Goal: Task Accomplishment & Management: Manage account settings

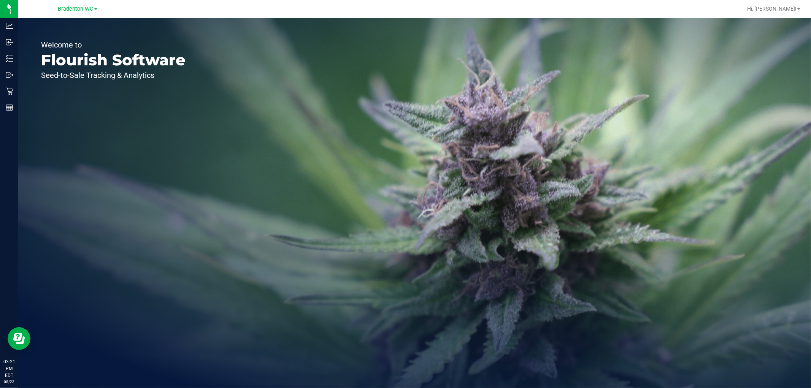
click at [77, 12] on div "Bradenton WC" at bounding box center [77, 8] width 39 height 9
click at [89, 6] on span "Bradenton WC" at bounding box center [75, 9] width 35 height 7
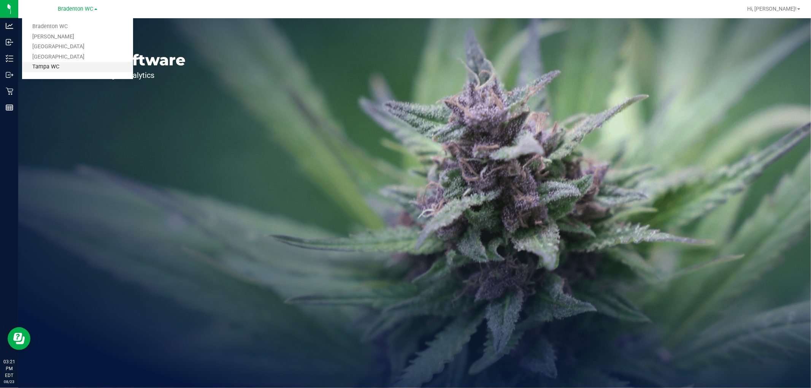
click at [65, 65] on link "Tampa WC" at bounding box center [77, 67] width 111 height 10
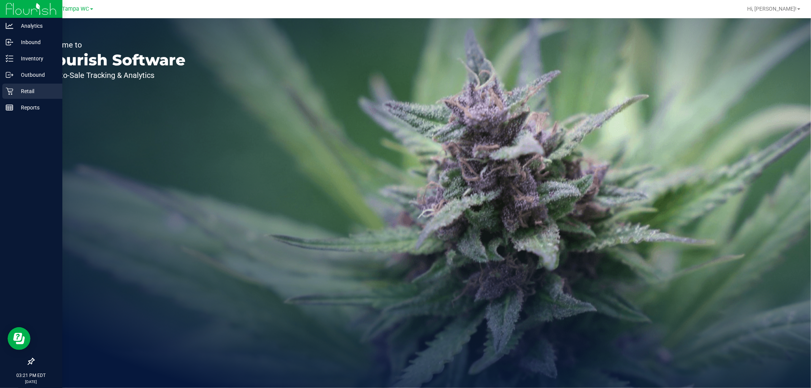
click at [10, 94] on icon at bounding box center [10, 91] width 8 height 8
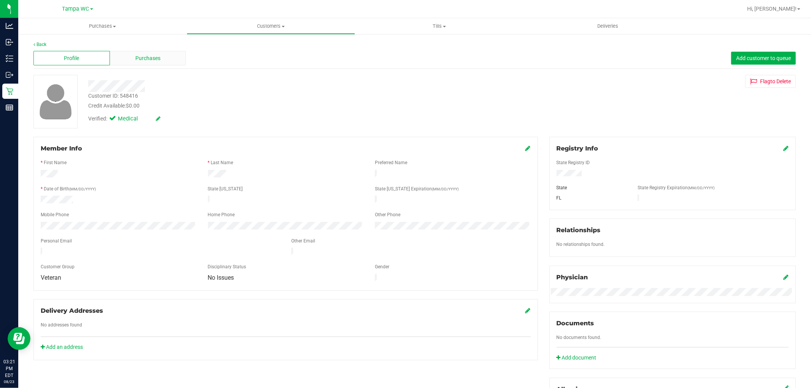
click at [123, 58] on div "Purchases" at bounding box center [148, 58] width 76 height 14
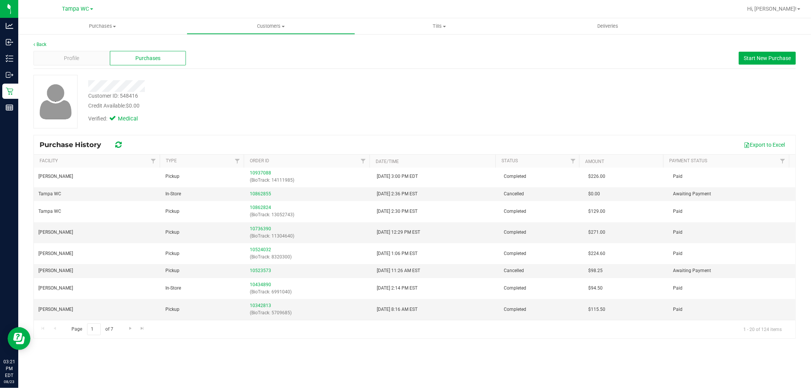
scroll to position [233, 0]
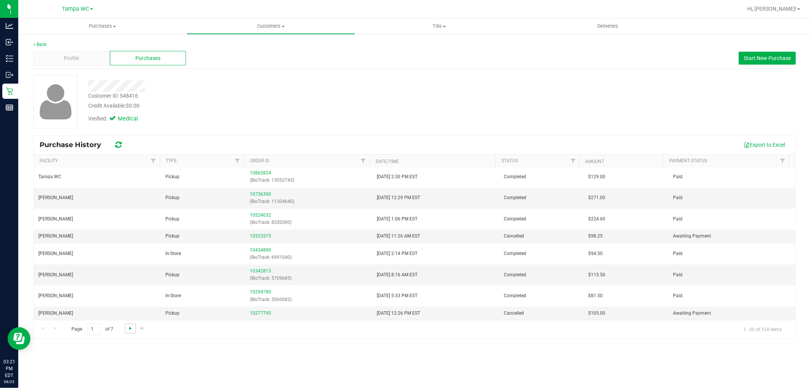
click at [127, 327] on span "Go to the next page" at bounding box center [130, 329] width 6 height 6
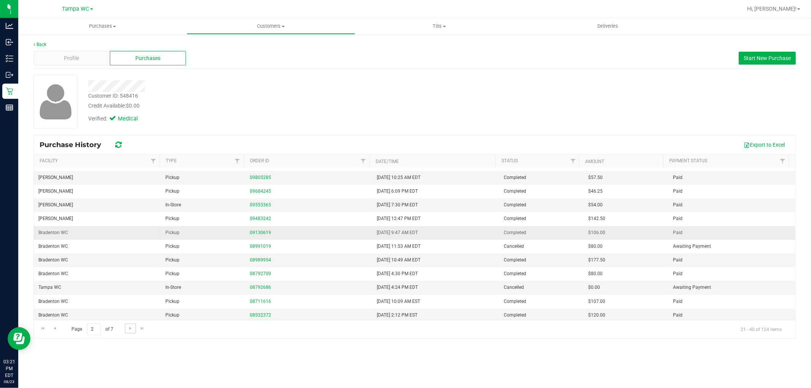
scroll to position [123, 0]
click at [132, 328] on span "Go to the next page" at bounding box center [130, 329] width 6 height 6
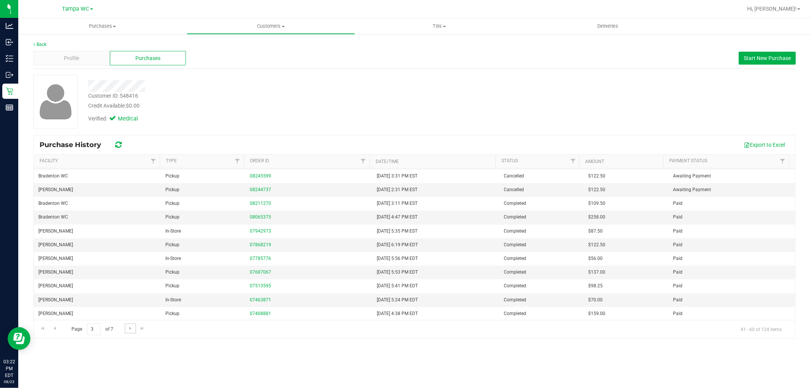
scroll to position [0, 0]
click at [129, 329] on span "Go to the next page" at bounding box center [130, 329] width 6 height 6
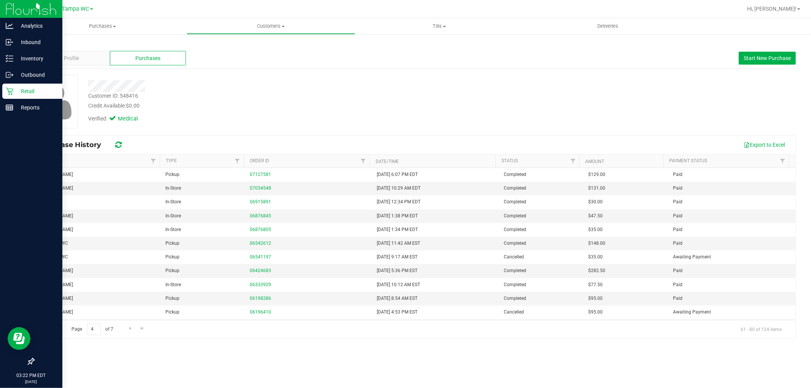
click at [4, 88] on div "Retail" at bounding box center [32, 91] width 60 height 15
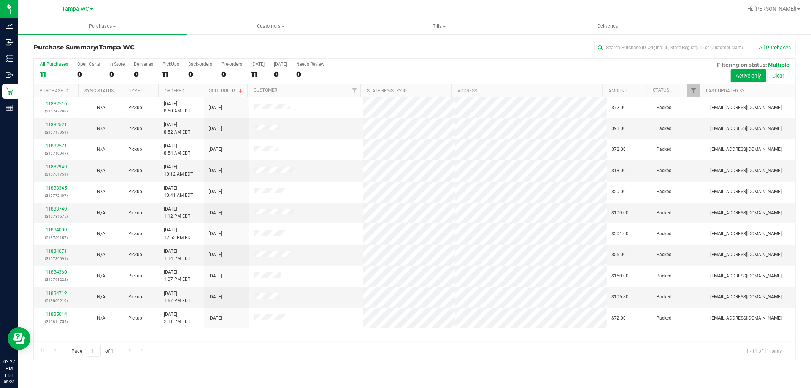
click at [59, 70] on div "11" at bounding box center [54, 74] width 28 height 9
click at [0, 0] on input "All Purchases 11" at bounding box center [0, 0] width 0 height 0
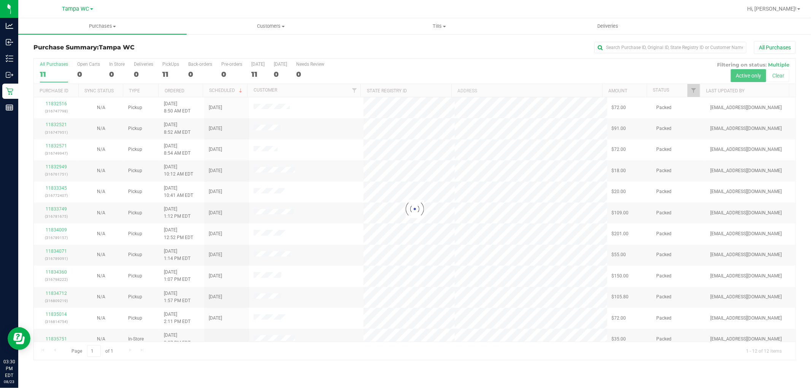
click at [59, 67] on div at bounding box center [415, 210] width 762 height 302
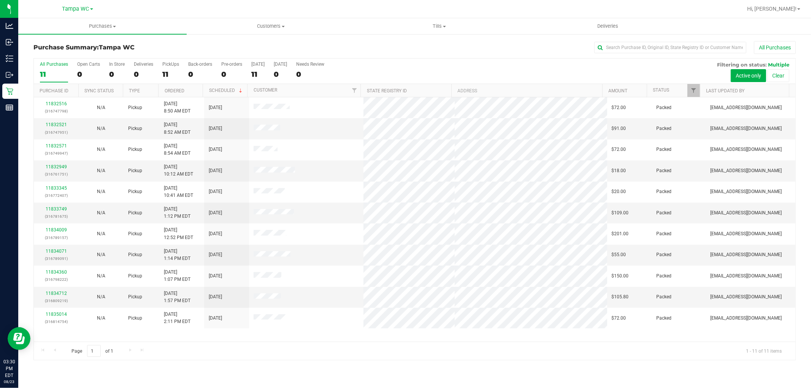
click at [396, 52] on div "All Purchases" at bounding box center [541, 47] width 508 height 13
click at [56, 78] on div "11" at bounding box center [54, 74] width 28 height 9
click at [0, 0] on input "All Purchases 11" at bounding box center [0, 0] width 0 height 0
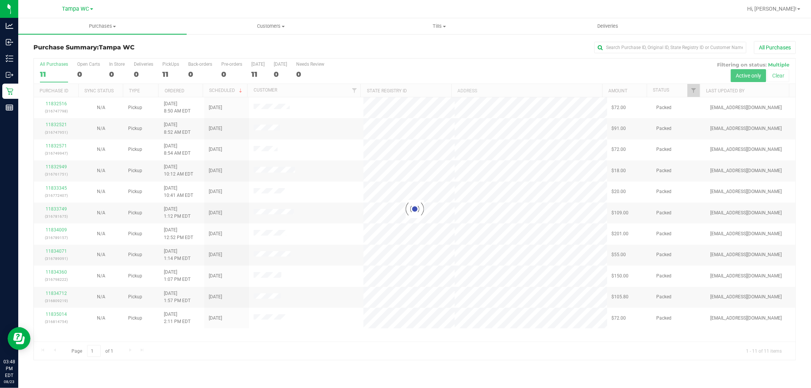
click at [56, 73] on div at bounding box center [415, 210] width 762 height 302
click at [51, 70] on div at bounding box center [415, 210] width 762 height 302
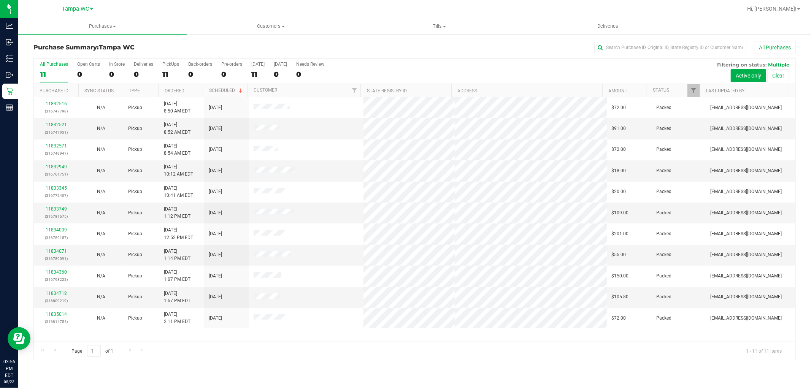
click at [48, 72] on div "11" at bounding box center [54, 74] width 28 height 9
click at [0, 0] on input "All Purchases 11" at bounding box center [0, 0] width 0 height 0
click at [54, 70] on div "11" at bounding box center [54, 74] width 28 height 9
click at [0, 0] on input "All Purchases 11" at bounding box center [0, 0] width 0 height 0
click at [50, 73] on div "12" at bounding box center [54, 74] width 28 height 9
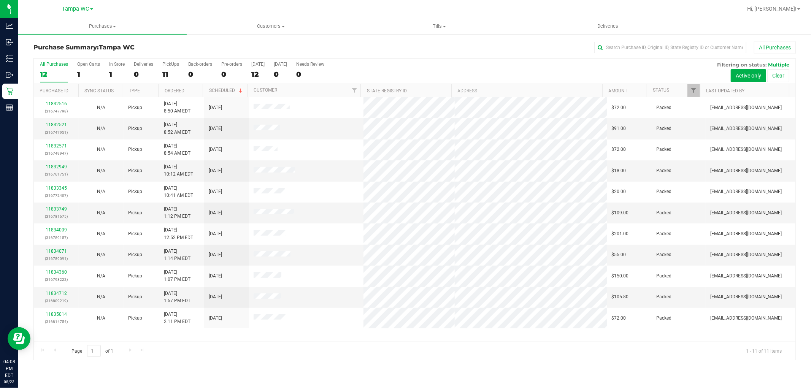
click at [0, 0] on input "All Purchases 12" at bounding box center [0, 0] width 0 height 0
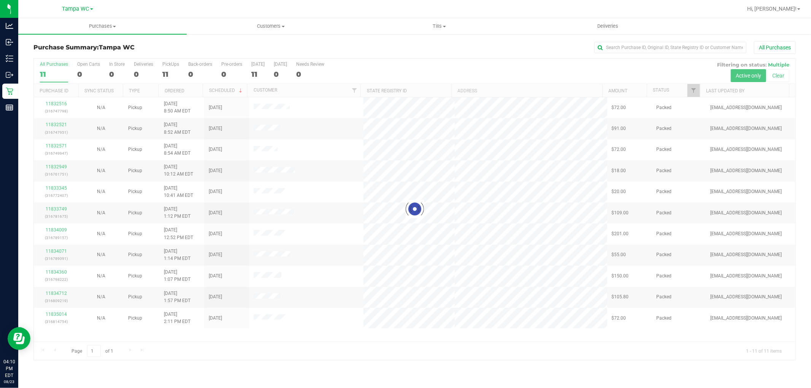
click at [50, 65] on div at bounding box center [415, 210] width 762 height 302
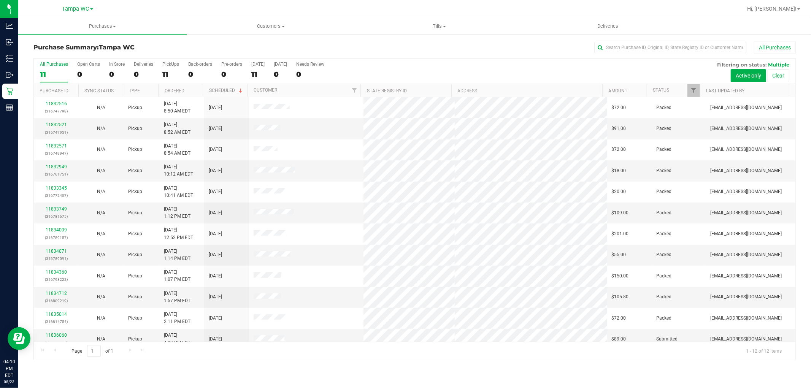
click at [50, 65] on div "All Purchases" at bounding box center [54, 64] width 28 height 5
click at [0, 0] on input "All Purchases 11" at bounding box center [0, 0] width 0 height 0
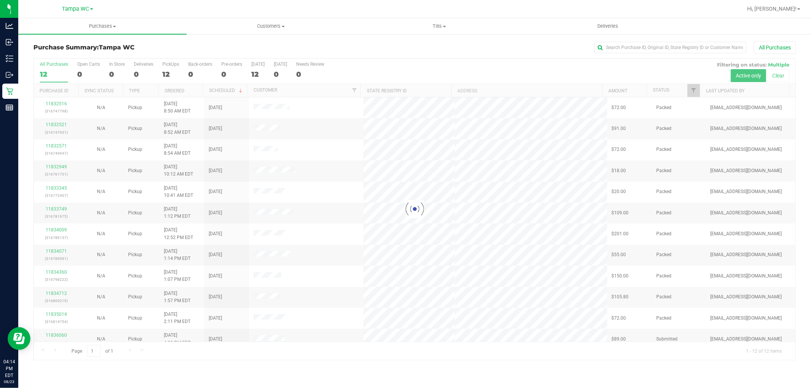
click at [56, 67] on div at bounding box center [415, 210] width 762 height 302
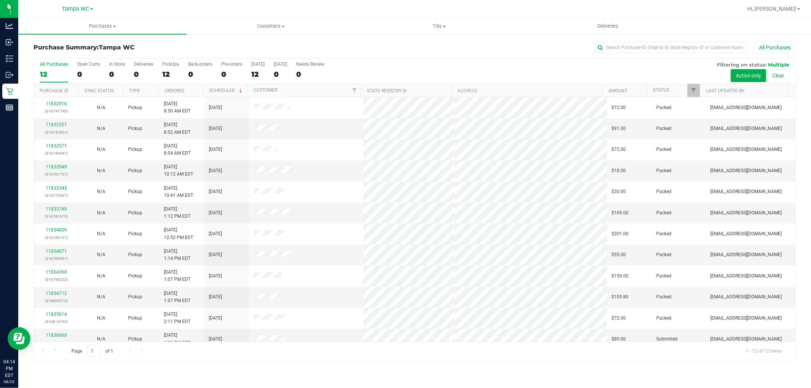
click at [63, 59] on div "All Purchases 12 Open Carts 0 In Store 0 Deliveries 0 PickUps 12 Back-orders 0 …" at bounding box center [415, 62] width 762 height 6
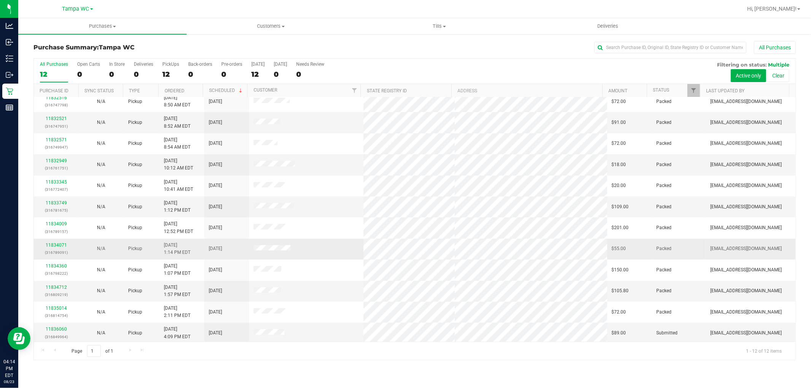
scroll to position [8, 0]
click at [51, 70] on label "All Purchases 12" at bounding box center [54, 72] width 28 height 21
click at [0, 0] on input "All Purchases 12" at bounding box center [0, 0] width 0 height 0
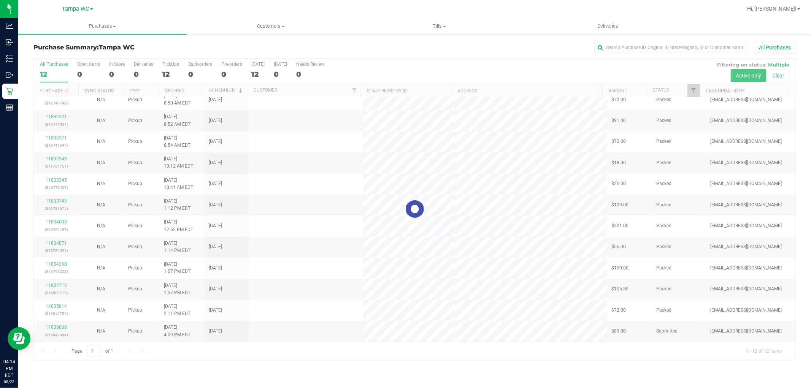
scroll to position [0, 0]
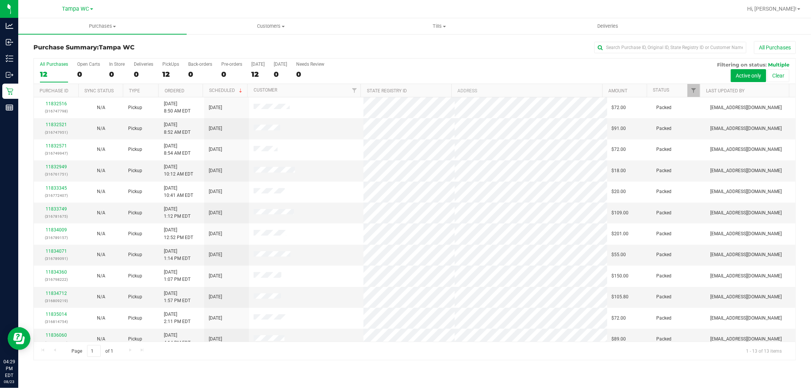
click at [55, 70] on div "12" at bounding box center [54, 74] width 28 height 9
click at [0, 0] on input "All Purchases 12" at bounding box center [0, 0] width 0 height 0
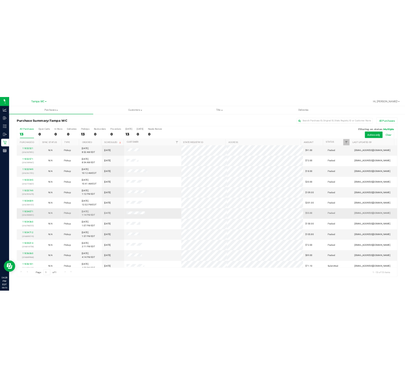
scroll to position [29, 0]
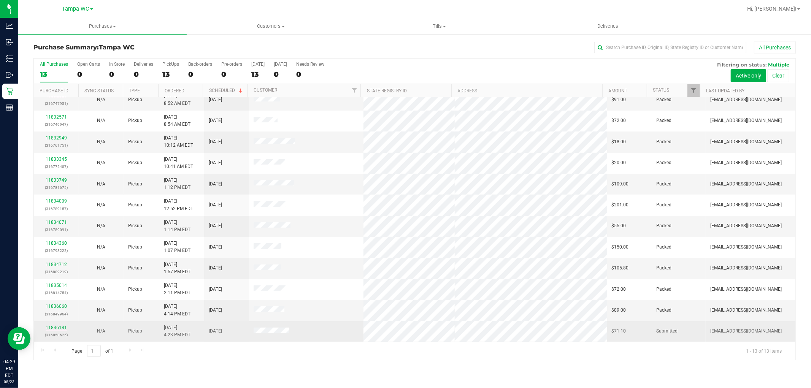
click at [55, 327] on link "11836181" at bounding box center [56, 327] width 21 height 5
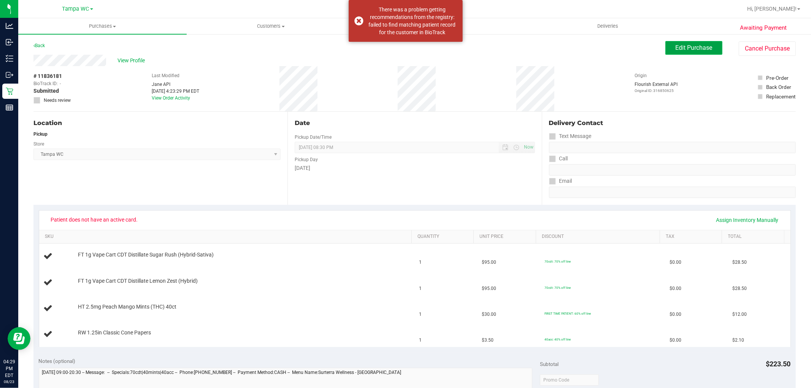
click at [698, 54] on button "Edit Purchase" at bounding box center [694, 48] width 57 height 14
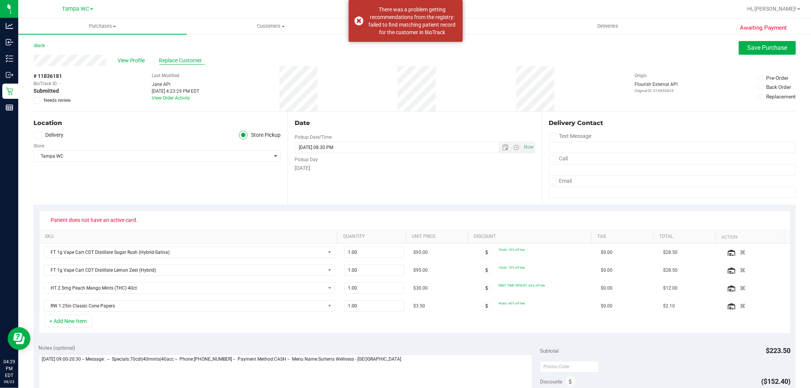
click at [181, 59] on span "Replace Customer" at bounding box center [182, 61] width 46 height 8
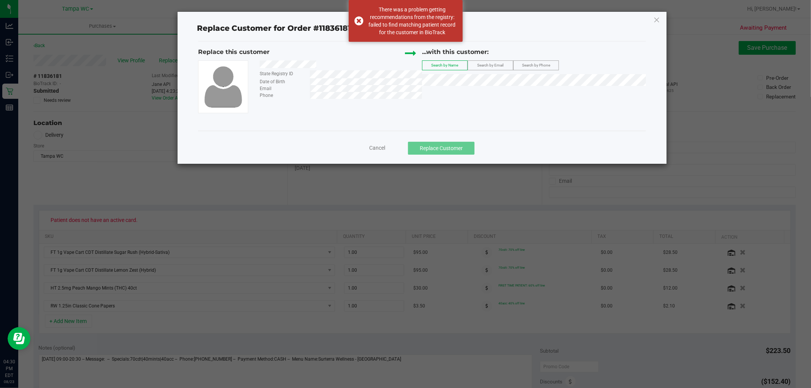
click at [316, 68] on div at bounding box center [338, 65] width 168 height 10
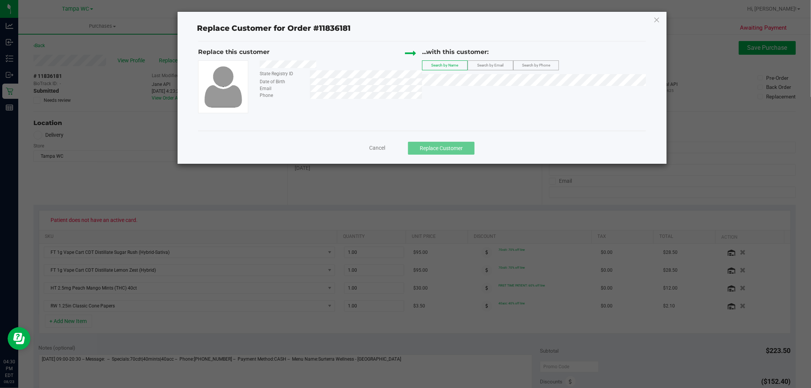
click at [656, 18] on icon at bounding box center [656, 20] width 7 height 12
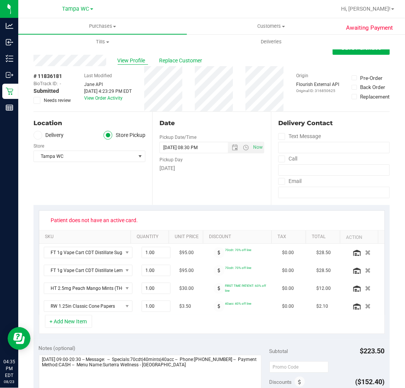
click at [135, 62] on span "View Profile" at bounding box center [133, 61] width 30 height 8
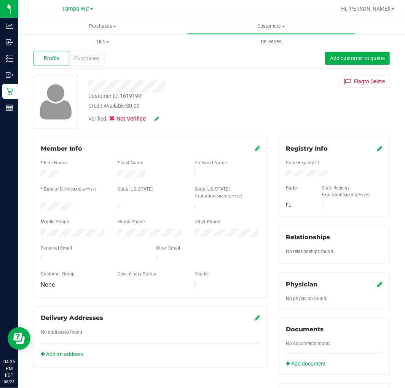
click at [156, 118] on icon at bounding box center [156, 118] width 5 height 5
click at [113, 120] on icon at bounding box center [114, 120] width 5 height 0
click at [0, 0] on input "Medical" at bounding box center [0, 0] width 0 height 0
click at [165, 118] on icon at bounding box center [167, 118] width 6 height 5
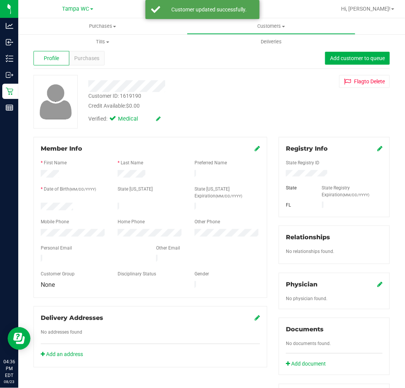
click at [376, 151] on div "Registry Info State Registry ID State State Registry Expiration (MM/DD/YYYY) FL" at bounding box center [333, 177] width 111 height 80
click at [377, 149] on icon at bounding box center [379, 148] width 5 height 6
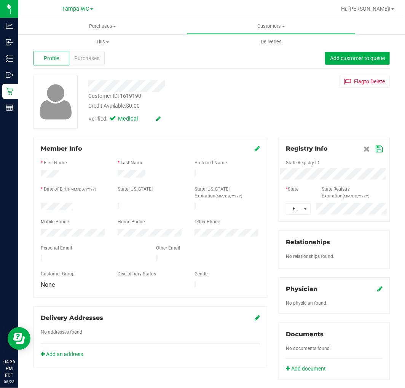
click at [150, 174] on div "Member Info * First Name * Last Name Preferred Name * Date of Birth (MM/DD/YYYY…" at bounding box center [211, 336] width 367 height 399
click at [376, 150] on div "Registry Info State Registry ID * State State Registry Expiration (MM/DD/YYYY) …" at bounding box center [333, 179] width 111 height 85
click at [375, 147] on icon at bounding box center [378, 149] width 7 height 6
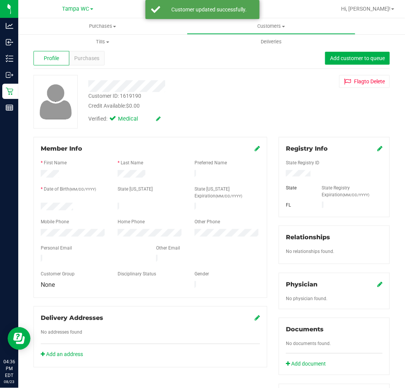
click at [377, 282] on icon at bounding box center [379, 284] width 5 height 6
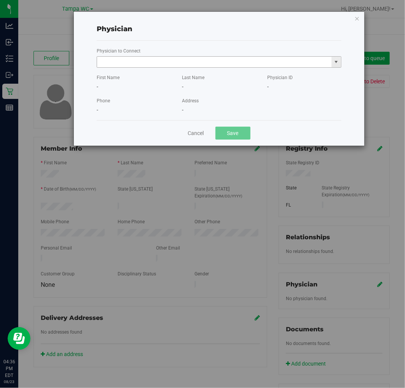
click at [222, 64] on input "text" at bounding box center [214, 62] width 234 height 11
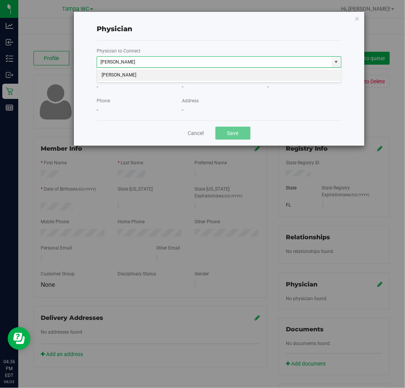
click at [196, 75] on li "Kyle Runnels" at bounding box center [219, 75] width 244 height 11
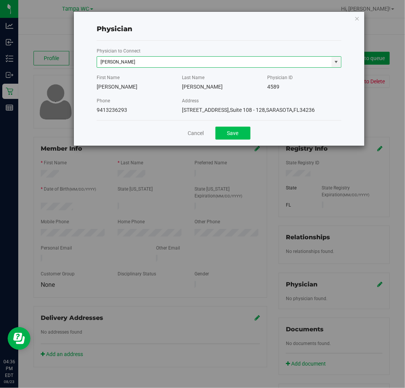
type input "Kyle Runnels"
click at [236, 134] on button "Save" at bounding box center [232, 133] width 35 height 13
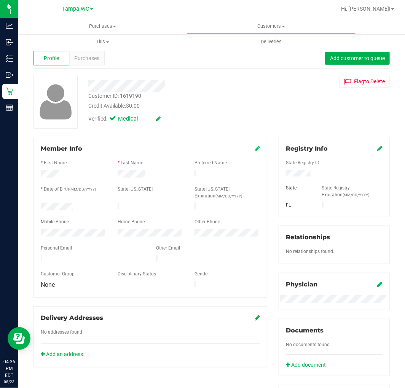
click at [254, 147] on icon at bounding box center [256, 148] width 5 height 6
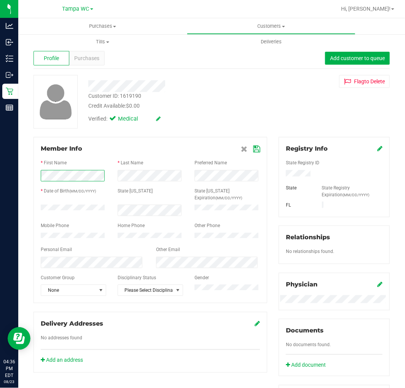
click at [0, 168] on html "Analytics Inbound Inventory Outbound Retail Reports 04:36 PM EDT 08/23/2025 08/…" at bounding box center [202, 194] width 405 height 388
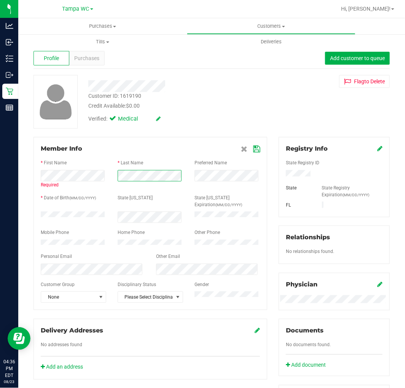
click at [0, 171] on html "Analytics Inbound Inventory Outbound Retail Reports 04:36 PM EDT 08/23/2025 08/…" at bounding box center [202, 194] width 405 height 388
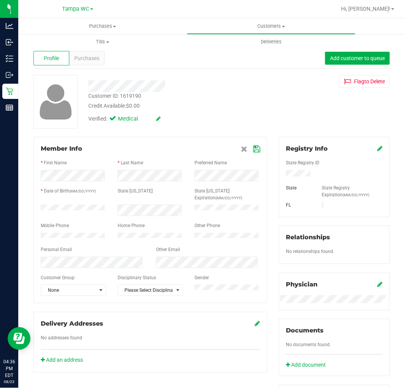
click at [253, 146] on icon at bounding box center [256, 149] width 7 height 6
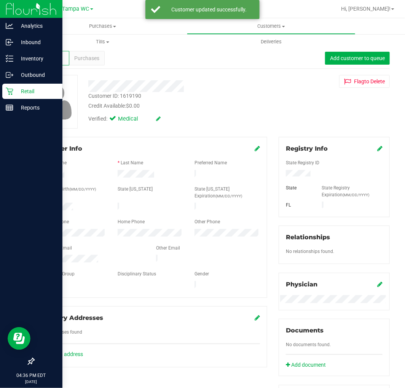
click at [8, 90] on icon at bounding box center [9, 91] width 7 height 7
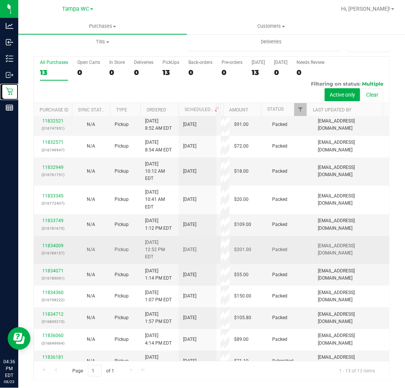
scroll to position [37, 0]
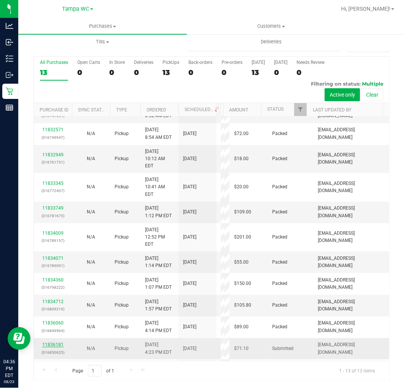
click at [51, 342] on link "11836181" at bounding box center [52, 344] width 21 height 5
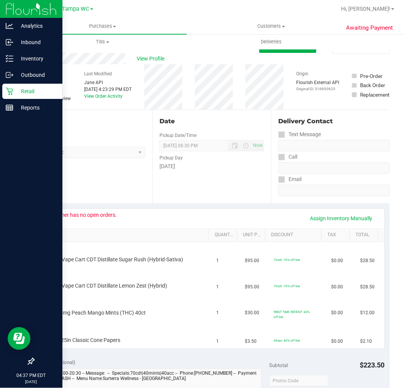
click at [13, 89] on p "Retail" at bounding box center [36, 91] width 46 height 9
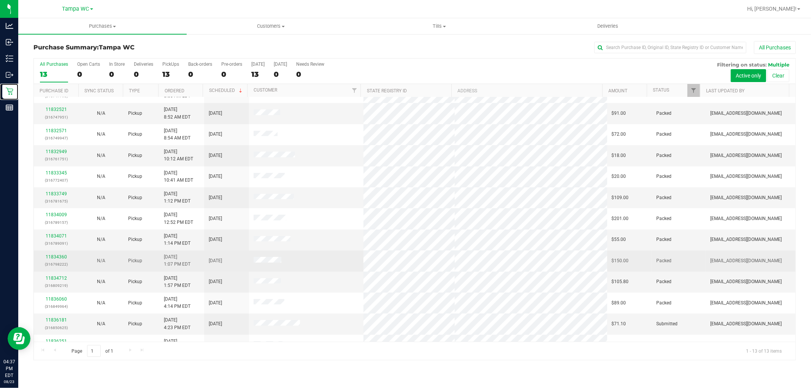
scroll to position [29, 0]
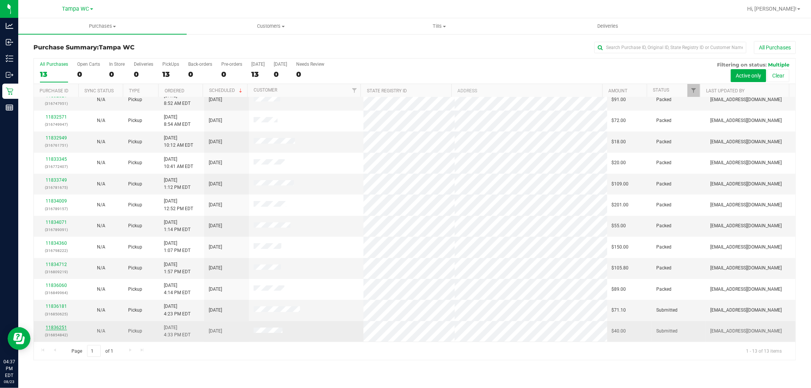
click at [55, 329] on link "11836251" at bounding box center [56, 327] width 21 height 5
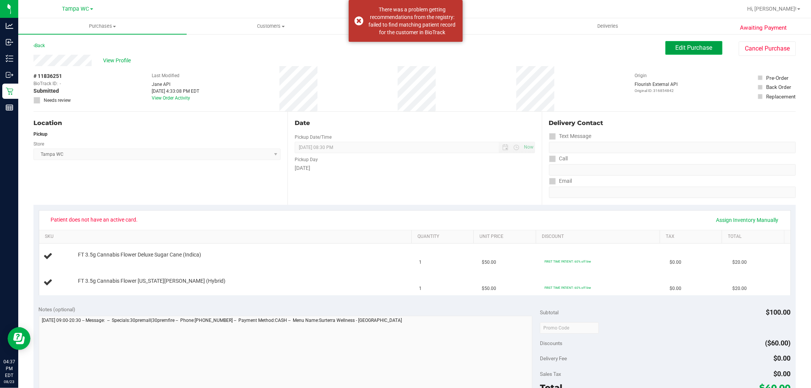
click at [686, 45] on span "Edit Purchase" at bounding box center [694, 47] width 37 height 7
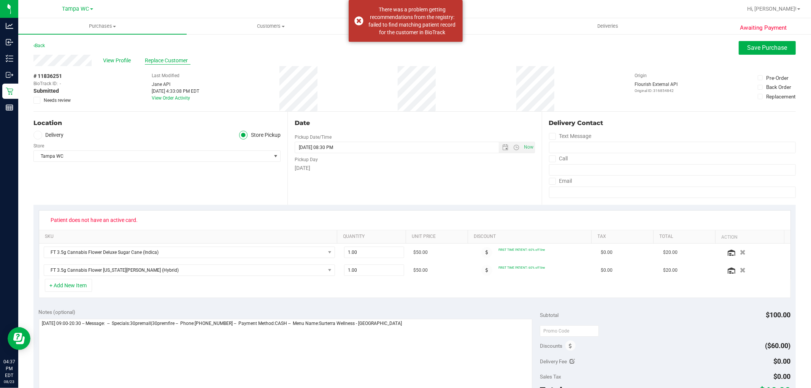
click at [169, 59] on span "Replace Customer" at bounding box center [168, 61] width 46 height 8
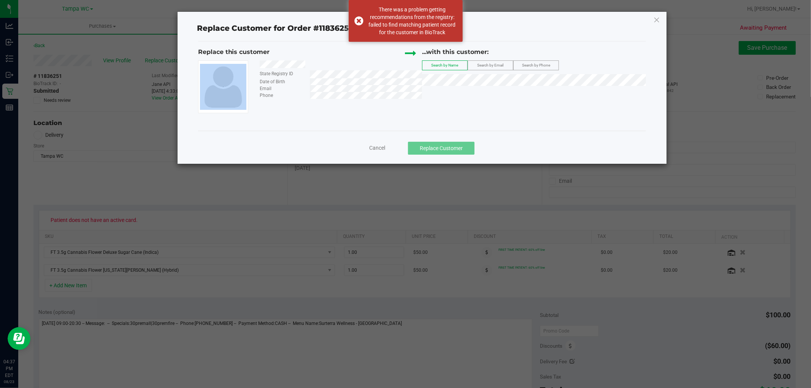
drag, startPoint x: 306, startPoint y: 67, endPoint x: 238, endPoint y: 67, distance: 68.1
click at [238, 67] on div "State Registry ID Date of Birth Email Phone" at bounding box center [310, 86] width 224 height 53
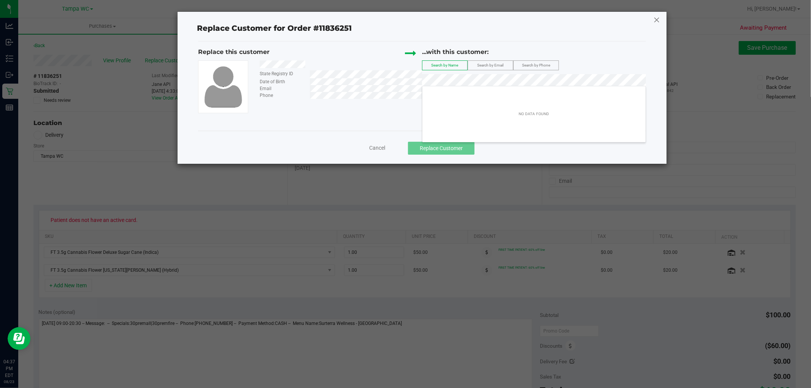
click at [659, 18] on icon at bounding box center [656, 20] width 7 height 12
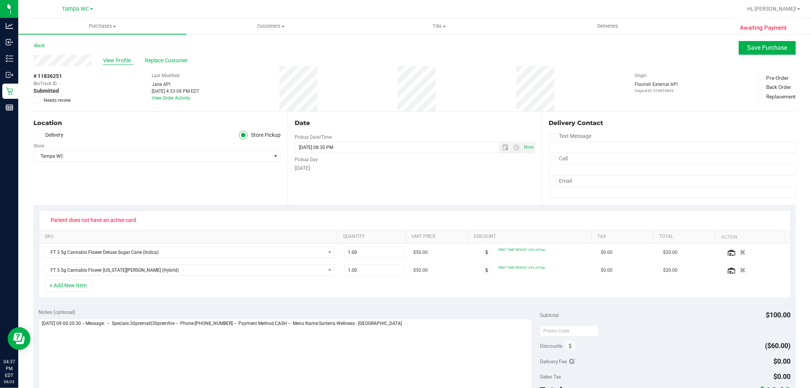
click at [115, 61] on span "View Profile" at bounding box center [118, 61] width 30 height 8
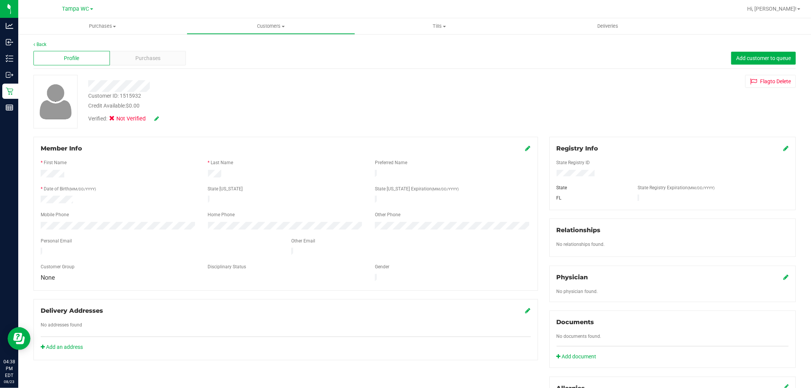
click at [483, 89] on div "Customer ID: 1515932 Credit Available: $0.00 Verified: Not Verified Flag to Del…" at bounding box center [415, 102] width 774 height 54
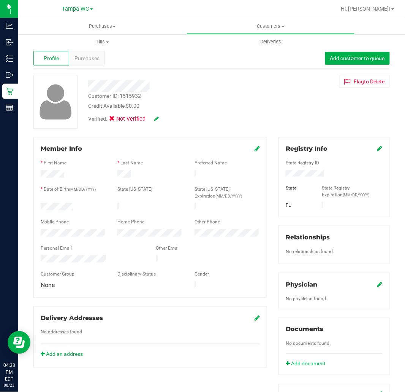
click at [378, 146] on icon at bounding box center [380, 148] width 5 height 6
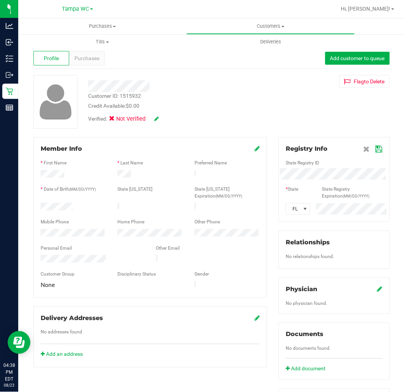
click at [314, 168] on div "State Registry ID" at bounding box center [334, 163] width 108 height 9
click at [203, 178] on div "Member Info * First Name * Last Name Preferred Name * Date of Birth (MM/DD/YYYY…" at bounding box center [212, 336] width 368 height 399
click at [307, 109] on div "Customer ID: 1515932 Credit Available: $0.00 Verified: Not Verified Flag to Del…" at bounding box center [212, 102] width 368 height 54
click at [376, 149] on icon at bounding box center [379, 149] width 7 height 6
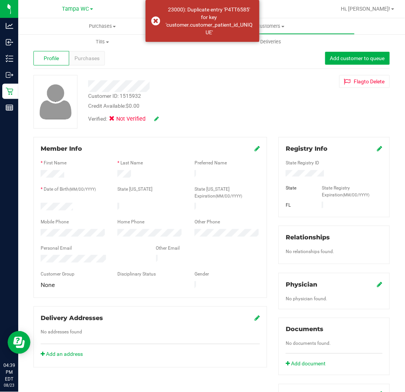
click at [378, 146] on icon at bounding box center [380, 148] width 5 height 6
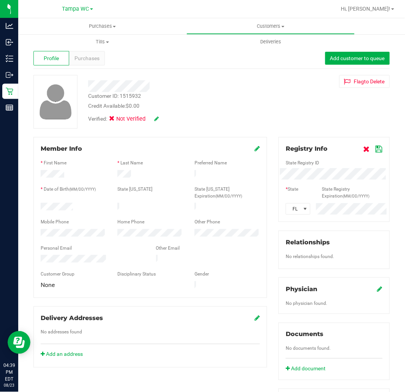
click at [364, 149] on icon at bounding box center [367, 149] width 6 height 6
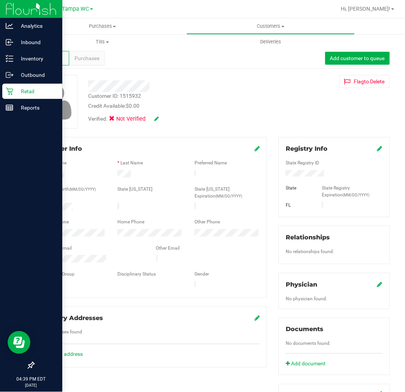
click at [24, 93] on p "Retail" at bounding box center [36, 91] width 46 height 9
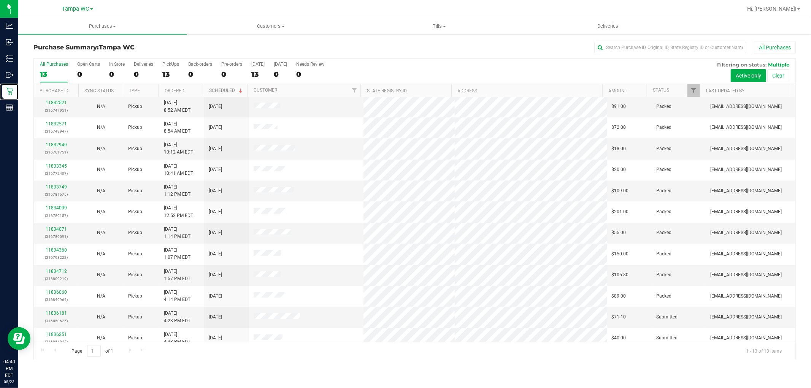
scroll to position [29, 0]
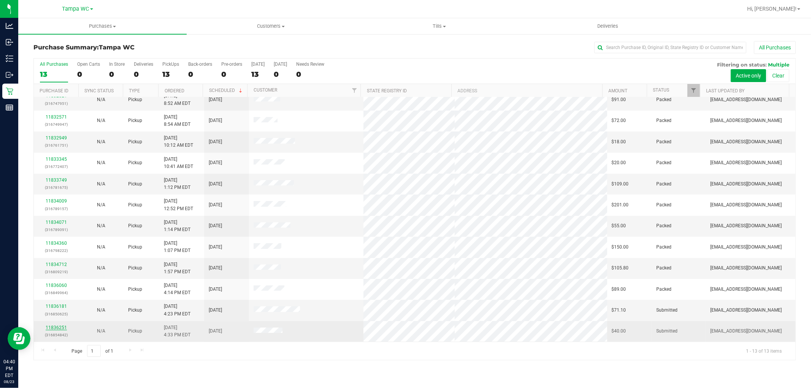
click at [57, 330] on link "11836251" at bounding box center [56, 327] width 21 height 5
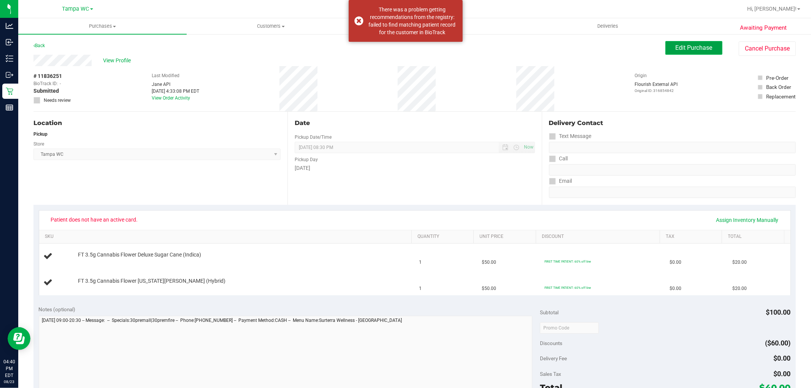
click at [685, 51] on span "Edit Purchase" at bounding box center [694, 47] width 37 height 7
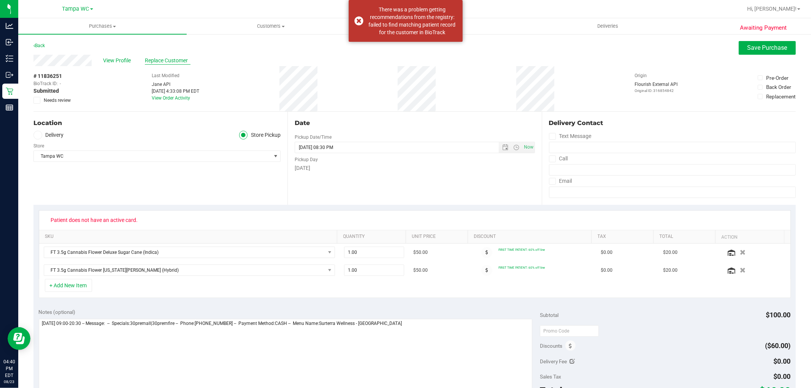
click at [180, 59] on span "Replace Customer" at bounding box center [168, 61] width 46 height 8
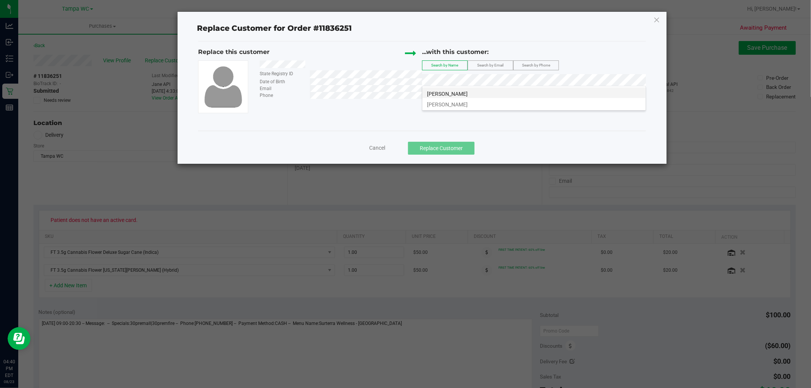
click at [472, 94] on li "PRECIOUS ALLEN" at bounding box center [534, 92] width 223 height 11
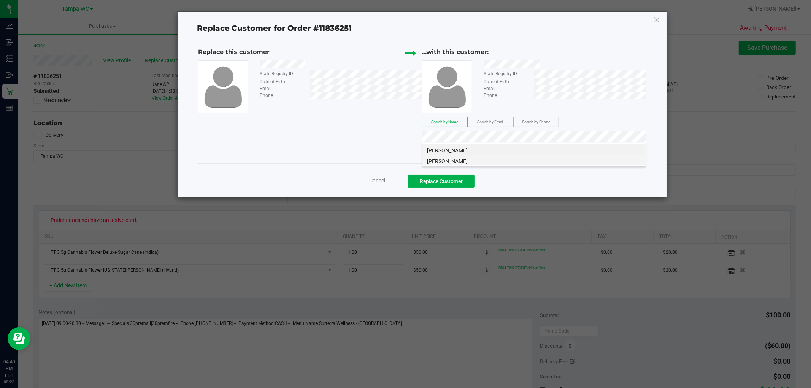
click at [541, 157] on li "PRECIOUS ALLEN" at bounding box center [534, 160] width 223 height 11
click at [541, 157] on div "Replace this customer State Registry ID Date of Birth Email Phone ...with this …" at bounding box center [422, 102] width 448 height 122
click at [450, 180] on button "Replace Customer" at bounding box center [441, 181] width 67 height 13
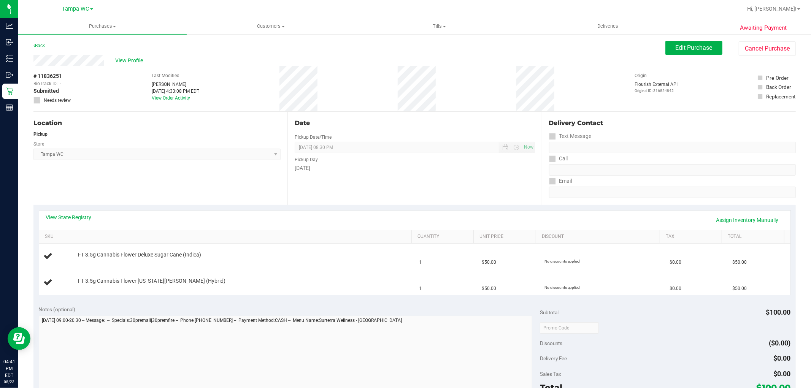
click at [39, 45] on link "Back" at bounding box center [38, 45] width 11 height 5
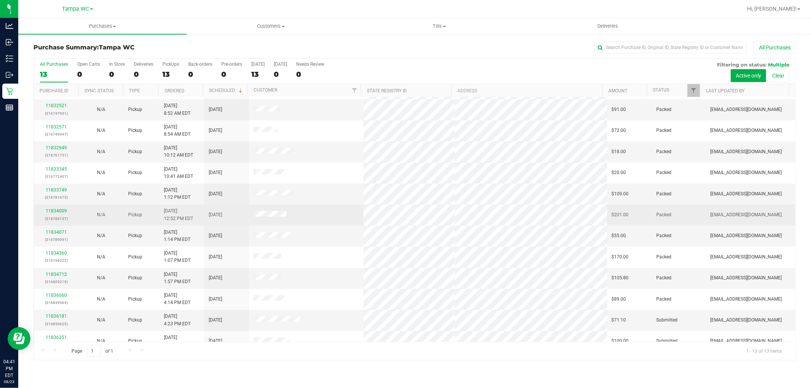
scroll to position [29, 0]
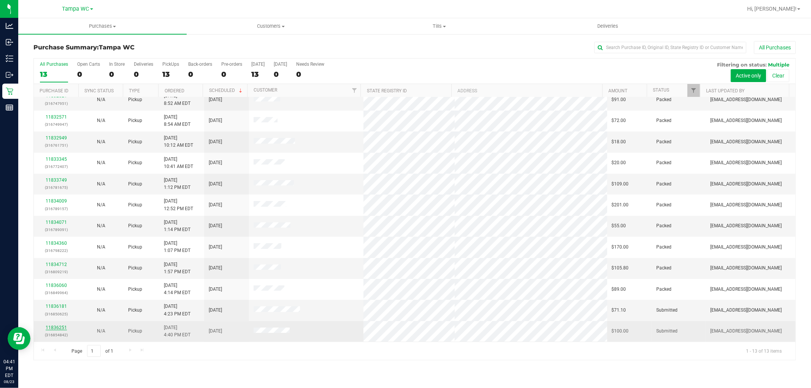
click at [56, 329] on link "11836251" at bounding box center [56, 327] width 21 height 5
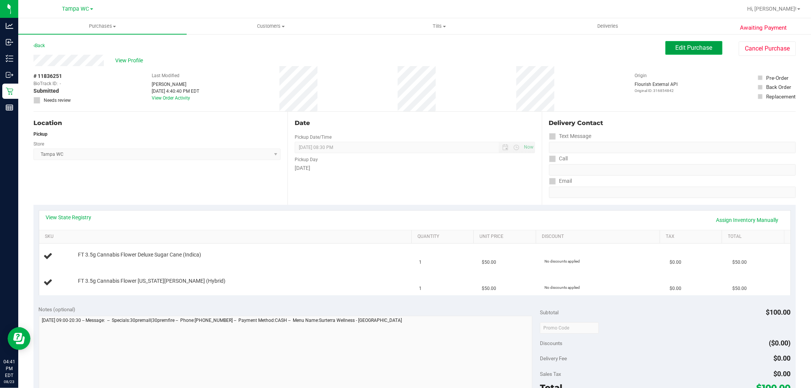
click at [677, 49] on span "Edit Purchase" at bounding box center [694, 47] width 37 height 7
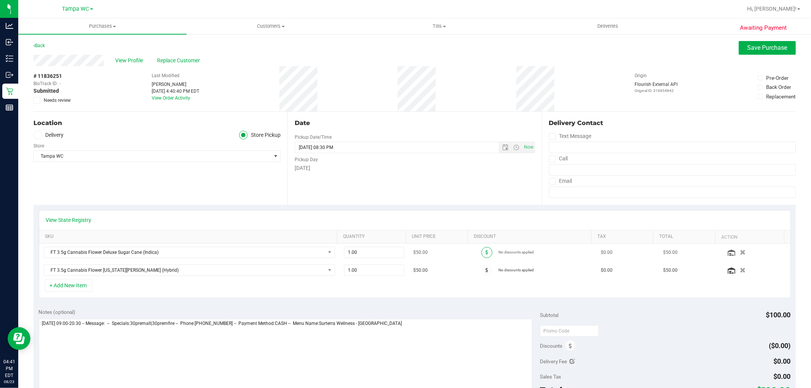
click at [486, 253] on icon at bounding box center [487, 252] width 3 height 5
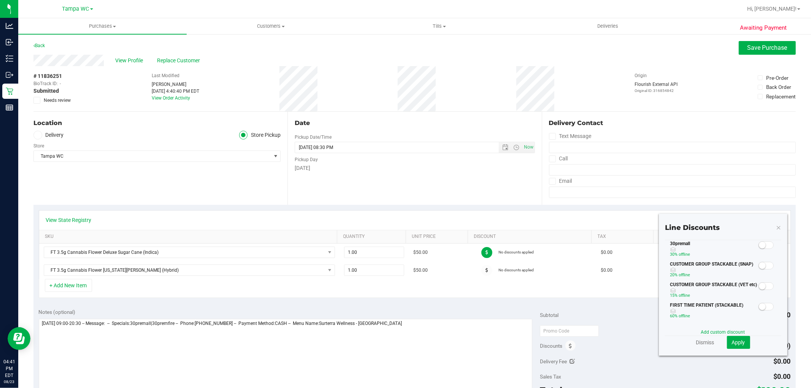
click at [762, 246] on span at bounding box center [766, 245] width 15 height 8
click at [732, 344] on span "Apply" at bounding box center [738, 343] width 13 height 6
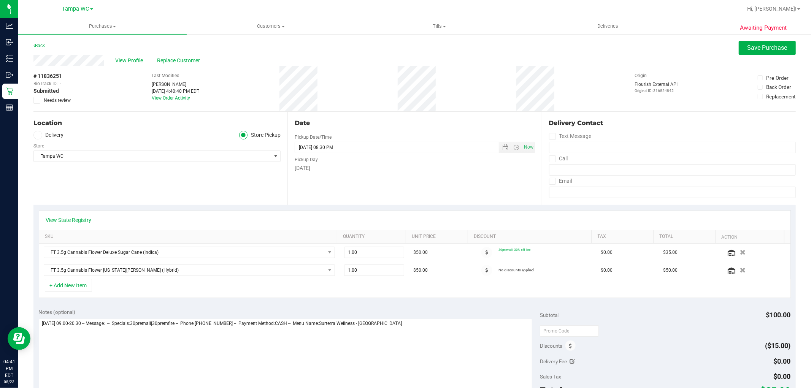
click at [486, 271] on icon at bounding box center [487, 270] width 3 height 5
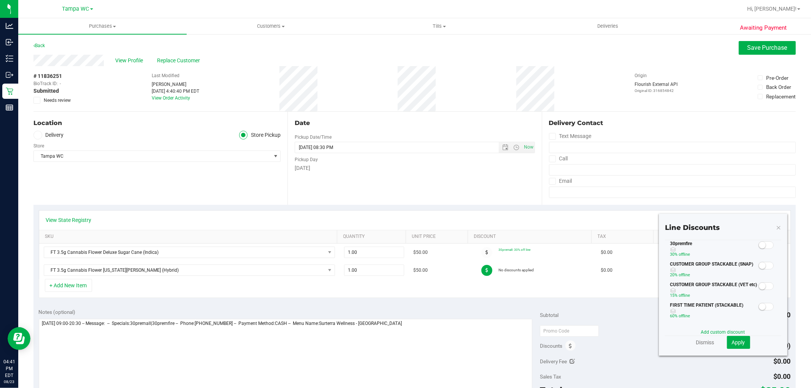
click at [759, 245] on small at bounding box center [762, 245] width 7 height 7
click at [738, 341] on span "Apply" at bounding box center [738, 343] width 13 height 6
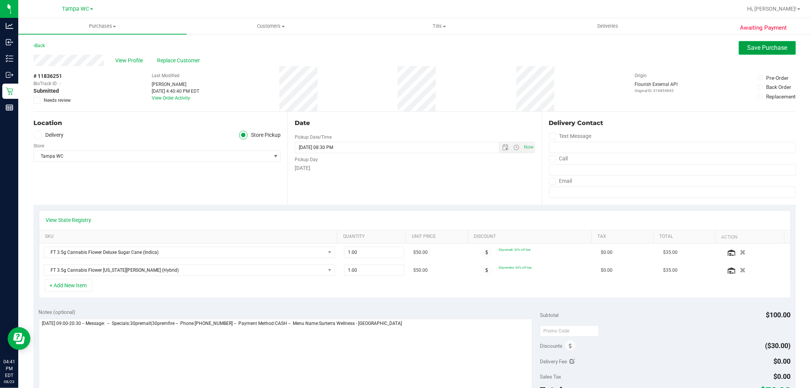
click at [769, 47] on span "Save Purchase" at bounding box center [768, 47] width 40 height 7
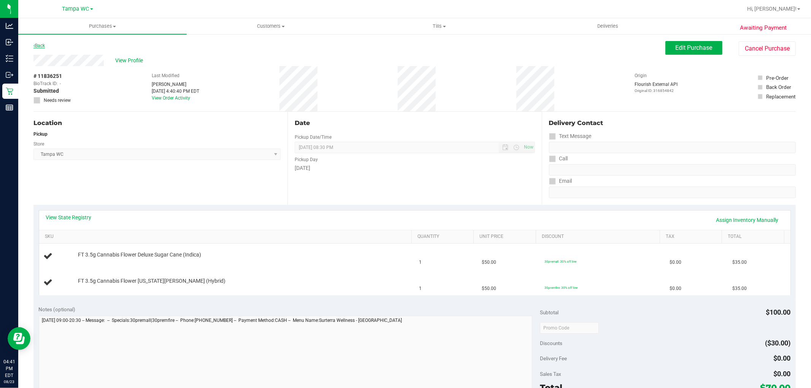
click at [41, 44] on link "Back" at bounding box center [38, 45] width 11 height 5
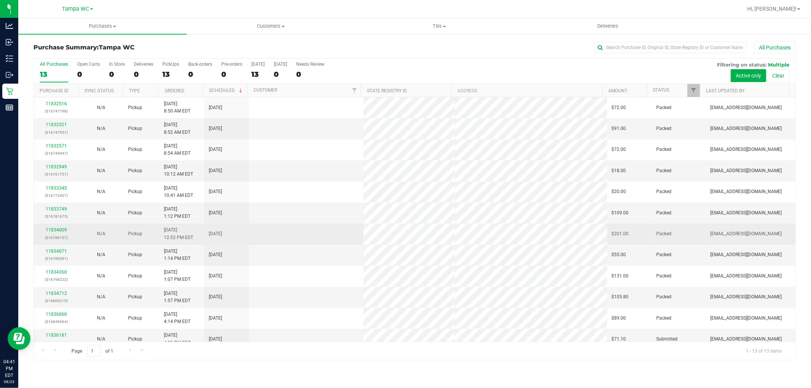
scroll to position [29, 0]
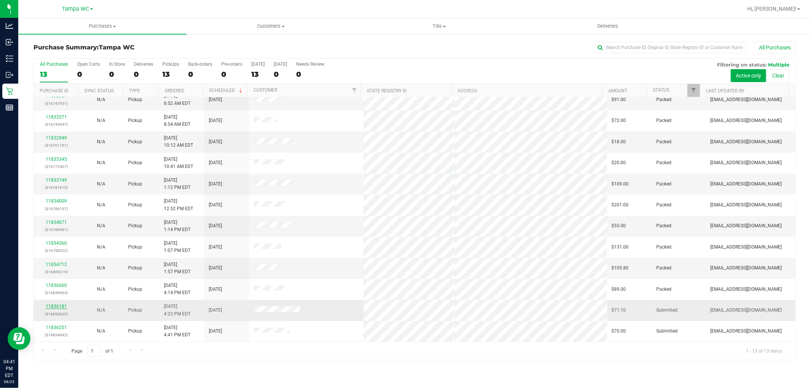
click at [57, 308] on link "11836181" at bounding box center [56, 306] width 21 height 5
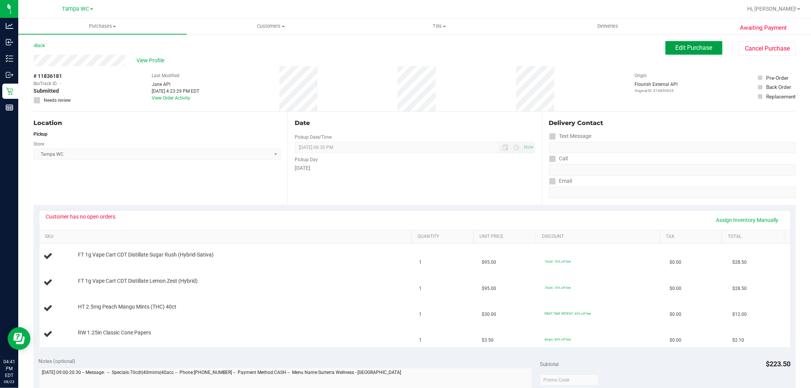
click at [694, 48] on span "Edit Purchase" at bounding box center [694, 47] width 37 height 7
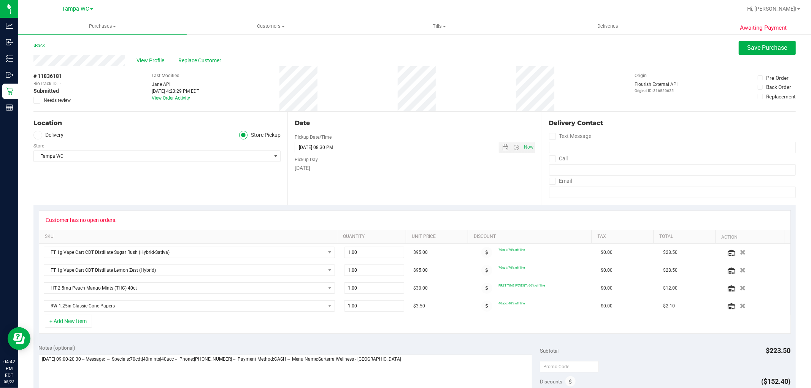
click at [38, 100] on icon at bounding box center [37, 100] width 5 height 0
click at [0, 0] on input "Needs review" at bounding box center [0, 0] width 0 height 0
click at [788, 48] on button "Save Purchase" at bounding box center [767, 48] width 57 height 14
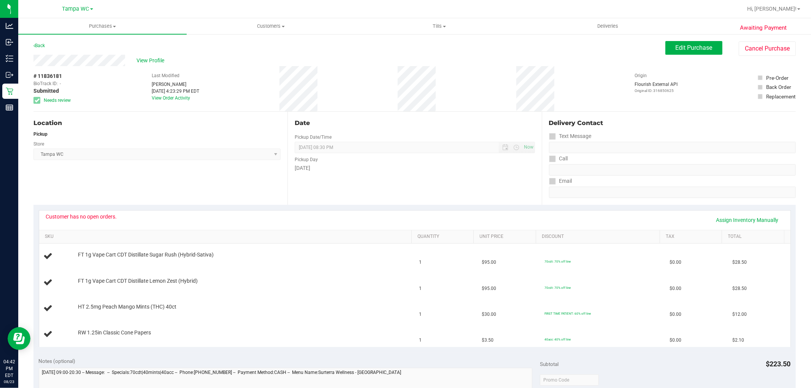
click at [42, 46] on link "Back" at bounding box center [38, 45] width 11 height 5
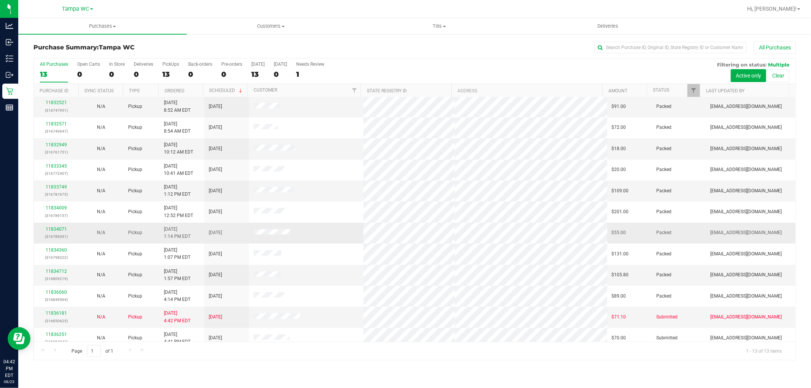
scroll to position [29, 0]
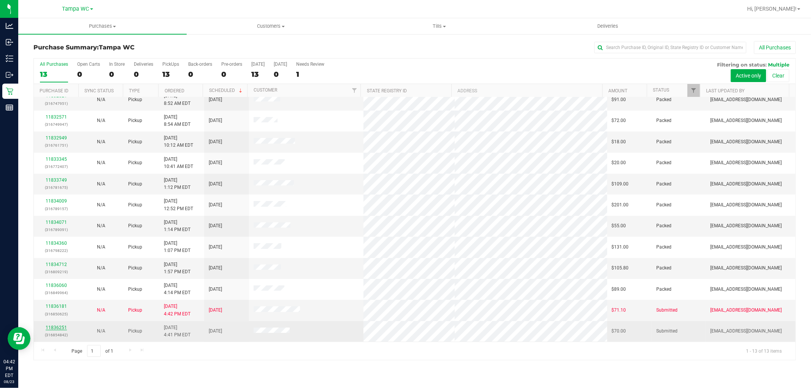
click at [56, 330] on link "11836251" at bounding box center [56, 327] width 21 height 5
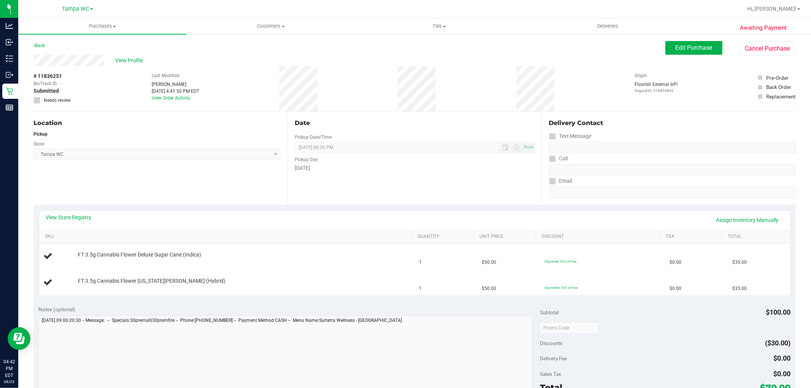
click at [573, 216] on div "View State Registry Assign Inventory Manually" at bounding box center [415, 220] width 738 height 13
click at [366, 220] on div "View State Registry Assign Inventory Manually" at bounding box center [415, 220] width 738 height 13
click at [281, 221] on div "View State Registry Assign Inventory Manually" at bounding box center [415, 220] width 738 height 13
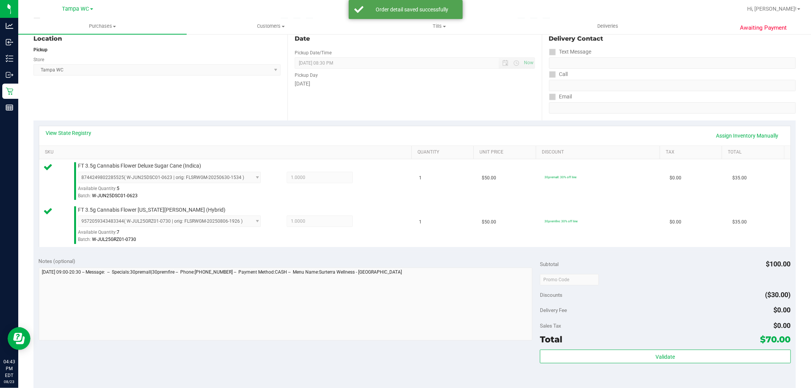
scroll to position [211, 0]
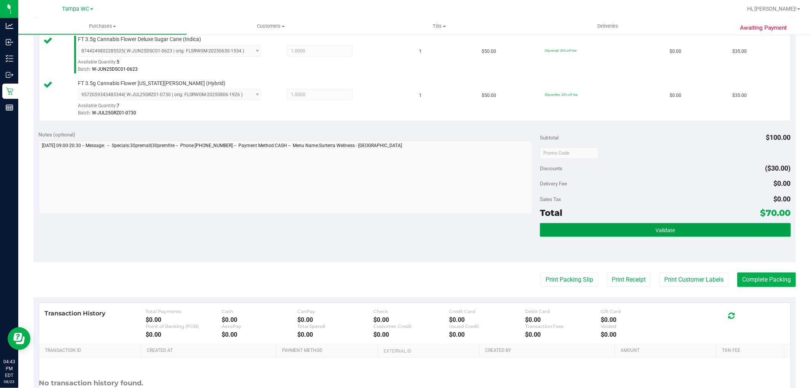
click at [613, 226] on button "Validate" at bounding box center [665, 230] width 251 height 14
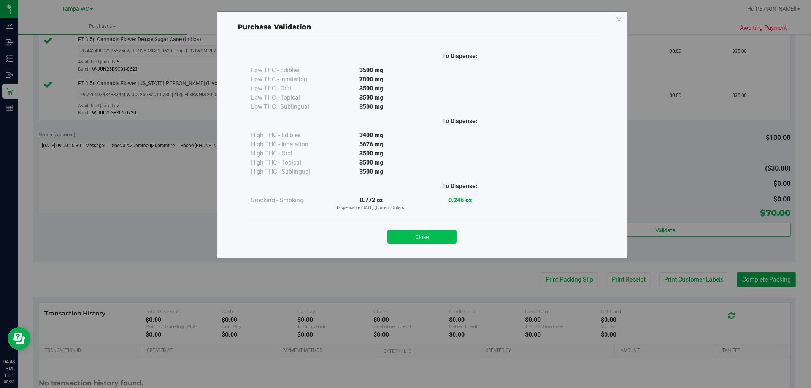
click at [423, 234] on button "Close" at bounding box center [422, 237] width 69 height 14
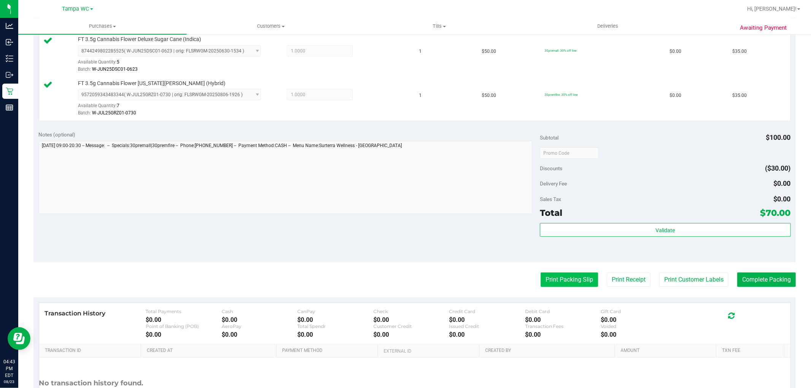
click at [542, 278] on button "Print Packing Slip" at bounding box center [569, 280] width 57 height 14
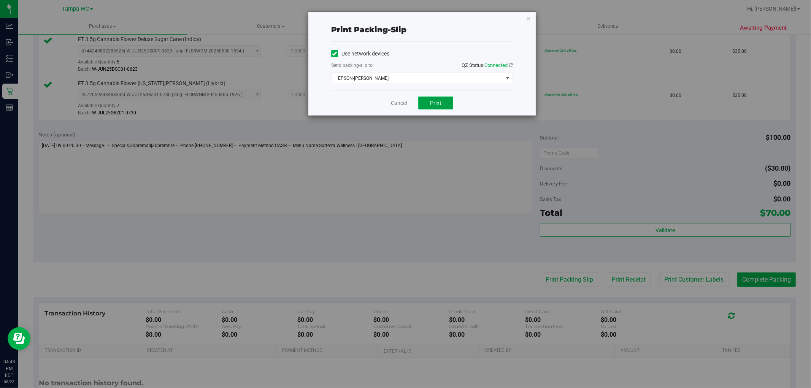
click at [445, 102] on button "Print" at bounding box center [435, 103] width 35 height 13
click at [400, 103] on link "Cancel" at bounding box center [399, 103] width 16 height 8
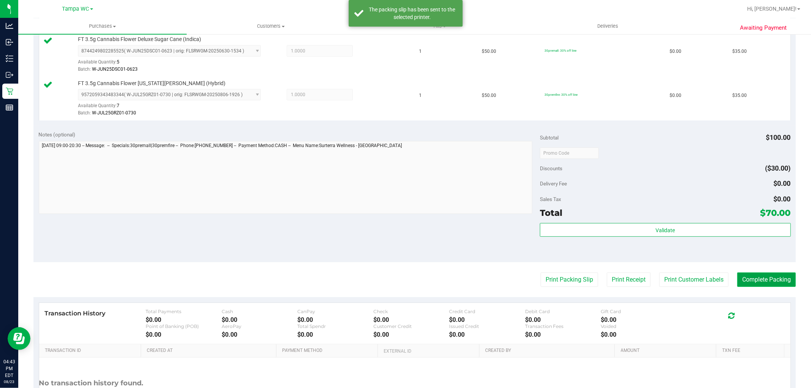
click at [777, 281] on button "Complete Packing" at bounding box center [766, 280] width 59 height 14
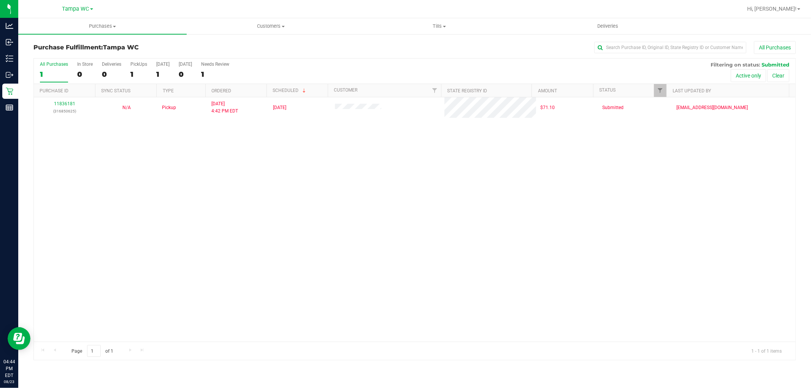
click at [55, 63] on div "All Purchases" at bounding box center [54, 64] width 28 height 5
click at [0, 0] on input "All Purchases 1" at bounding box center [0, 0] width 0 height 0
click at [54, 54] on div "Purchase Fulfillment: Tampa WC All Purchases" at bounding box center [414, 49] width 762 height 17
click at [54, 64] on div "All Purchases" at bounding box center [54, 64] width 28 height 5
click at [0, 0] on input "All Purchases 1" at bounding box center [0, 0] width 0 height 0
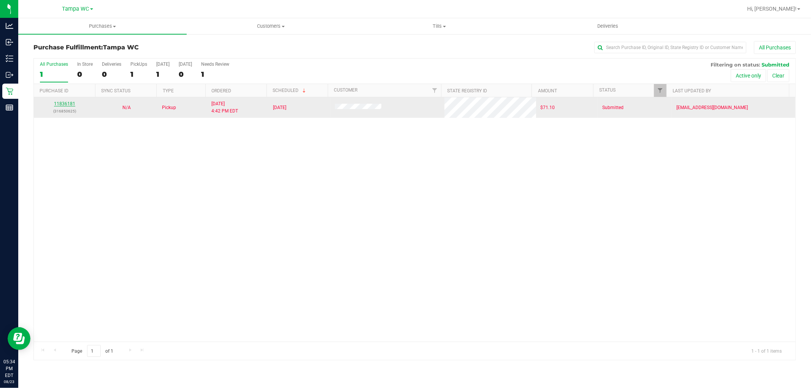
click at [69, 105] on link "11836181" at bounding box center [64, 103] width 21 height 5
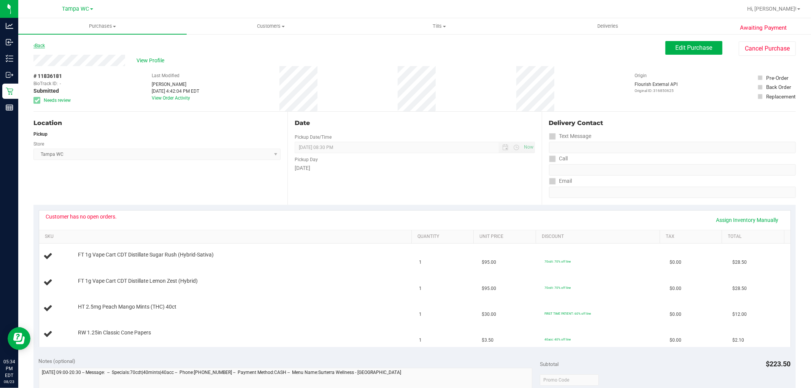
click at [43, 44] on link "Back" at bounding box center [38, 45] width 11 height 5
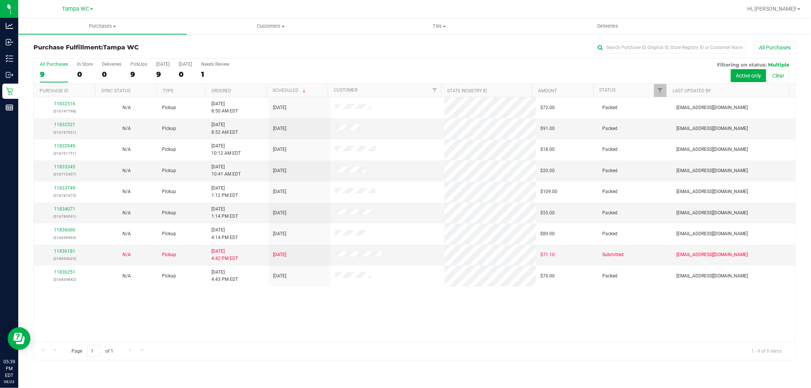
click at [54, 70] on div "9" at bounding box center [54, 74] width 28 height 9
click at [0, 0] on input "All Purchases 9" at bounding box center [0, 0] width 0 height 0
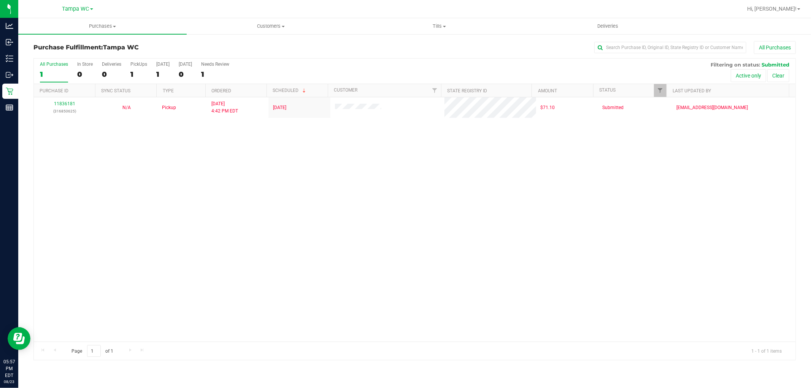
click at [55, 73] on div "1" at bounding box center [54, 74] width 28 height 9
click at [0, 0] on input "All Purchases 1" at bounding box center [0, 0] width 0 height 0
click at [346, 58] on div "All Purchases 1 In Store 0 Deliveries 0 PickUps 1 Today 1 Tomorrow 0 Needs Revi…" at bounding box center [414, 209] width 762 height 303
click at [51, 64] on div "All Purchases" at bounding box center [54, 64] width 28 height 5
click at [0, 0] on input "All Purchases 1" at bounding box center [0, 0] width 0 height 0
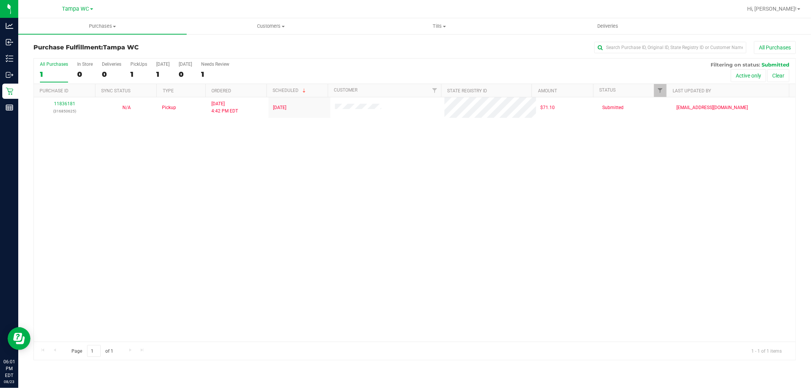
click at [48, 79] on label "All Purchases 1" at bounding box center [54, 72] width 28 height 21
click at [0, 0] on input "All Purchases 1" at bounding box center [0, 0] width 0 height 0
click at [56, 79] on label "All Purchases 1" at bounding box center [54, 72] width 28 height 21
click at [0, 0] on input "All Purchases 1" at bounding box center [0, 0] width 0 height 0
click at [52, 67] on div "All Purchases" at bounding box center [54, 64] width 28 height 5
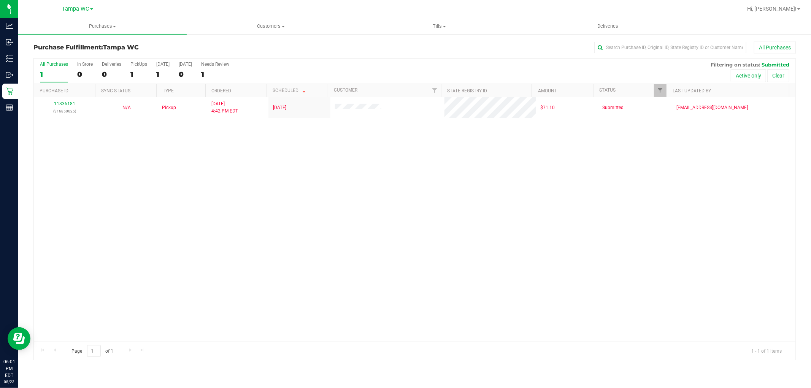
click at [0, 0] on input "All Purchases 1" at bounding box center [0, 0] width 0 height 0
click at [48, 66] on div "All Purchases" at bounding box center [54, 64] width 28 height 5
click at [0, 0] on input "All Purchases 1" at bounding box center [0, 0] width 0 height 0
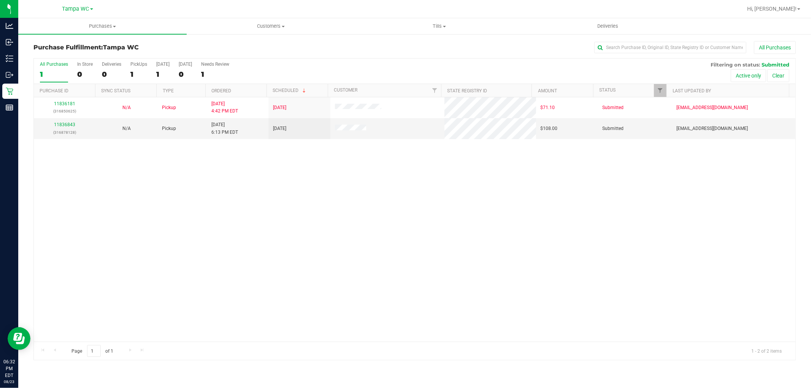
click at [55, 74] on div "1" at bounding box center [54, 74] width 28 height 9
click at [0, 0] on input "All Purchases 1" at bounding box center [0, 0] width 0 height 0
click at [60, 126] on link "11836843" at bounding box center [64, 124] width 21 height 5
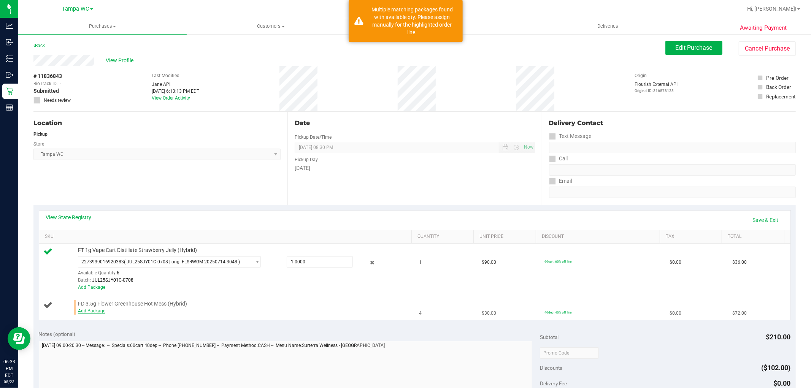
click at [92, 310] on link "Add Package" at bounding box center [91, 310] width 27 height 5
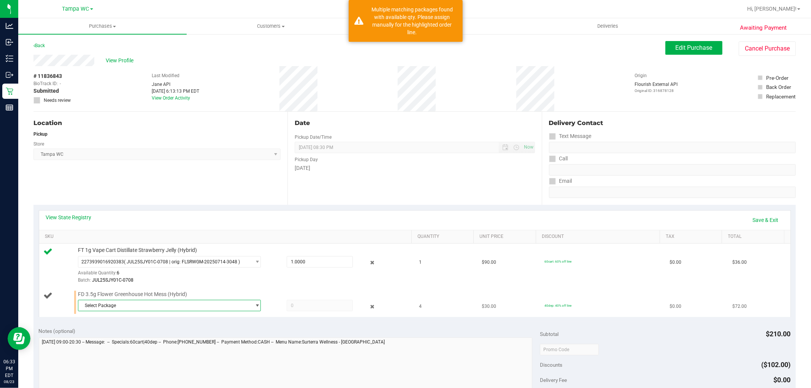
click at [184, 308] on span "Select Package" at bounding box center [164, 305] width 173 height 11
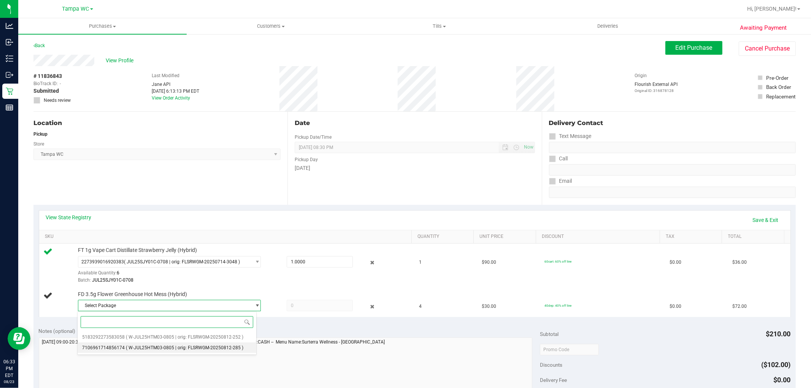
click at [173, 345] on span "( W-JUL25HTM03-0805 | orig: FLSRWGM-20250812-285 )" at bounding box center [185, 347] width 118 height 5
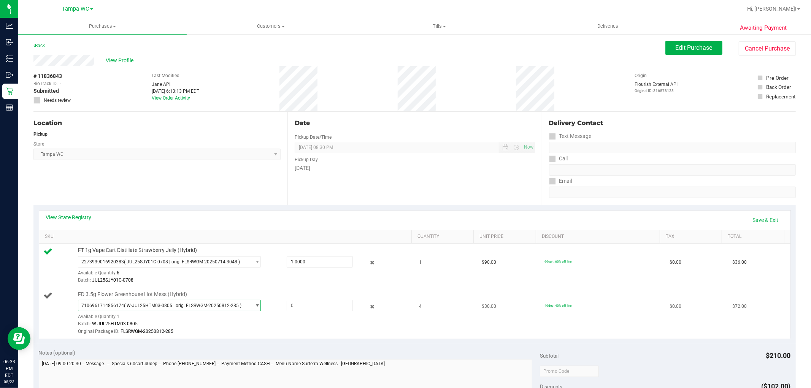
click at [183, 307] on span "( W-JUL25HTM03-0805 | orig: FLSRWGM-20250812-285 )" at bounding box center [183, 305] width 118 height 5
click at [305, 306] on span at bounding box center [320, 305] width 66 height 11
type input "1"
type input "1.0000"
click at [295, 322] on div "Batch: W-JUL25HTM03-0805" at bounding box center [243, 324] width 330 height 7
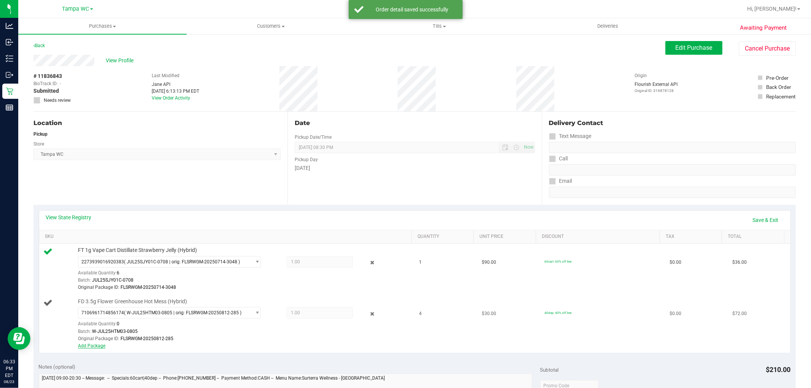
click at [90, 348] on link "Add Package" at bounding box center [91, 345] width 27 height 5
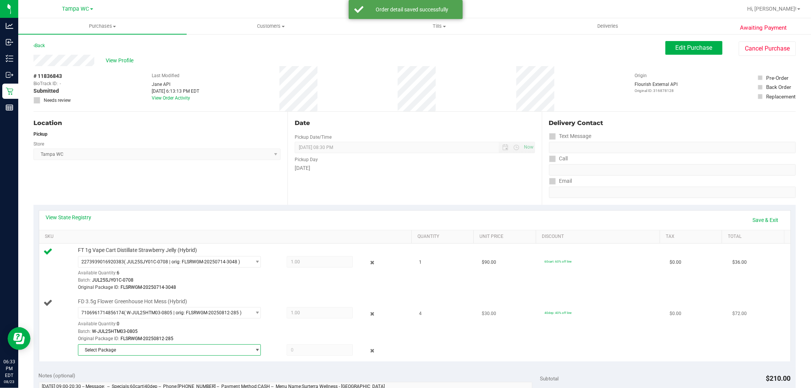
click at [162, 349] on span "Select Package" at bounding box center [164, 350] width 173 height 11
click at [199, 339] on span "( W-JUL25HTM03-0805 | orig: FLSRWGM-20250812-252 )" at bounding box center [185, 337] width 118 height 5
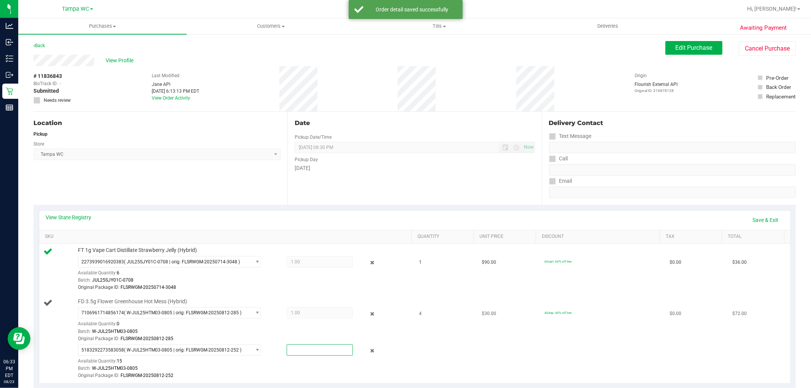
click at [291, 349] on span at bounding box center [320, 350] width 66 height 11
type input "3"
type input "3.0000"
click at [310, 362] on div "5183292273583058 ( W-JUL25HTM03-0805 | orig: FLSRWGM-20250812-252 ) 51832922735…" at bounding box center [243, 362] width 330 height 35
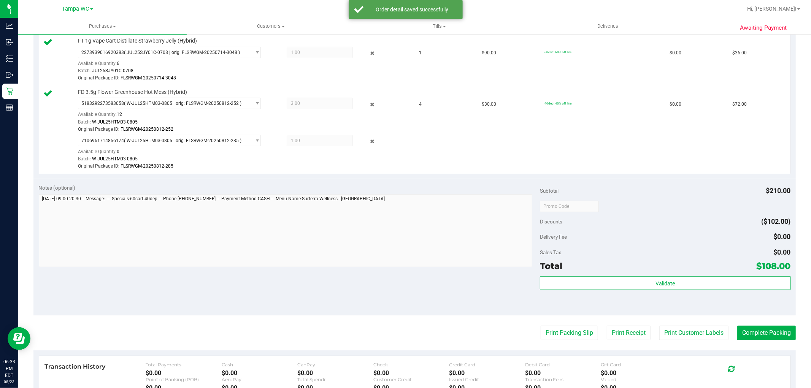
scroll to position [253, 0]
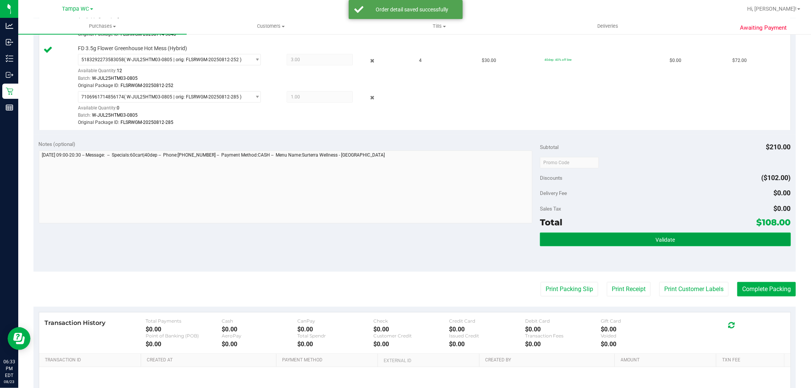
click at [685, 234] on button "Validate" at bounding box center [665, 240] width 251 height 14
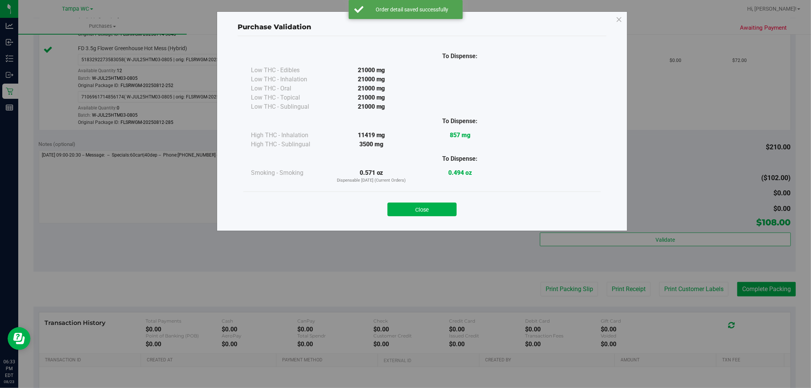
click at [432, 193] on div "Close" at bounding box center [421, 207] width 357 height 31
click at [430, 207] on button "Close" at bounding box center [422, 210] width 69 height 14
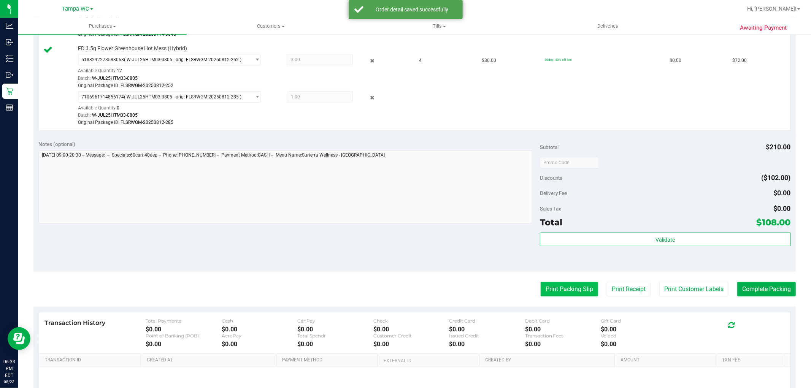
click at [561, 283] on button "Print Packing Slip" at bounding box center [569, 289] width 57 height 14
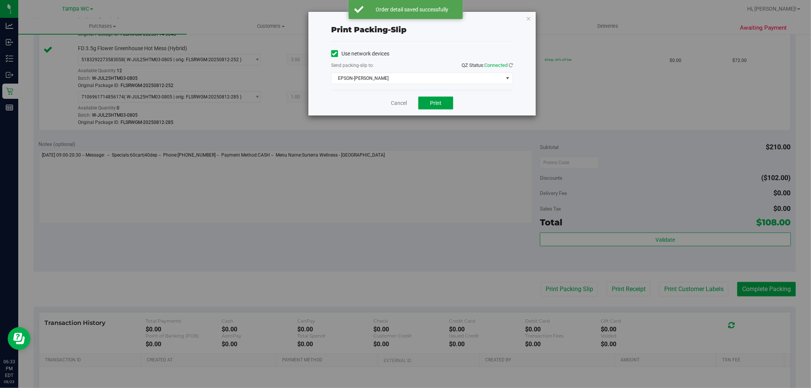
click at [440, 105] on span "Print" at bounding box center [435, 103] width 11 height 6
click at [396, 103] on link "Cancel" at bounding box center [399, 103] width 16 height 8
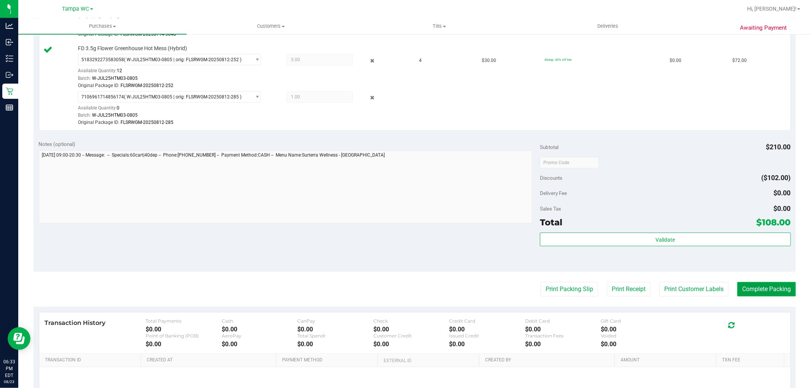
click at [770, 290] on button "Complete Packing" at bounding box center [766, 289] width 59 height 14
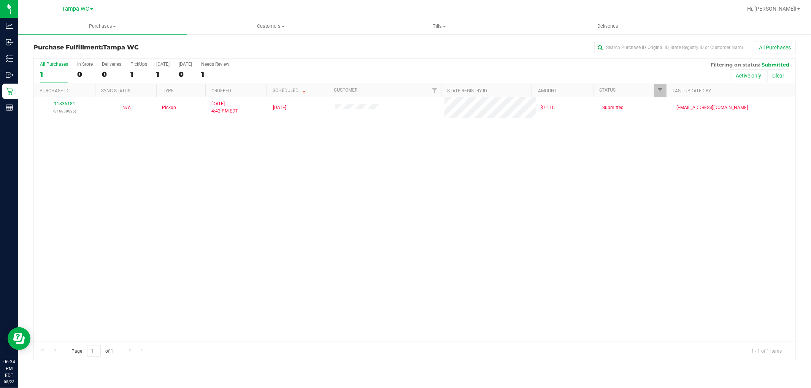
click at [57, 70] on div "1" at bounding box center [54, 74] width 28 height 9
click at [0, 0] on input "All Purchases 1" at bounding box center [0, 0] width 0 height 0
click at [53, 71] on div "1" at bounding box center [54, 74] width 28 height 9
click at [0, 0] on input "All Purchases 1" at bounding box center [0, 0] width 0 height 0
click at [54, 75] on div "1" at bounding box center [54, 74] width 28 height 9
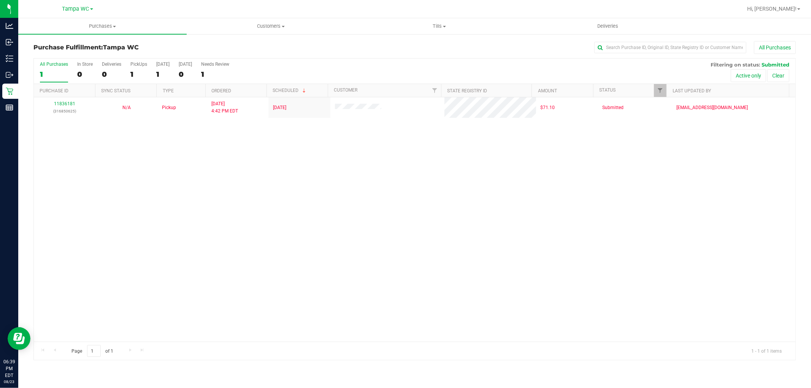
click at [0, 0] on input "All Purchases 1" at bounding box center [0, 0] width 0 height 0
click at [51, 68] on label "All Purchases 1" at bounding box center [54, 72] width 28 height 21
click at [0, 0] on input "All Purchases 1" at bounding box center [0, 0] width 0 height 0
click at [54, 67] on label "All Purchases 1" at bounding box center [54, 72] width 28 height 21
click at [0, 0] on input "All Purchases 1" at bounding box center [0, 0] width 0 height 0
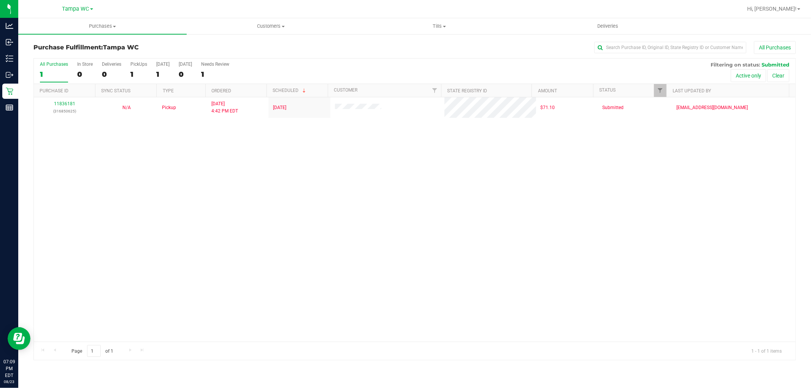
click at [55, 71] on div "1" at bounding box center [54, 74] width 28 height 9
click at [0, 0] on input "All Purchases 1" at bounding box center [0, 0] width 0 height 0
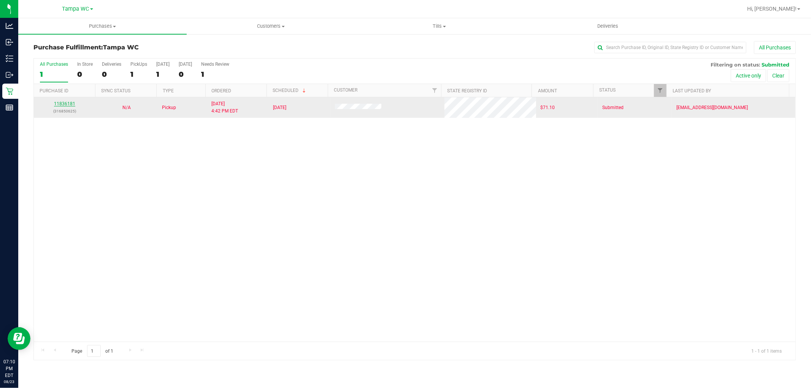
click at [62, 103] on link "11836181" at bounding box center [64, 103] width 21 height 5
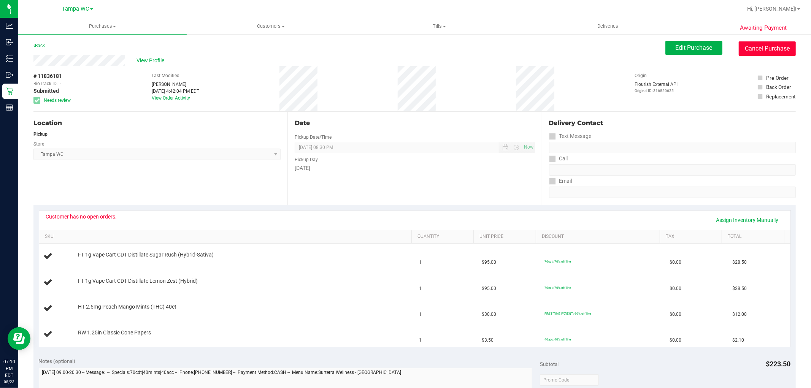
click at [762, 50] on button "Cancel Purchase" at bounding box center [767, 48] width 57 height 14
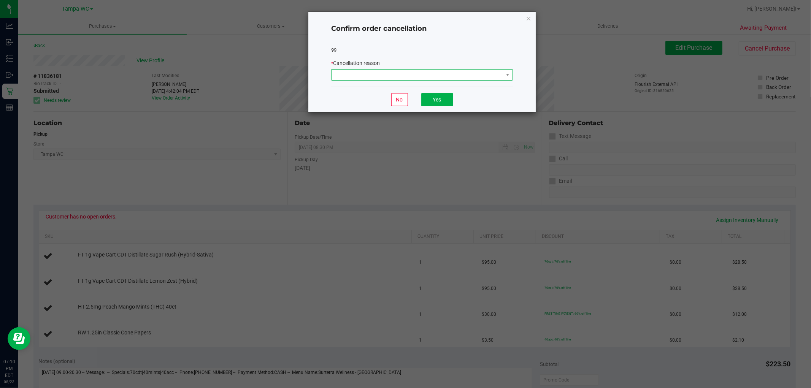
click at [375, 75] on span at bounding box center [418, 75] width 172 height 11
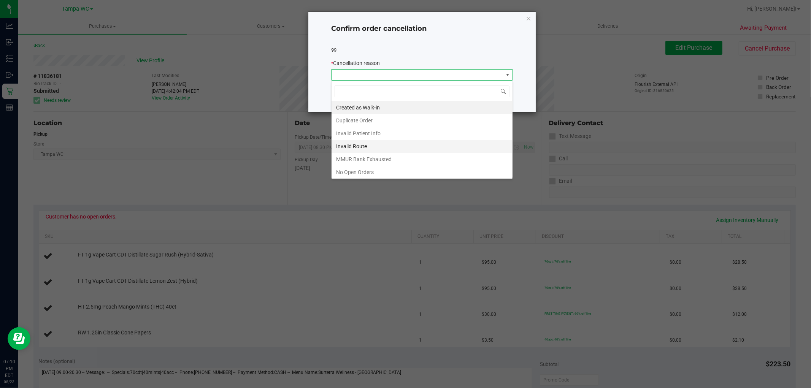
scroll to position [11, 181]
click at [390, 170] on li "No Open Orders" at bounding box center [422, 172] width 181 height 13
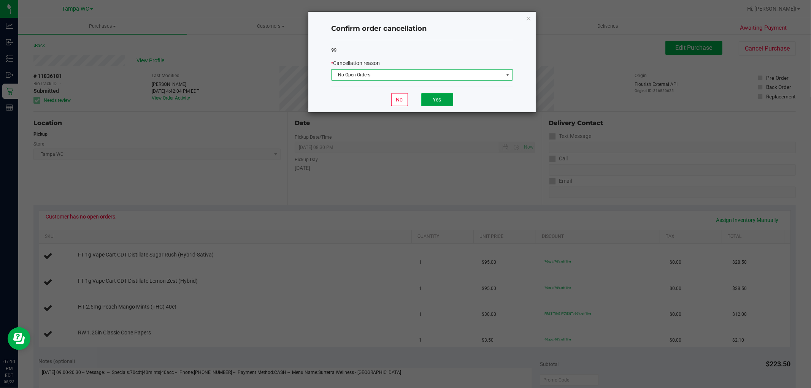
click at [449, 97] on button "Yes" at bounding box center [437, 99] width 32 height 13
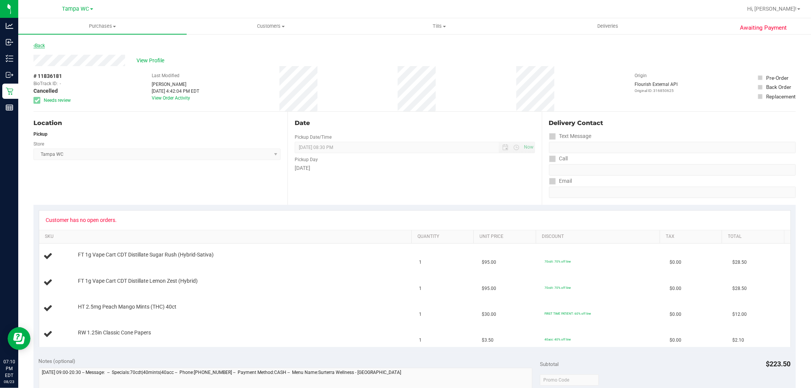
click at [44, 44] on link "Back" at bounding box center [38, 45] width 11 height 5
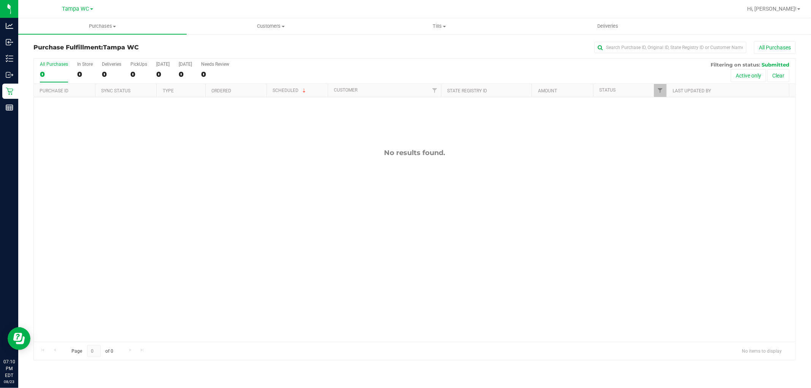
click at [49, 77] on div "0" at bounding box center [54, 74] width 28 height 9
click at [0, 0] on input "All Purchases 0" at bounding box center [0, 0] width 0 height 0
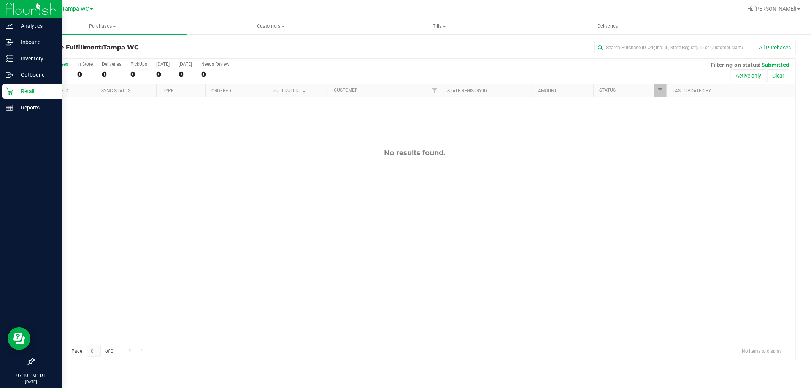
click at [14, 90] on p "Retail" at bounding box center [36, 91] width 46 height 9
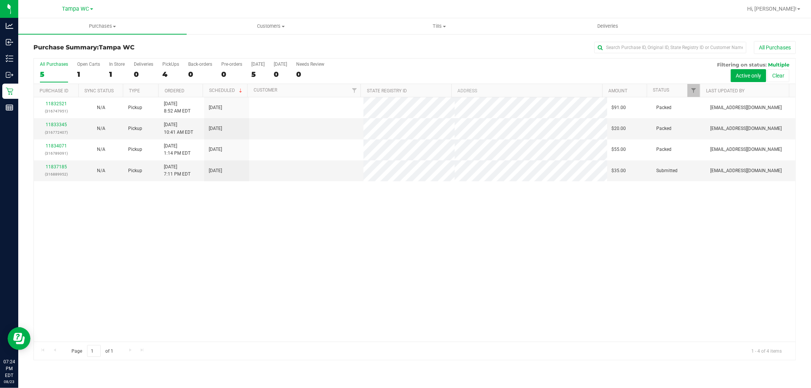
click at [52, 69] on label "All Purchases 5" at bounding box center [54, 72] width 28 height 21
click at [0, 0] on input "All Purchases 5" at bounding box center [0, 0] width 0 height 0
click at [62, 167] on link "11837185" at bounding box center [56, 166] width 21 height 5
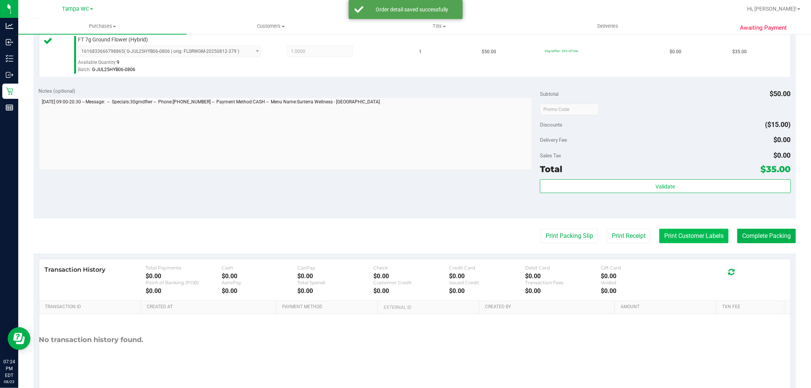
scroll to position [211, 0]
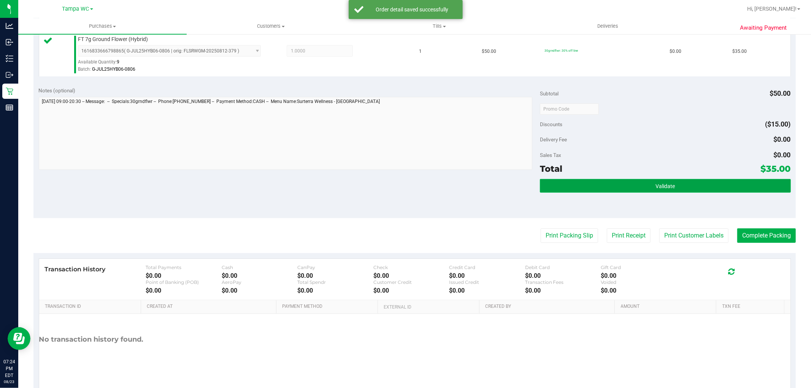
click at [664, 183] on span "Validate" at bounding box center [665, 186] width 19 height 6
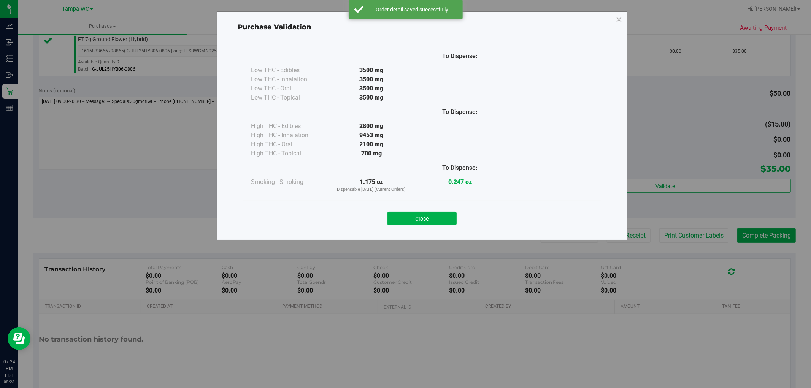
click at [412, 210] on div "Close" at bounding box center [422, 216] width 346 height 19
click at [417, 219] on button "Close" at bounding box center [422, 219] width 69 height 14
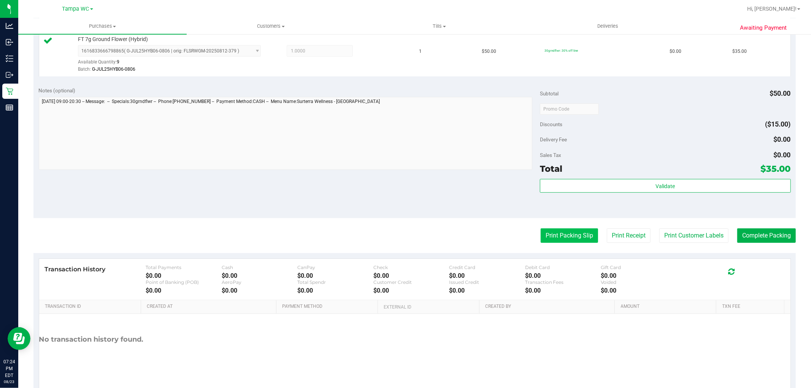
click at [569, 240] on button "Print Packing Slip" at bounding box center [569, 236] width 57 height 14
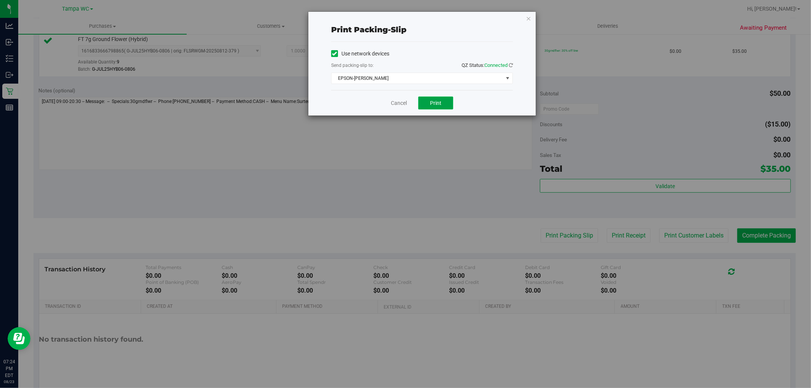
click at [436, 103] on span "Print" at bounding box center [435, 103] width 11 height 6
click at [396, 103] on link "Cancel" at bounding box center [399, 103] width 16 height 8
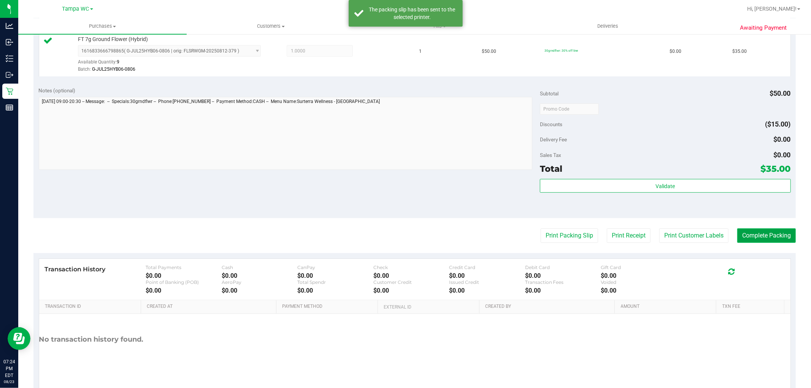
click at [760, 237] on button "Complete Packing" at bounding box center [766, 236] width 59 height 14
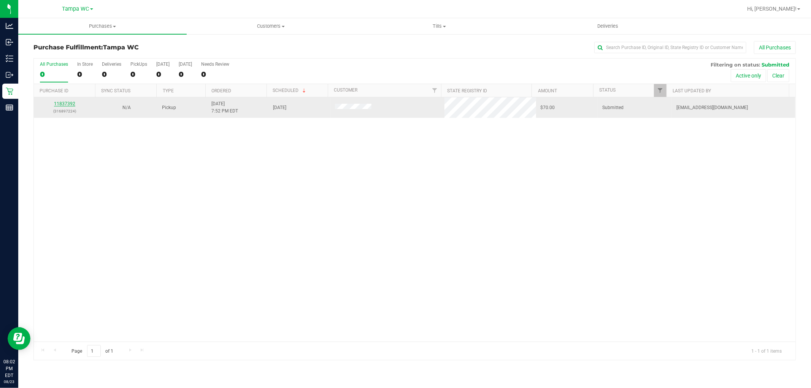
click at [69, 106] on link "11837392" at bounding box center [64, 103] width 21 height 5
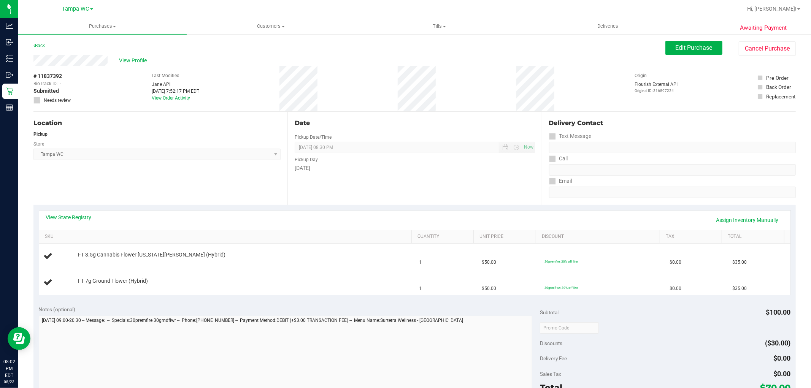
click at [43, 44] on link "Back" at bounding box center [38, 45] width 11 height 5
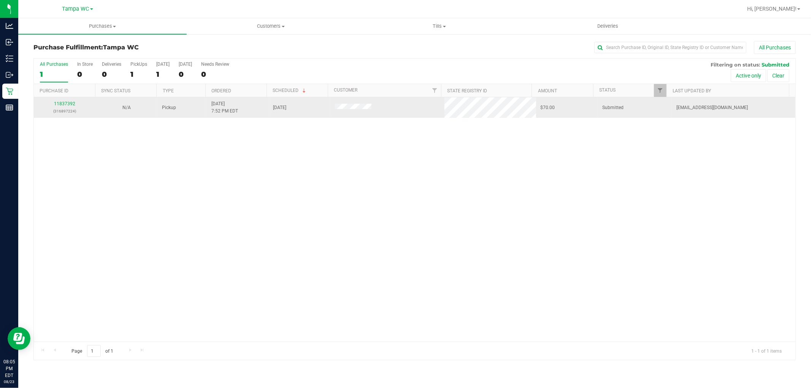
click at [71, 100] on div "11837392 (316897224)" at bounding box center [64, 107] width 52 height 14
click at [72, 105] on link "11837392" at bounding box center [64, 103] width 21 height 5
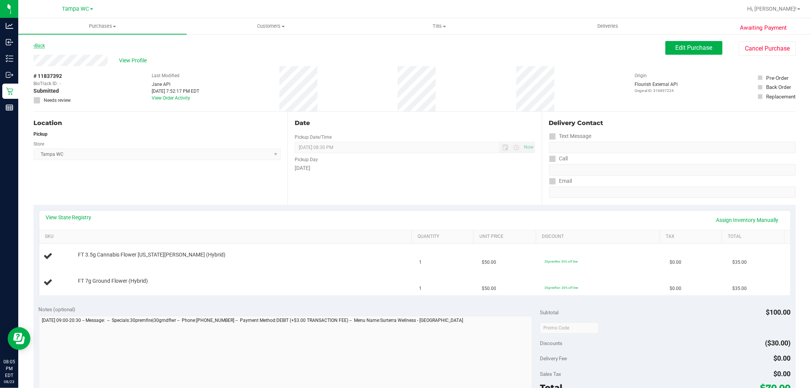
click at [37, 44] on div "Back" at bounding box center [38, 45] width 11 height 9
click at [37, 51] on div "Back Edit Purchase Cancel Purchase" at bounding box center [414, 48] width 762 height 14
click at [42, 46] on link "Back" at bounding box center [38, 45] width 11 height 5
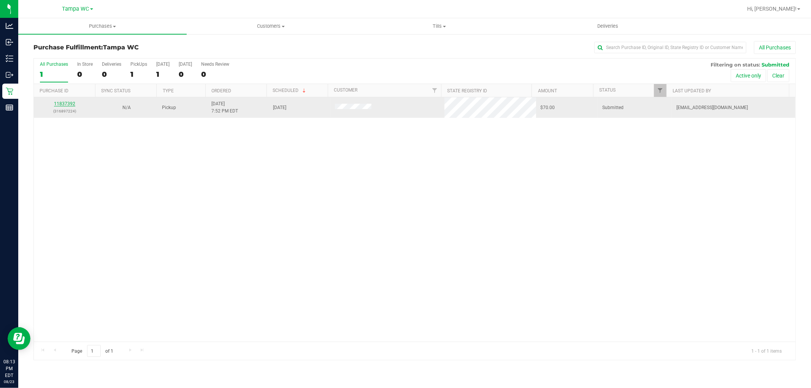
click at [62, 103] on link "11837392" at bounding box center [64, 103] width 21 height 5
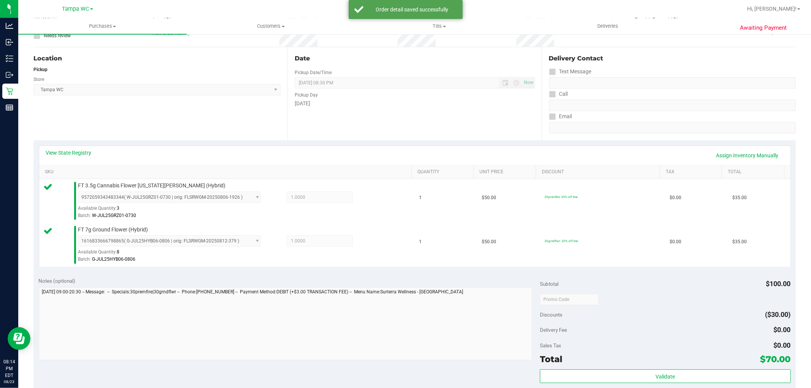
scroll to position [169, 0]
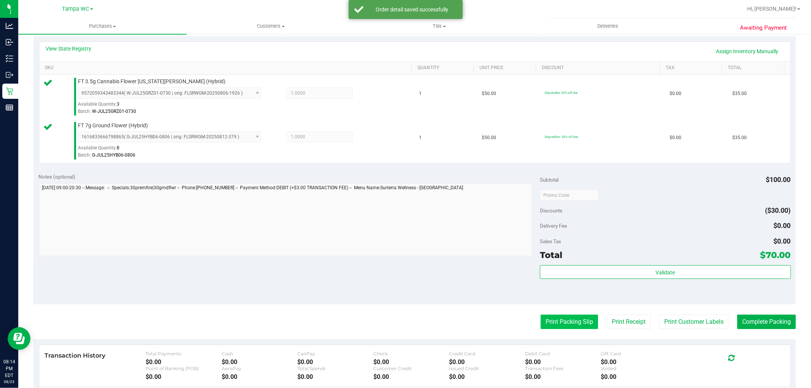
click at [579, 322] on button "Print Packing Slip" at bounding box center [569, 322] width 57 height 14
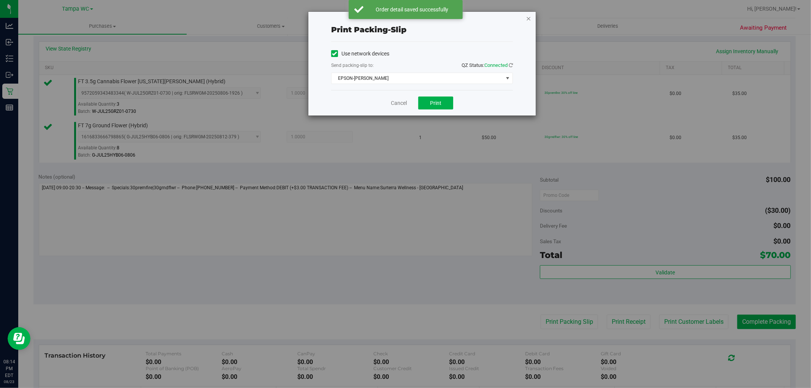
click at [530, 18] on icon "button" at bounding box center [528, 18] width 5 height 9
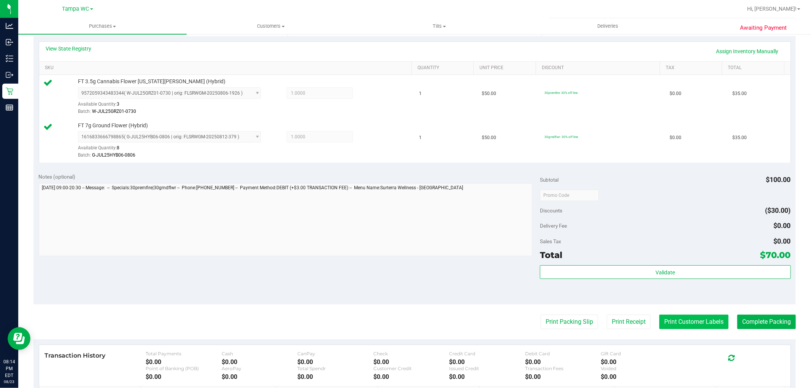
click at [675, 316] on button "Print Customer Labels" at bounding box center [693, 322] width 69 height 14
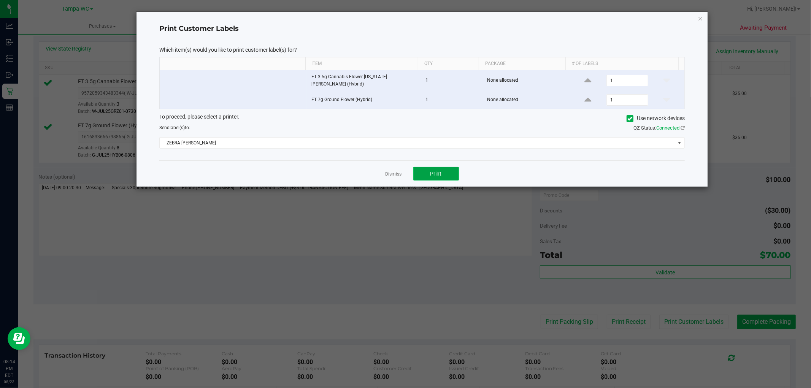
click at [446, 176] on button "Print" at bounding box center [436, 174] width 46 height 14
drag, startPoint x: 699, startPoint y: 14, endPoint x: 750, endPoint y: 289, distance: 280.1
click at [699, 14] on icon "button" at bounding box center [700, 18] width 5 height 9
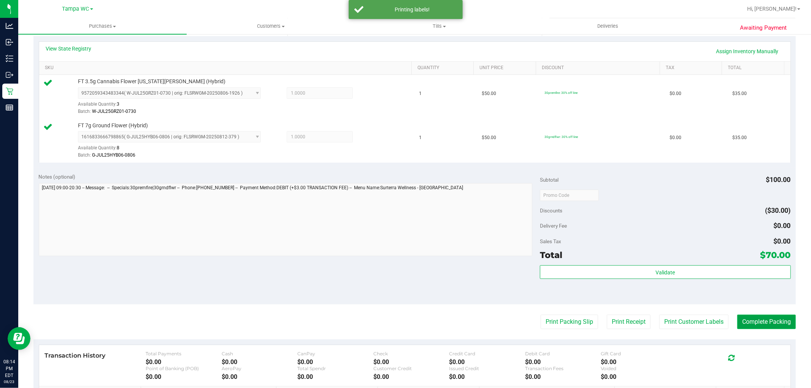
click at [759, 318] on button "Complete Packing" at bounding box center [766, 322] width 59 height 14
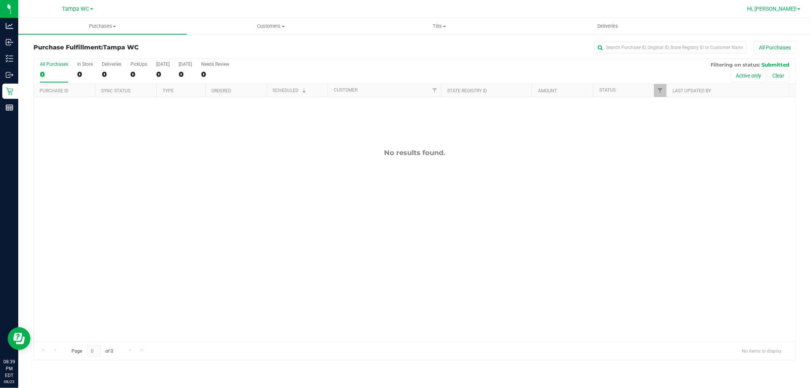
click at [798, 8] on span at bounding box center [798, 9] width 3 height 2
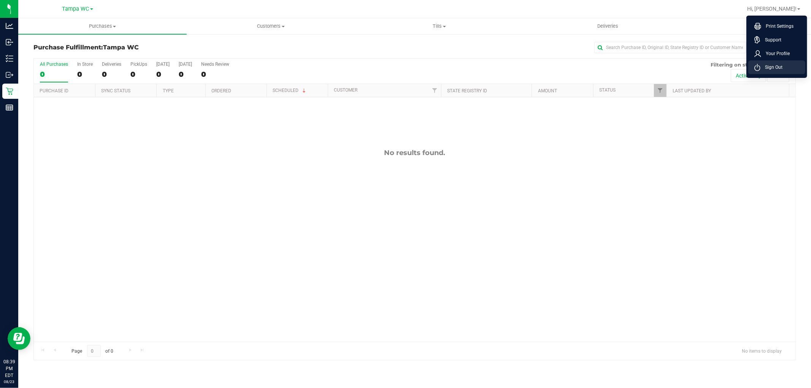
click at [762, 65] on span "Sign Out" at bounding box center [772, 68] width 22 height 8
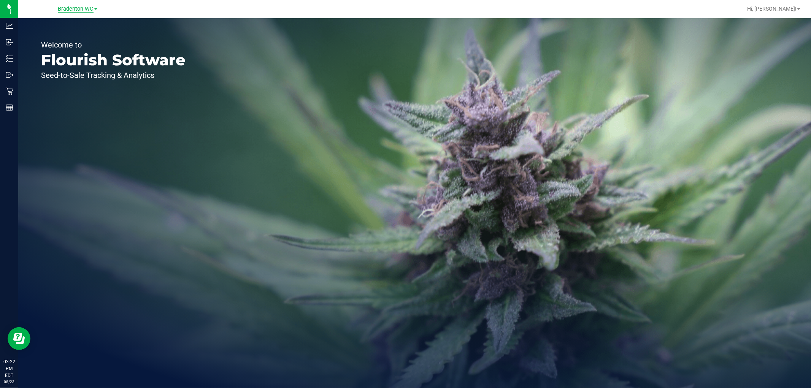
click at [80, 11] on span "Bradenton WC" at bounding box center [75, 9] width 35 height 7
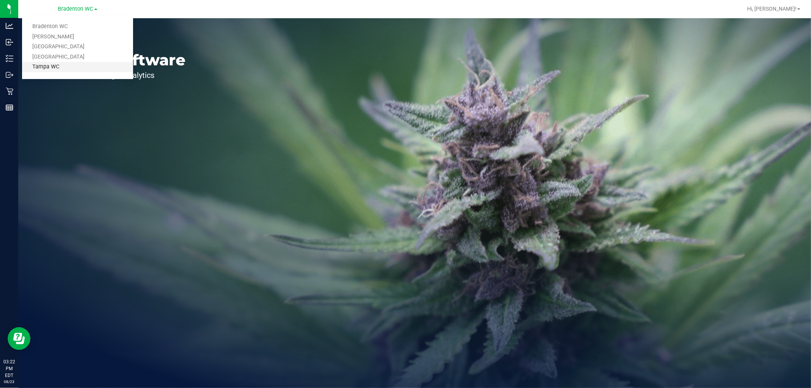
click at [86, 64] on link "Tampa WC" at bounding box center [77, 67] width 111 height 10
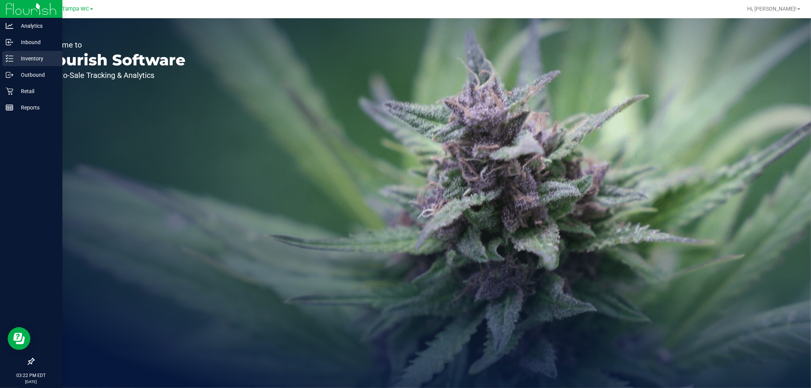
click at [17, 61] on p "Inventory" at bounding box center [36, 58] width 46 height 9
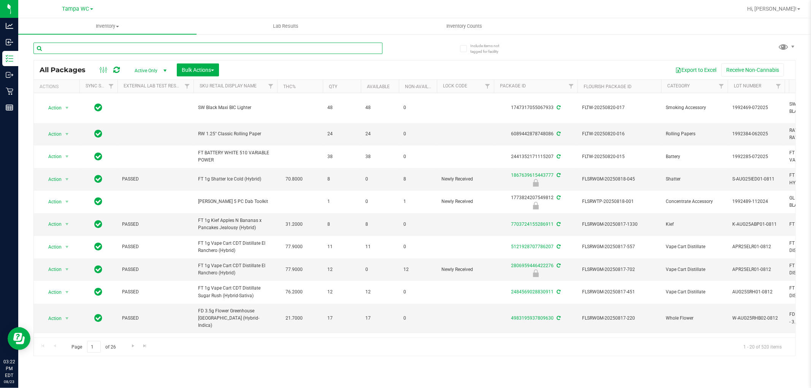
click at [172, 46] on input "text" at bounding box center [207, 48] width 349 height 11
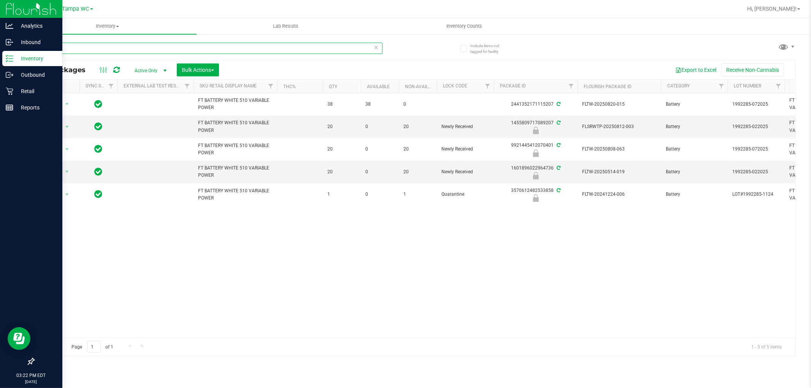
drag, startPoint x: 82, startPoint y: 44, endPoint x: 0, endPoint y: 51, distance: 82.0
click at [0, 51] on div "Analytics Inbound Inventory Outbound Retail Reports 03:22 PM EDT 08/23/2025 08/…" at bounding box center [405, 194] width 811 height 388
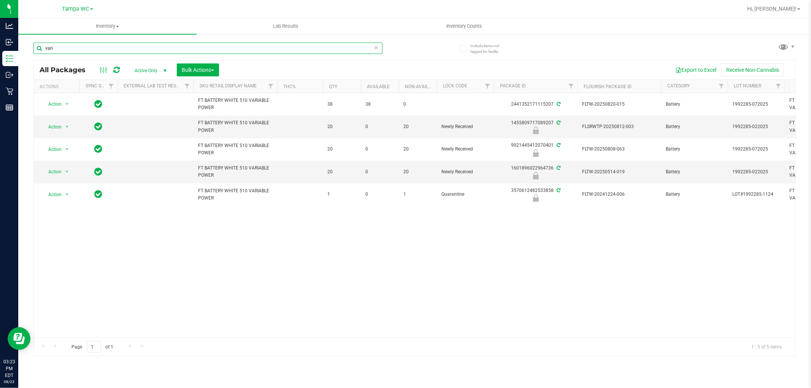
type input "vari"
click at [376, 48] on icon at bounding box center [376, 47] width 5 height 9
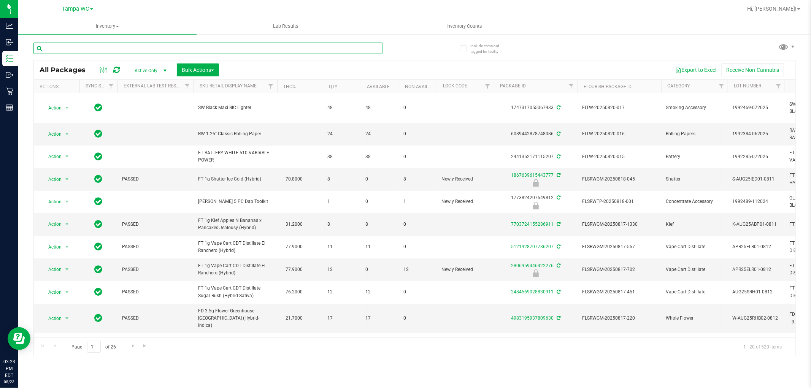
click at [96, 47] on input "text" at bounding box center [207, 48] width 349 height 11
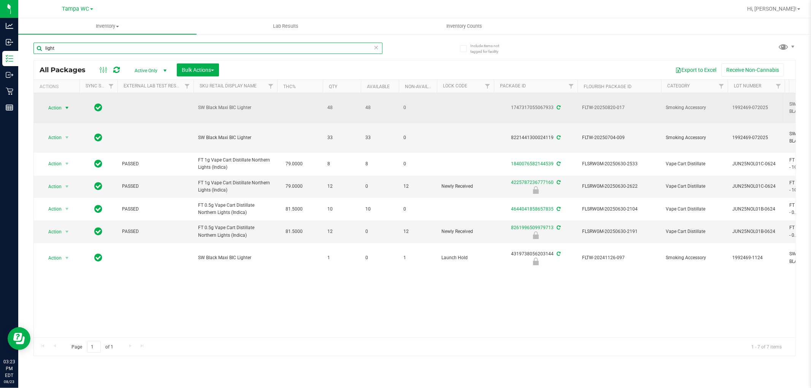
type input "light"
click at [58, 109] on span "Action" at bounding box center [51, 108] width 21 height 11
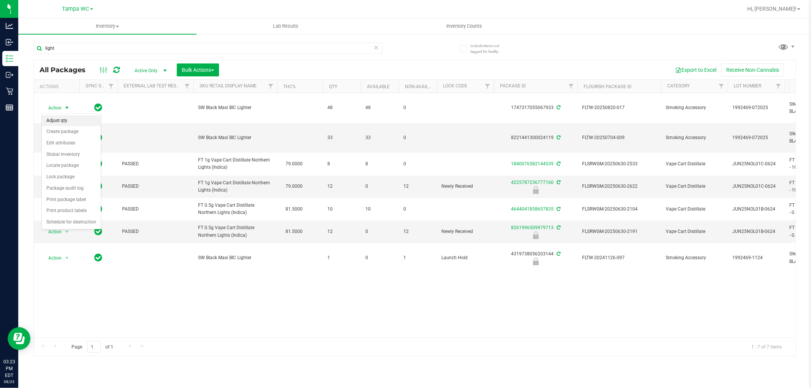
click at [76, 118] on li "Adjust qty" at bounding box center [71, 120] width 59 height 11
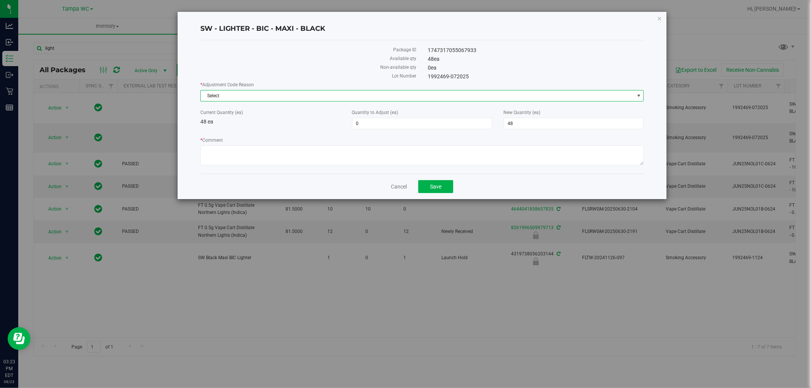
click at [363, 93] on span "Select" at bounding box center [418, 96] width 434 height 11
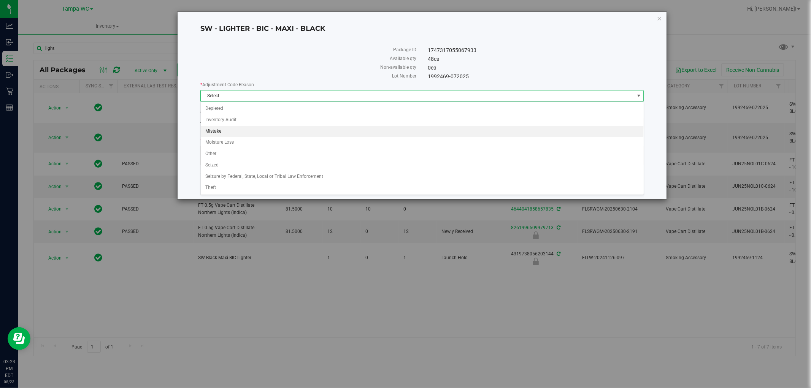
click at [283, 126] on li "Mistake" at bounding box center [422, 131] width 443 height 11
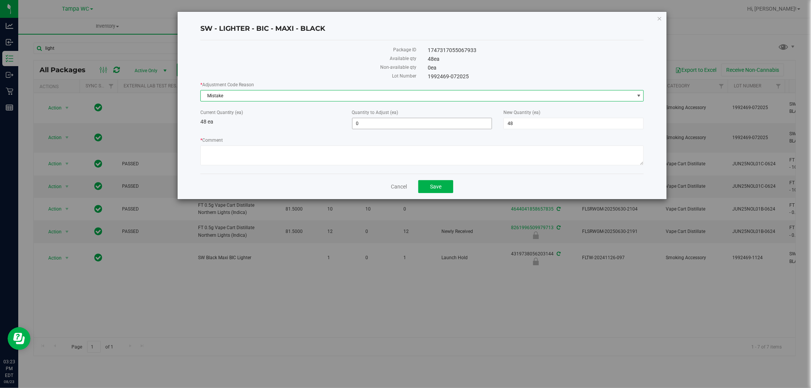
drag, startPoint x: 387, startPoint y: 122, endPoint x: 283, endPoint y: 122, distance: 103.4
click at [284, 122] on div "Current Quantity (ea) 48 ea Quantity to Adjust (ea) 0 0 New Quantity (ea) 48 48" at bounding box center [422, 119] width 455 height 20
type input "2"
type input "50"
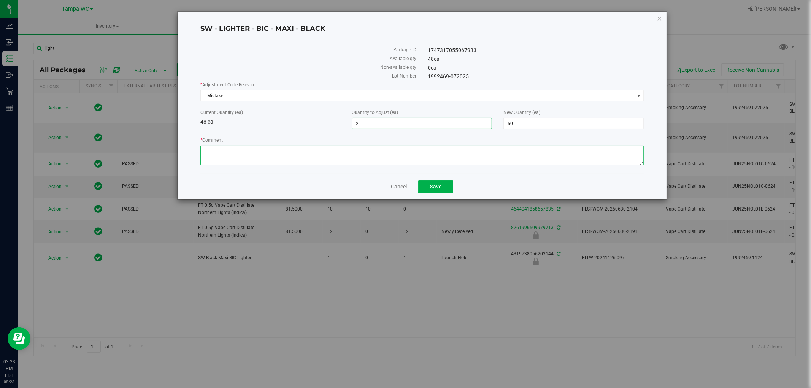
click at [358, 152] on textarea "* Comment" at bounding box center [422, 156] width 444 height 20
type textarea "Wrong batch sold"
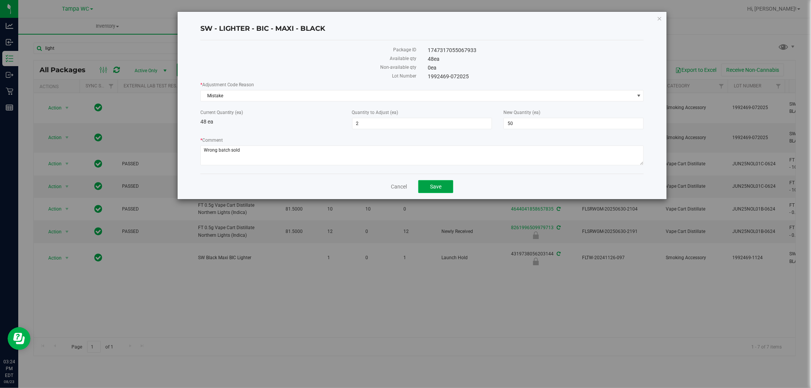
click at [446, 184] on button "Save" at bounding box center [435, 186] width 35 height 13
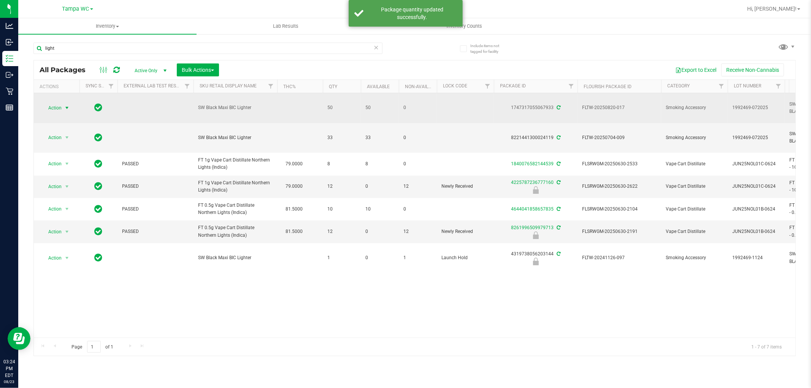
click at [60, 107] on span "Action" at bounding box center [51, 108] width 21 height 11
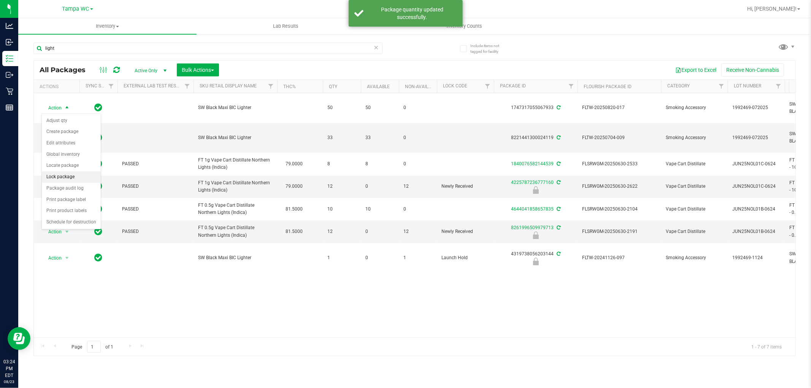
click at [66, 176] on li "Lock package" at bounding box center [71, 177] width 59 height 11
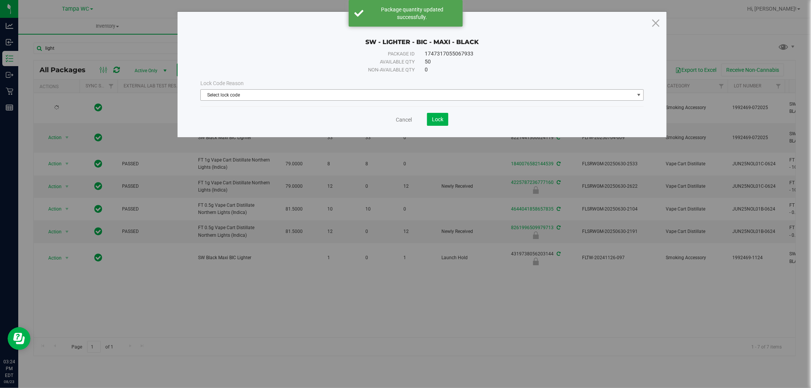
click at [355, 98] on span "Select lock code" at bounding box center [418, 95] width 434 height 11
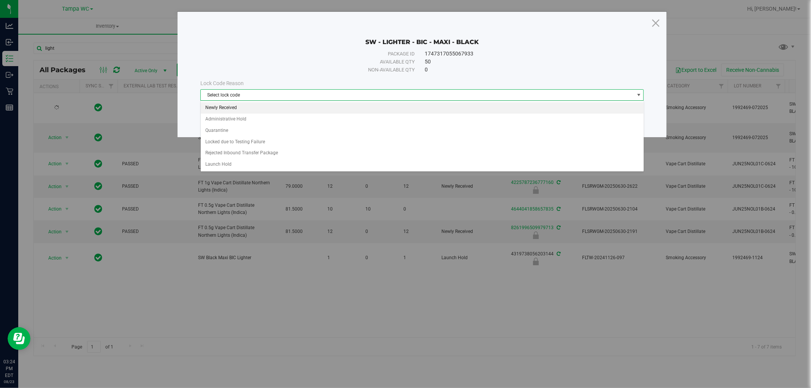
click at [326, 107] on li "Newly Received" at bounding box center [422, 107] width 443 height 11
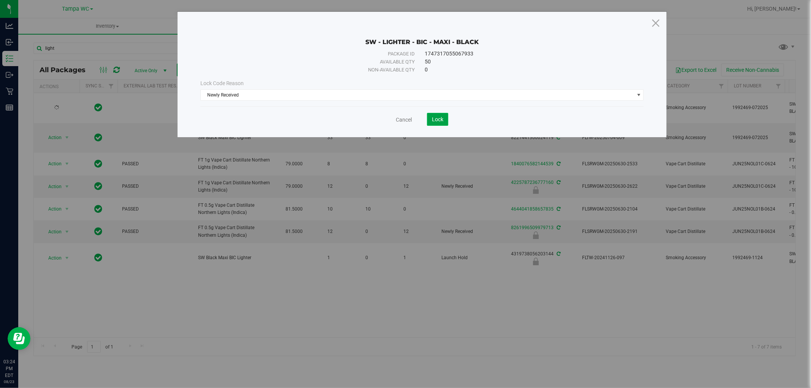
click at [440, 119] on span "Lock" at bounding box center [437, 119] width 11 height 6
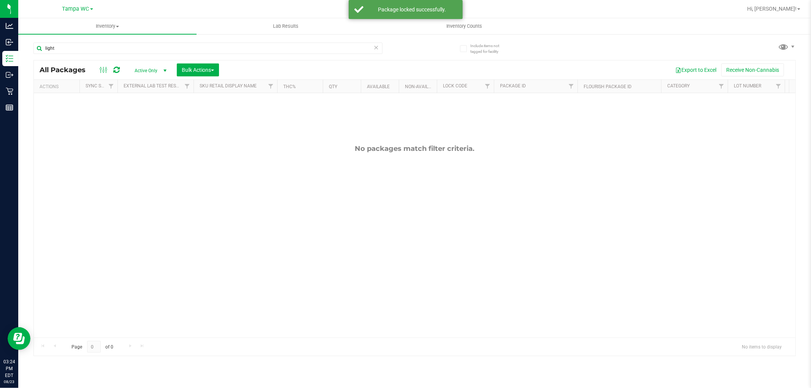
click at [151, 70] on span "Active Only" at bounding box center [149, 70] width 42 height 11
click at [377, 46] on icon at bounding box center [376, 47] width 5 height 9
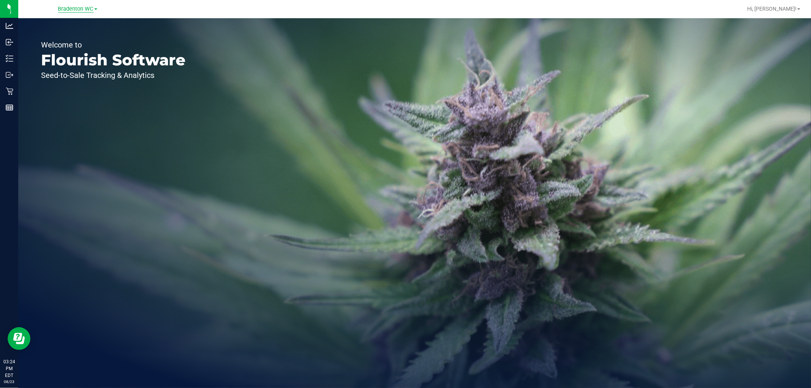
click at [83, 8] on span "Bradenton WC" at bounding box center [75, 9] width 35 height 7
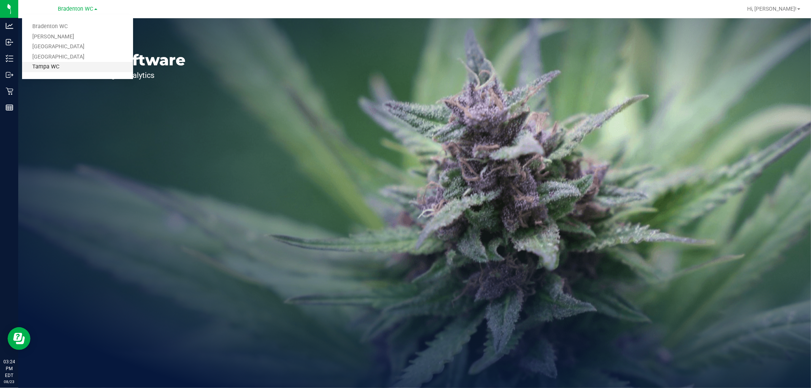
click at [81, 67] on link "Tampa WC" at bounding box center [77, 67] width 111 height 10
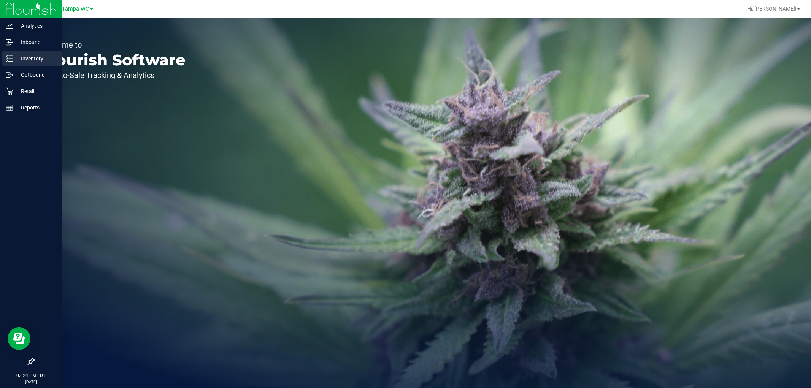
click at [33, 56] on p "Inventory" at bounding box center [36, 58] width 46 height 9
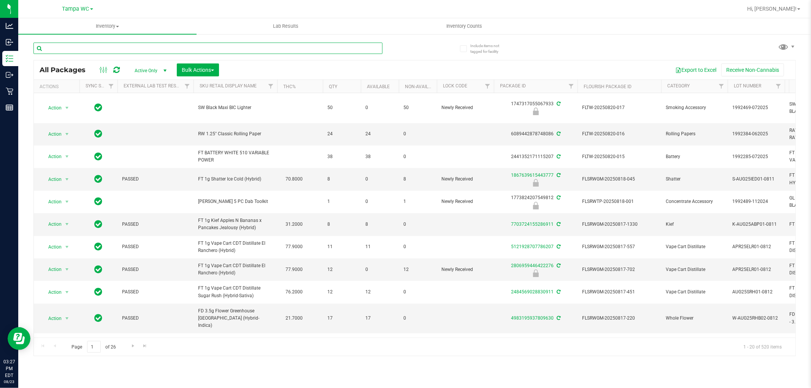
click at [166, 43] on input "text" at bounding box center [207, 48] width 349 height 11
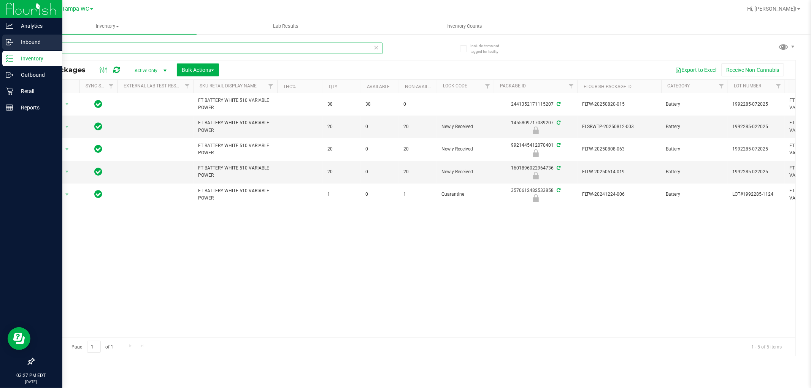
drag, startPoint x: 73, startPoint y: 50, endPoint x: 0, endPoint y: 50, distance: 73.0
click at [0, 50] on div "Analytics Inbound Inventory Outbound Retail Reports 03:27 PM EDT 08/23/2025 08/…" at bounding box center [405, 194] width 811 height 388
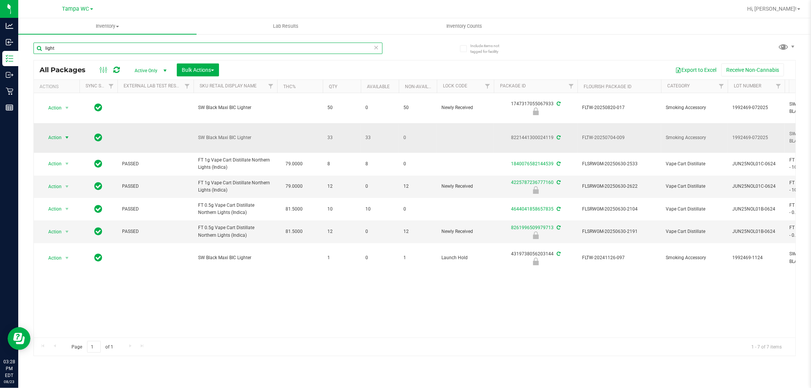
type input "light"
click at [60, 136] on span "Action" at bounding box center [51, 137] width 21 height 11
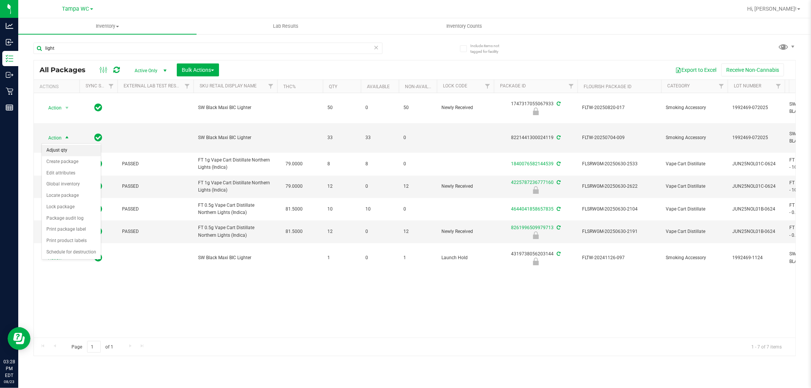
click at [65, 152] on li "Adjust qty" at bounding box center [71, 150] width 59 height 11
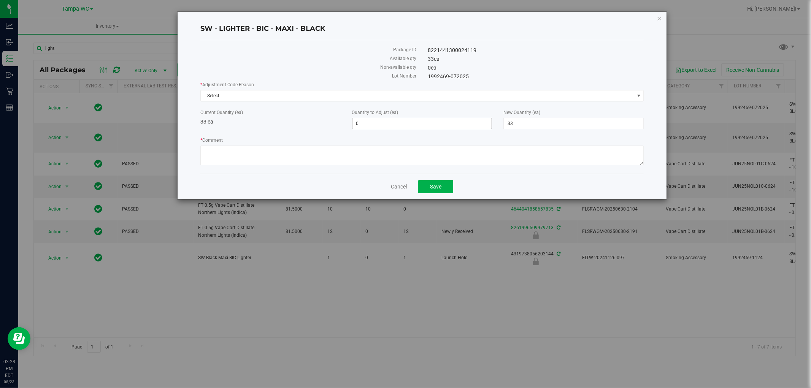
drag, startPoint x: 404, startPoint y: 130, endPoint x: 401, endPoint y: 119, distance: 11.5
click at [403, 122] on div "* Adjustment Code Reason Select Select Depleted Inventory Audit Mistake Moistur…" at bounding box center [422, 124] width 444 height 86
drag, startPoint x: 401, startPoint y: 119, endPoint x: 214, endPoint y: 136, distance: 187.9
click at [215, 136] on div "* Adjustment Code Reason Select Select Depleted Inventory Audit Mistake Moistur…" at bounding box center [422, 124] width 444 height 86
type input "-2"
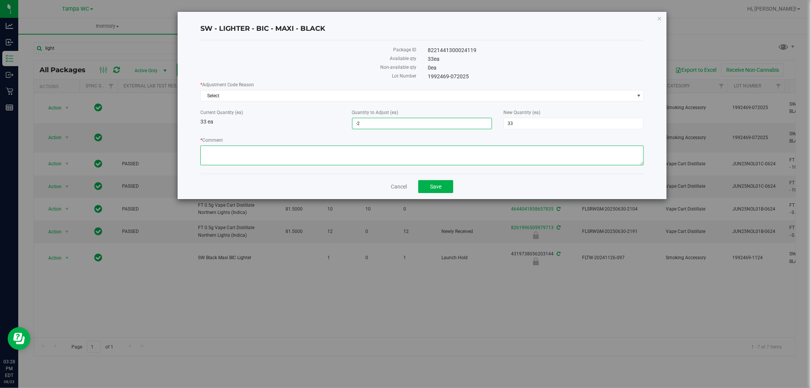
type input "-2"
type input "31"
click at [263, 159] on textarea "* Comment" at bounding box center [422, 156] width 444 height 20
type textarea "Wrong batch sold"
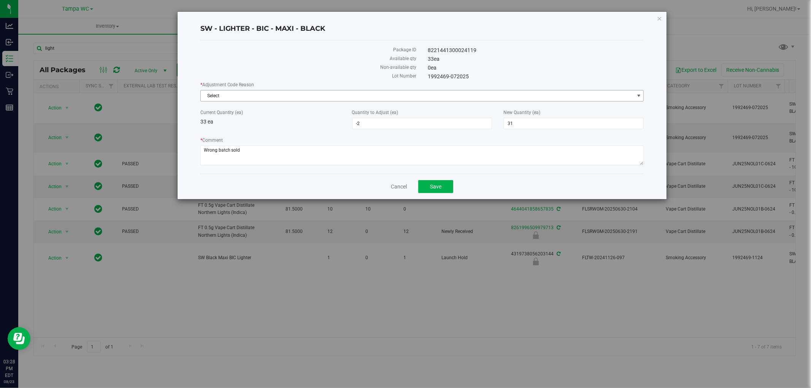
click at [279, 99] on span "Select" at bounding box center [418, 96] width 434 height 11
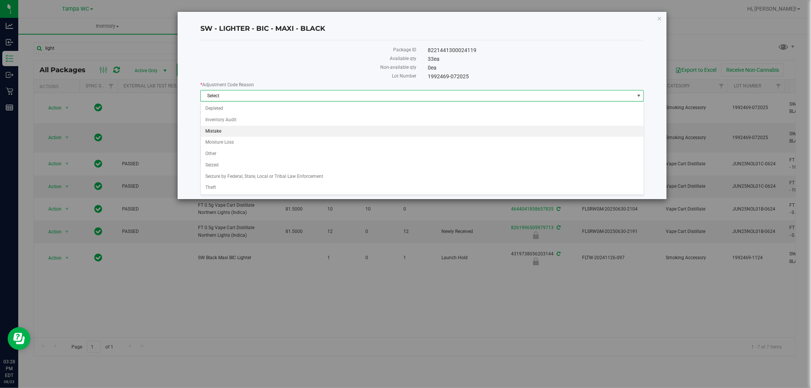
click at [256, 132] on li "Mistake" at bounding box center [422, 131] width 443 height 11
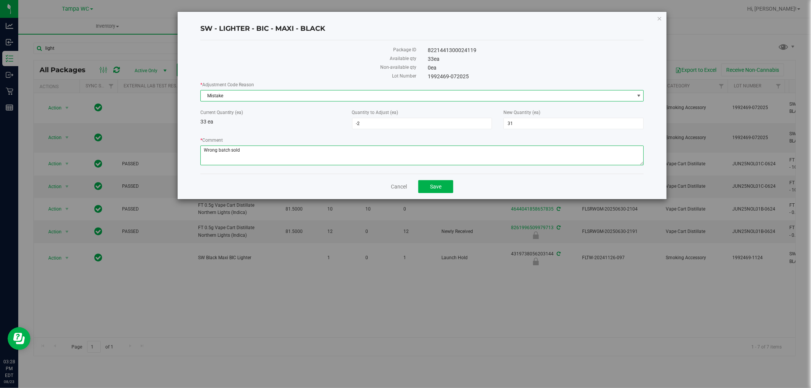
click at [343, 148] on textarea "* Comment" at bounding box center [422, 156] width 444 height 20
click at [447, 187] on button "Save" at bounding box center [435, 186] width 35 height 13
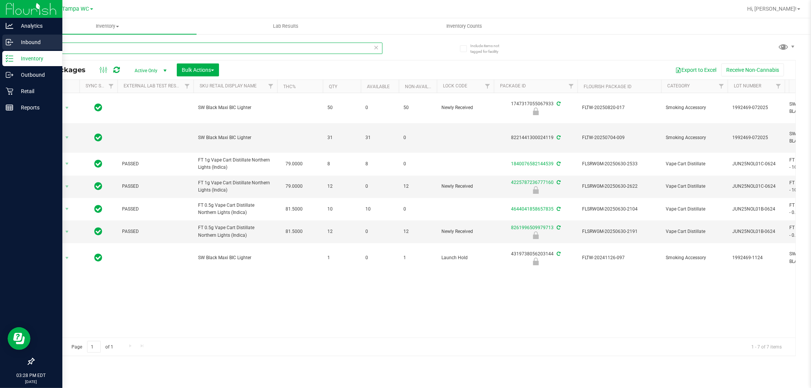
drag, startPoint x: 79, startPoint y: 46, endPoint x: 0, endPoint y: 46, distance: 79.1
click at [0, 46] on div "Analytics Inbound Inventory Outbound Retail Reports 03:28 PM EDT 08/23/2025 08/…" at bounding box center [405, 194] width 811 height 388
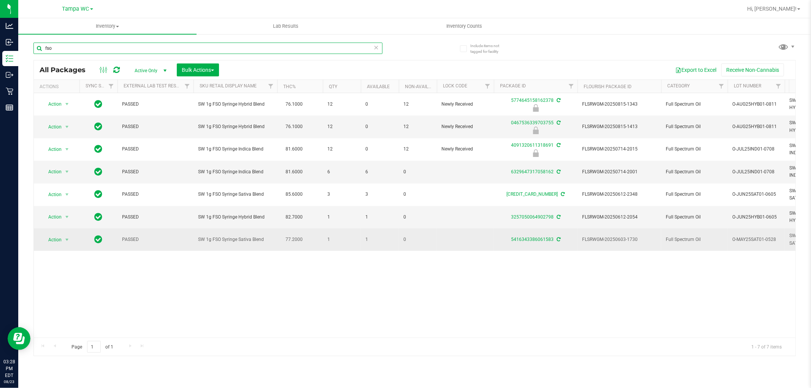
type input "fso"
click at [558, 241] on icon at bounding box center [559, 239] width 4 height 5
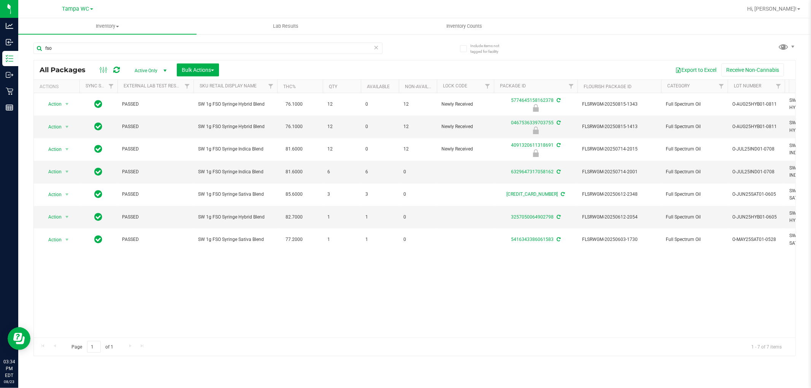
click at [376, 47] on icon at bounding box center [376, 47] width 5 height 9
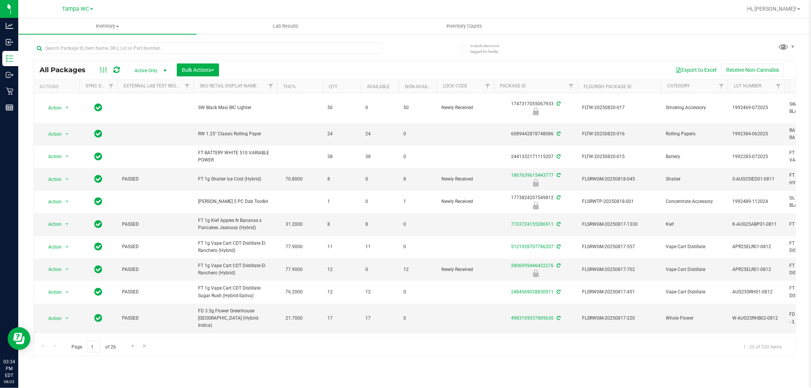
click at [394, 51] on div at bounding box center [223, 48] width 381 height 24
click at [116, 48] on input "text" at bounding box center [207, 48] width 349 height 11
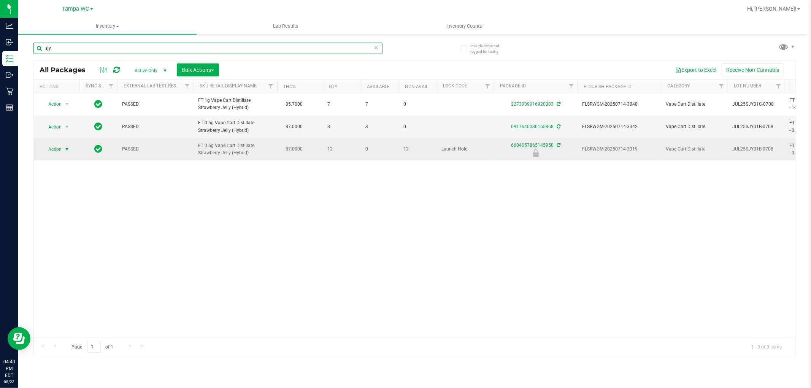
type input "sjy"
click at [66, 149] on span "select" at bounding box center [67, 149] width 6 height 6
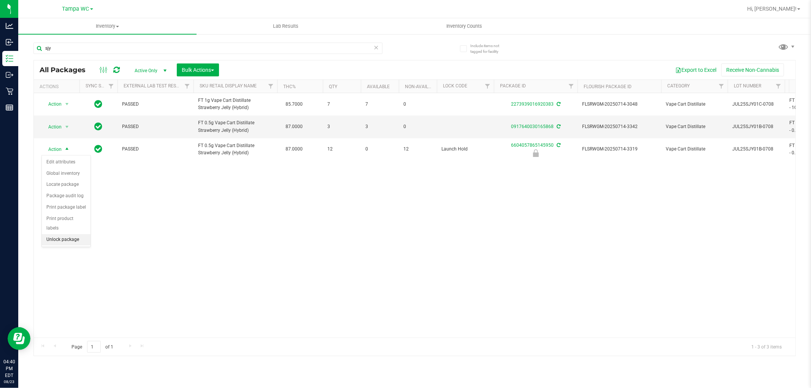
click at [63, 240] on li "Unlock package" at bounding box center [66, 239] width 49 height 11
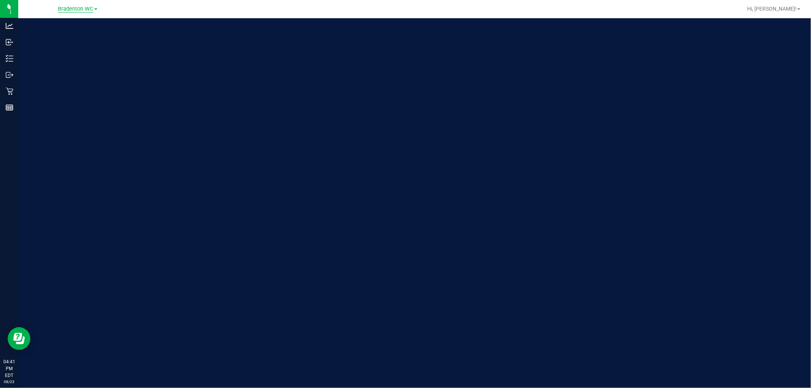
click at [78, 11] on span "Bradenton WC" at bounding box center [75, 9] width 35 height 7
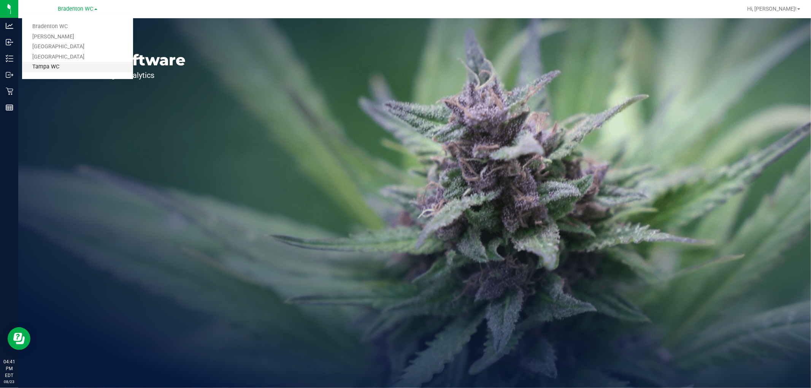
click at [61, 66] on link "Tampa WC" at bounding box center [77, 67] width 111 height 10
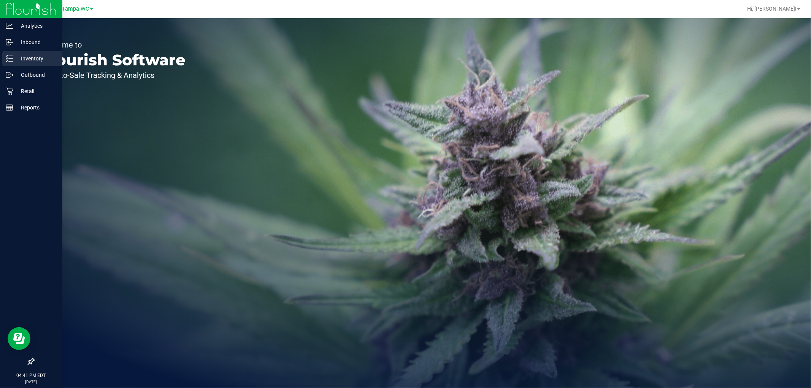
click at [10, 61] on line at bounding box center [11, 61] width 4 height 0
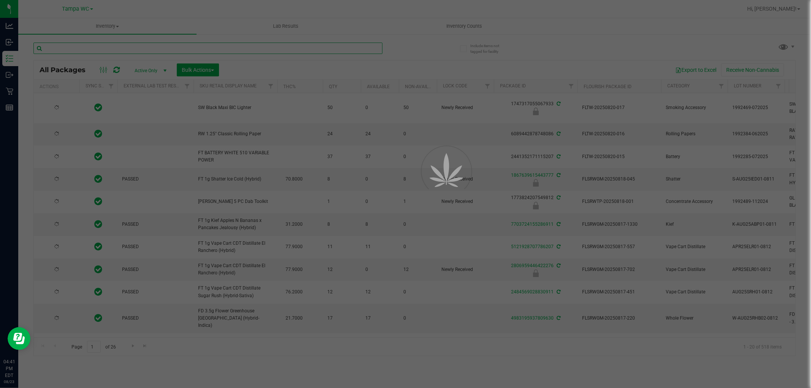
click at [120, 49] on input "text" at bounding box center [207, 48] width 349 height 11
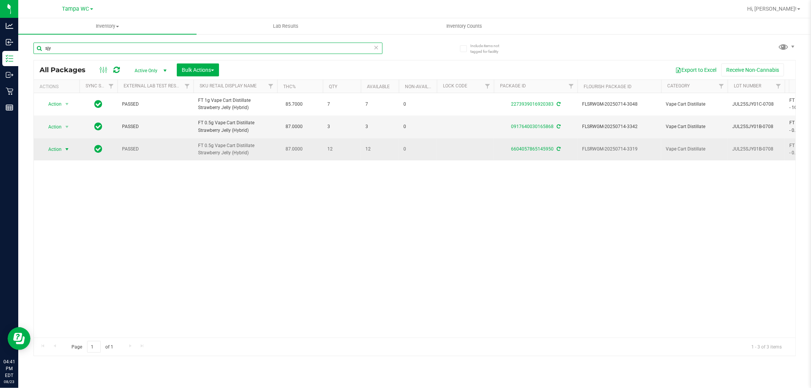
type input "sjy"
click at [65, 149] on span "select" at bounding box center [67, 149] width 6 height 6
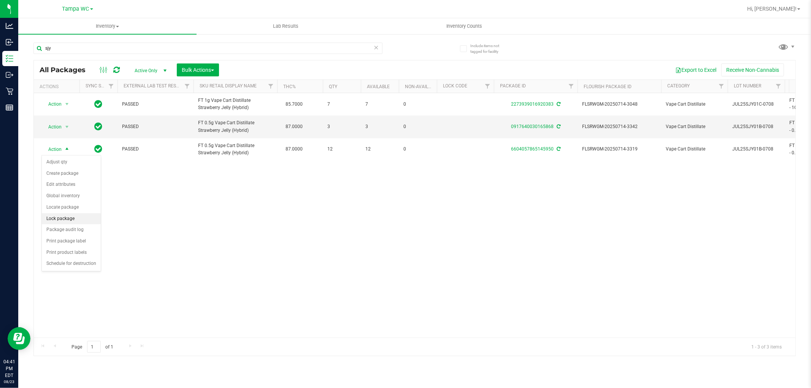
click at [67, 216] on li "Lock package" at bounding box center [71, 218] width 59 height 11
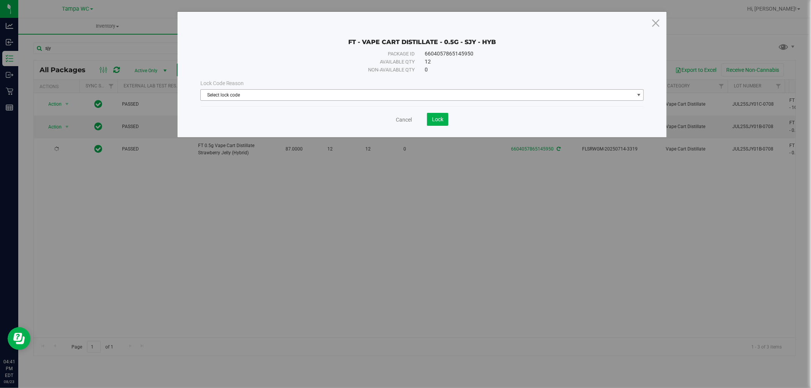
click at [330, 96] on span "Select lock code" at bounding box center [418, 95] width 434 height 11
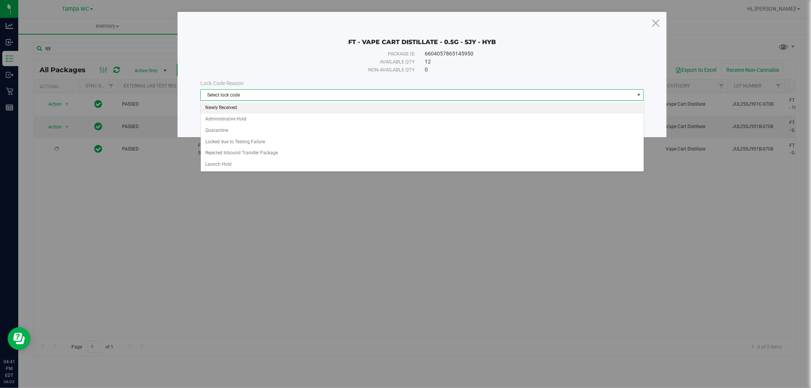
click at [303, 107] on li "Newly Received" at bounding box center [422, 107] width 443 height 11
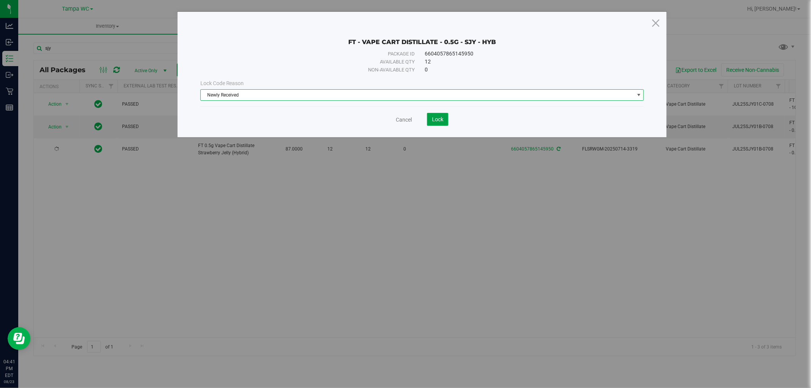
click at [436, 118] on span "Lock" at bounding box center [437, 119] width 11 height 6
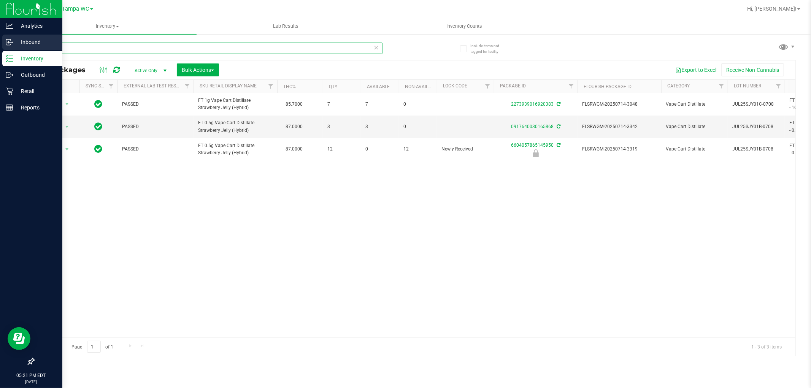
drag, startPoint x: 104, startPoint y: 49, endPoint x: 0, endPoint y: 43, distance: 104.0
click at [0, 43] on div "Analytics Inbound Inventory Outbound Retail Reports 05:21 PM EDT [DATE] 08/23 T…" at bounding box center [405, 194] width 811 height 388
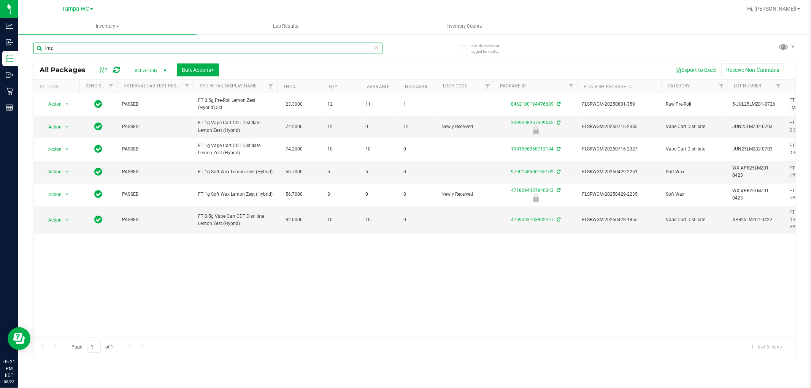
type input "lmz"
click at [376, 46] on icon at bounding box center [376, 47] width 5 height 9
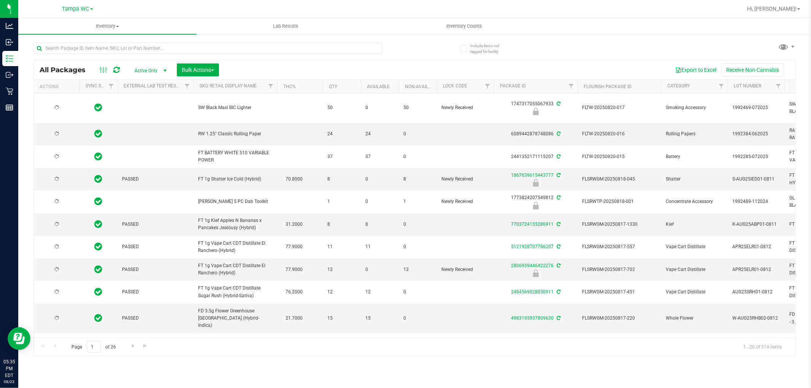
type input "[DATE]"
click at [398, 57] on div at bounding box center [223, 48] width 381 height 24
click at [76, 47] on input "text" at bounding box center [207, 48] width 349 height 11
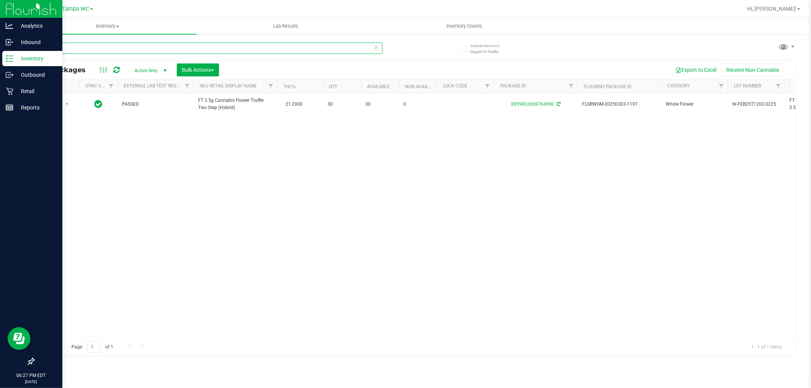
drag, startPoint x: 68, startPoint y: 47, endPoint x: 0, endPoint y: 55, distance: 68.9
click at [0, 58] on div "Analytics Inbound Inventory Outbound Retail Reports 06:27 PM EDT 08/23/2025 08/…" at bounding box center [405, 194] width 811 height 388
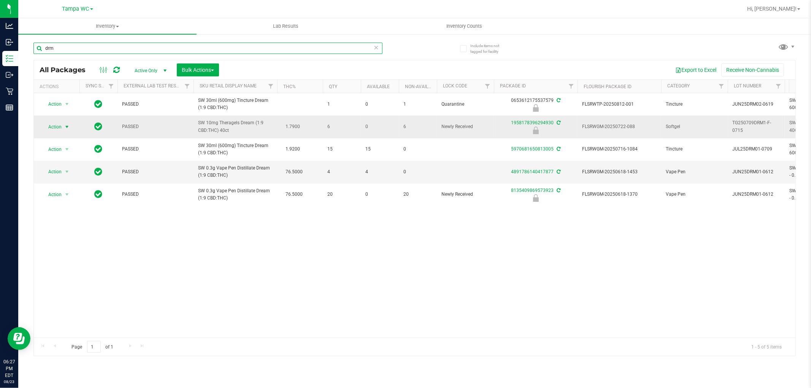
type input "drm"
click at [69, 125] on span "select" at bounding box center [67, 127] width 6 height 6
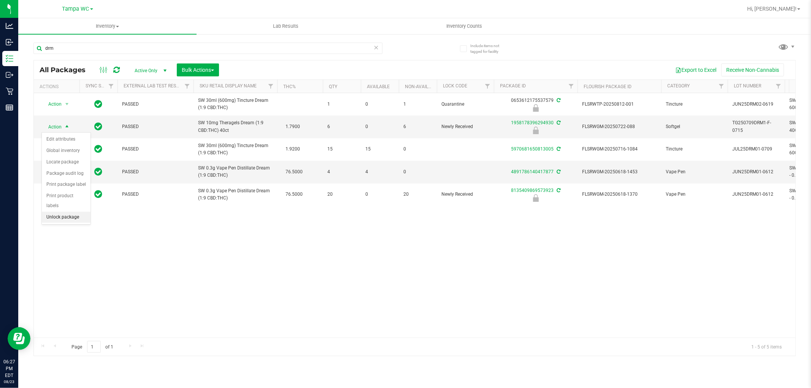
click at [67, 221] on li "Unlock package" at bounding box center [66, 217] width 49 height 11
click at [374, 47] on icon at bounding box center [376, 47] width 5 height 9
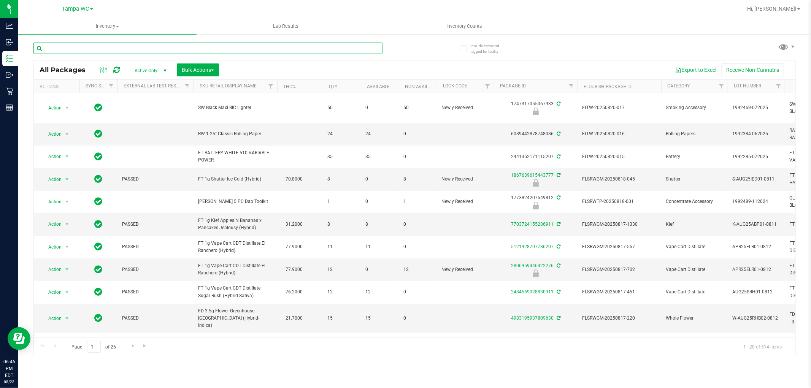
click at [133, 47] on input "text" at bounding box center [207, 48] width 349 height 11
click at [119, 70] on div at bounding box center [109, 69] width 25 height 9
click at [116, 70] on icon at bounding box center [116, 70] width 6 height 8
click at [113, 69] on icon at bounding box center [116, 70] width 6 height 8
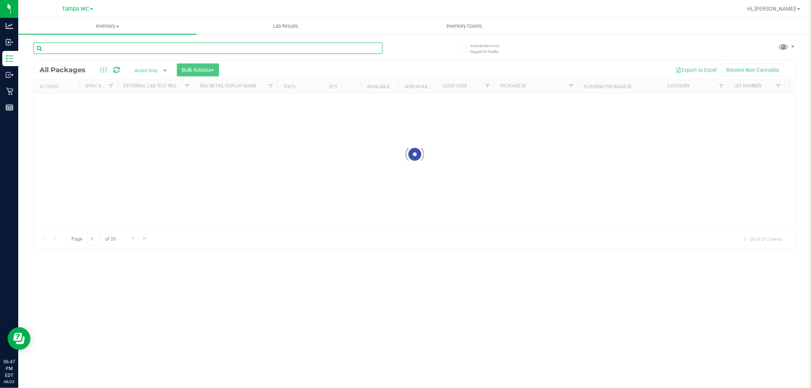
click at [130, 51] on input "text" at bounding box center [207, 48] width 349 height 11
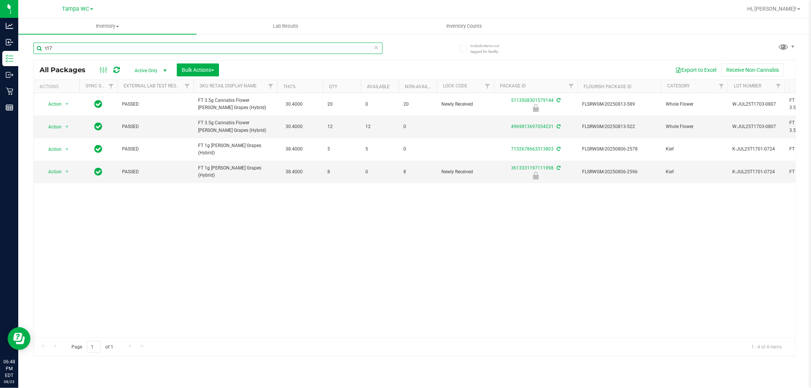
type input "t17"
click at [224, 230] on div "Action Action Edit attributes Global inventory Locate package Package audit log…" at bounding box center [415, 215] width 762 height 245
click at [56, 124] on span "Action" at bounding box center [51, 127] width 21 height 11
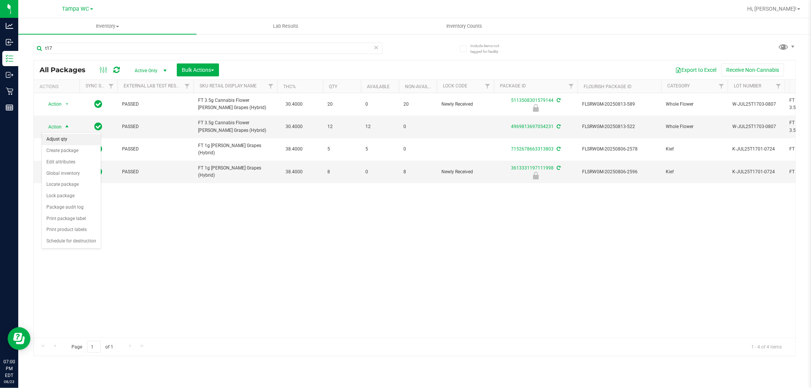
click at [78, 139] on li "Adjust qty" at bounding box center [71, 139] width 59 height 11
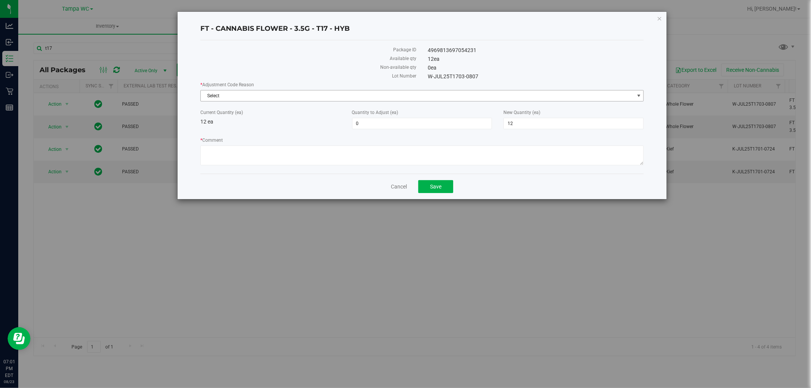
click at [353, 94] on span "Select" at bounding box center [418, 96] width 434 height 11
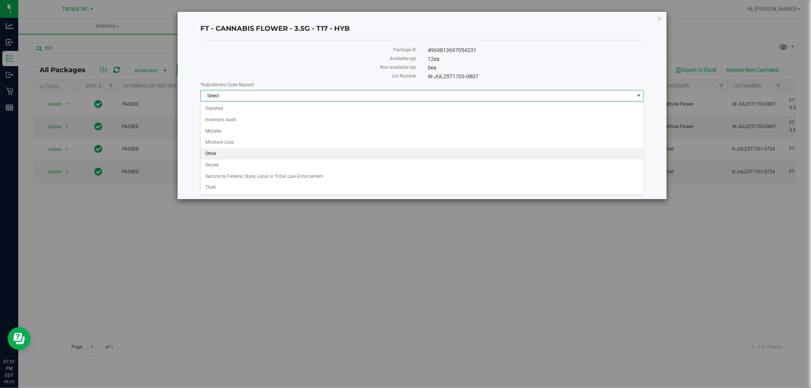
click at [278, 156] on li "Other" at bounding box center [422, 153] width 443 height 11
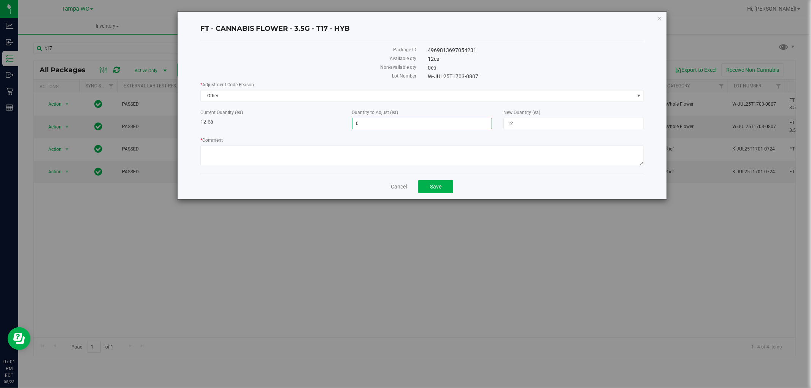
drag, startPoint x: 392, startPoint y: 120, endPoint x: 265, endPoint y: 120, distance: 127.4
click at [265, 120] on div "Current Quantity (ea) 12 ea Quantity to Adjust (ea) 0 0 New Quantity (ea) 12 12" at bounding box center [422, 119] width 455 height 20
type input "1"
type input "13"
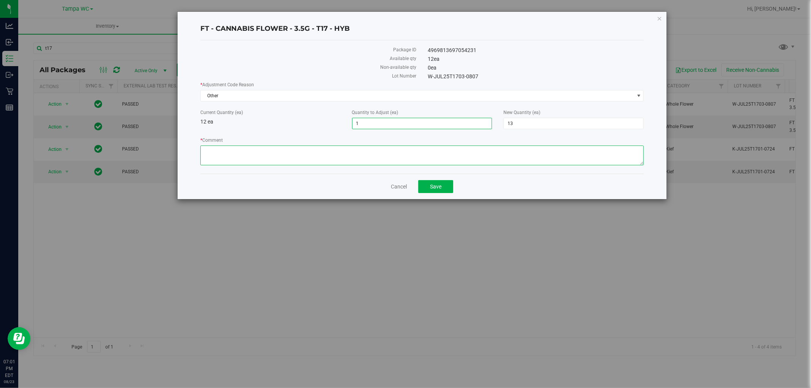
click at [276, 156] on textarea "* Comment" at bounding box center [422, 156] width 444 height 20
type textarea "Returned from patient. thought it was $20 price. Did not leave building"
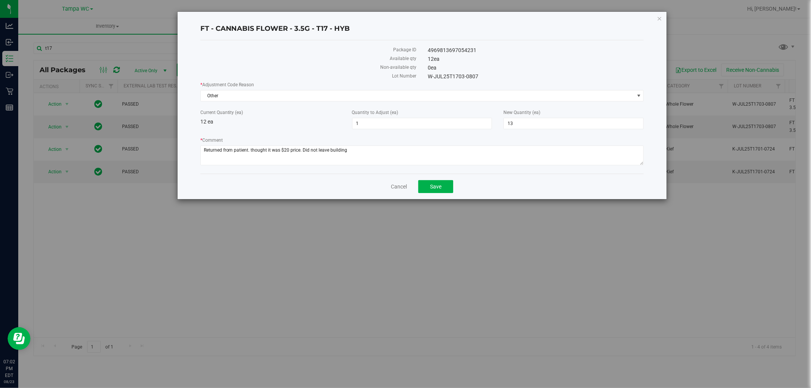
click at [477, 183] on div "Cancel Save" at bounding box center [422, 186] width 444 height 25
click at [439, 190] on span "Save" at bounding box center [435, 187] width 11 height 6
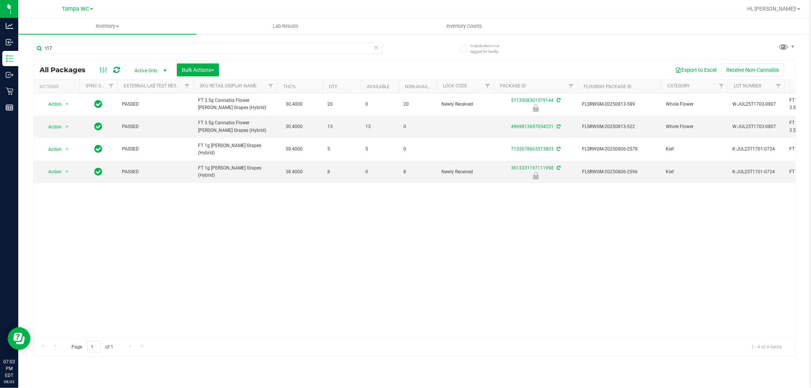
click at [375, 46] on icon at bounding box center [376, 47] width 5 height 9
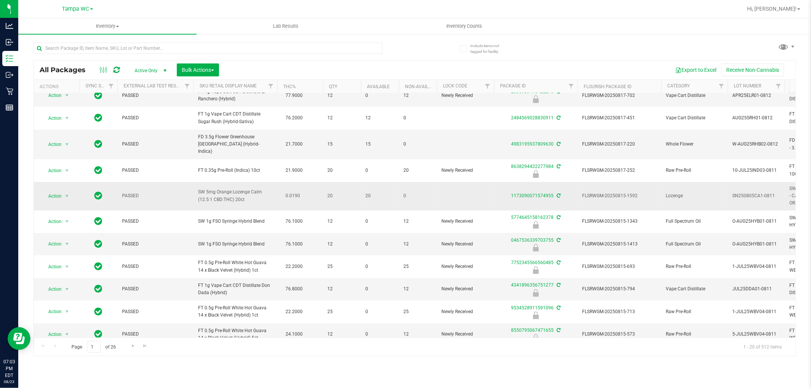
scroll to position [238, 0]
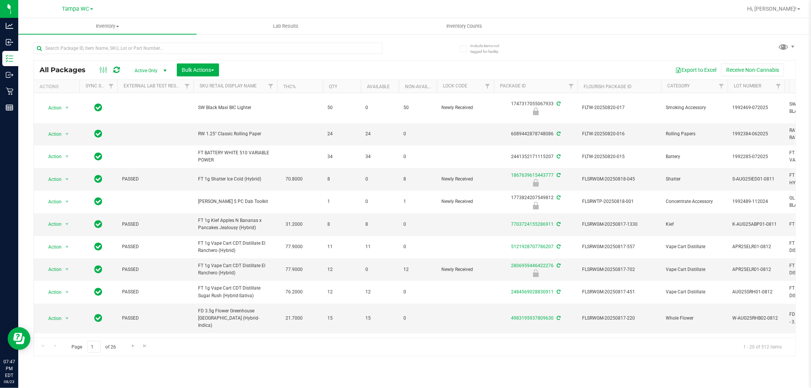
scroll to position [238, 0]
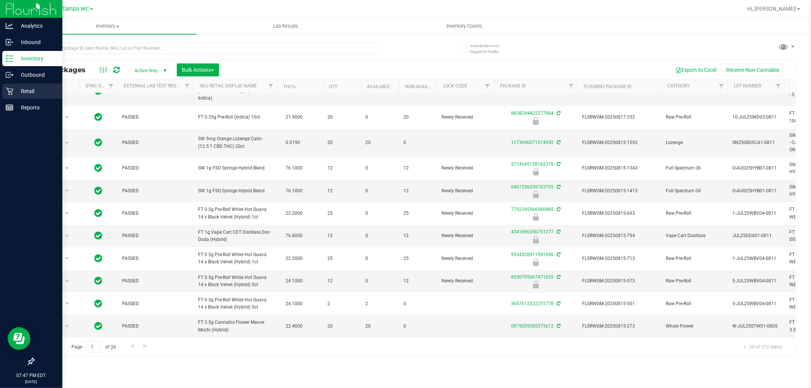
click at [13, 91] on p "Retail" at bounding box center [36, 91] width 46 height 9
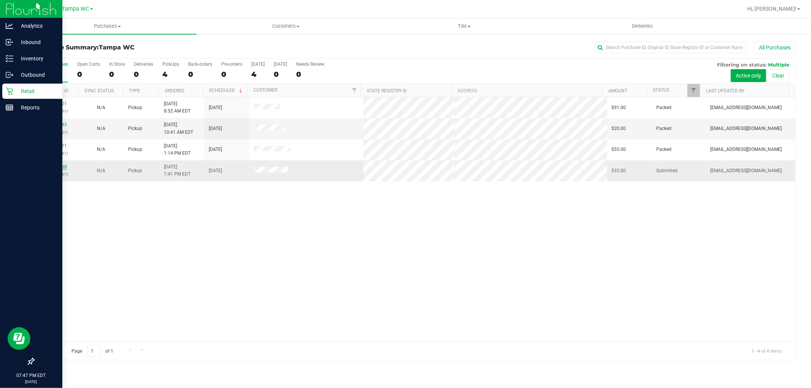
click at [61, 167] on link "11837338" at bounding box center [56, 166] width 21 height 5
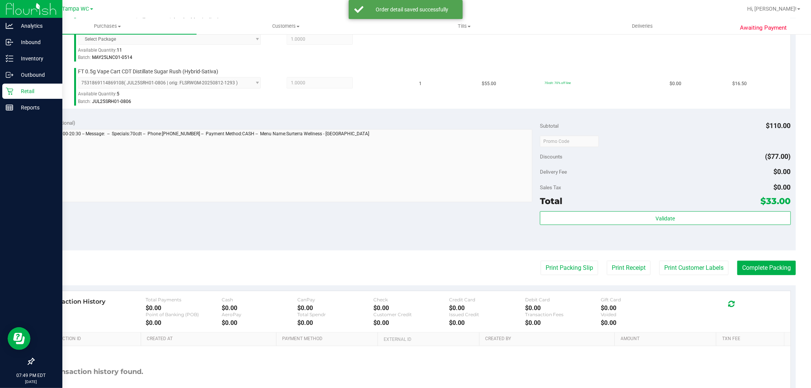
scroll to position [253, 0]
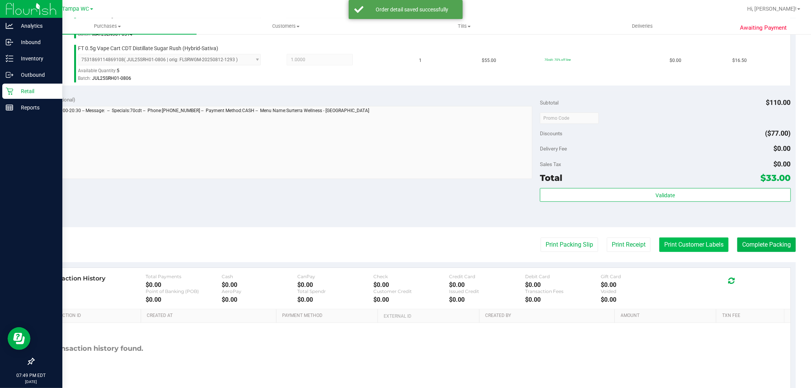
drag, startPoint x: 691, startPoint y: 257, endPoint x: 697, endPoint y: 244, distance: 14.1
click at [691, 253] on purchase-details "Back Edit Purchase Cancel Purchase View Profile # 11837338 BioTrack ID: - Submi…" at bounding box center [414, 96] width 762 height 617
click at [697, 244] on button "Print Customer Labels" at bounding box center [693, 245] width 69 height 14
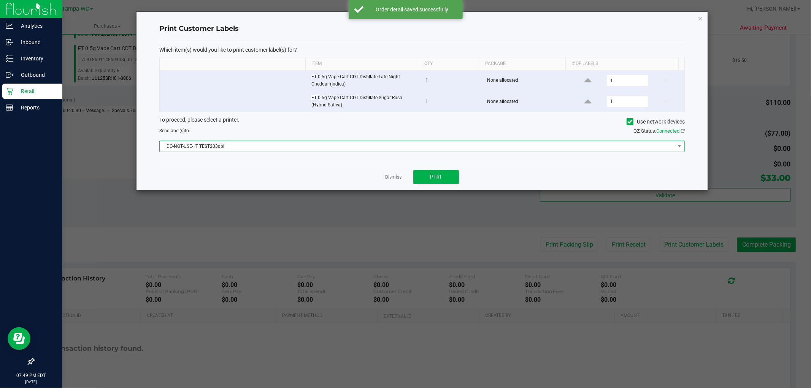
click at [416, 146] on span "DO-NOT-USE- IT TEST203dpi" at bounding box center [417, 146] width 515 height 11
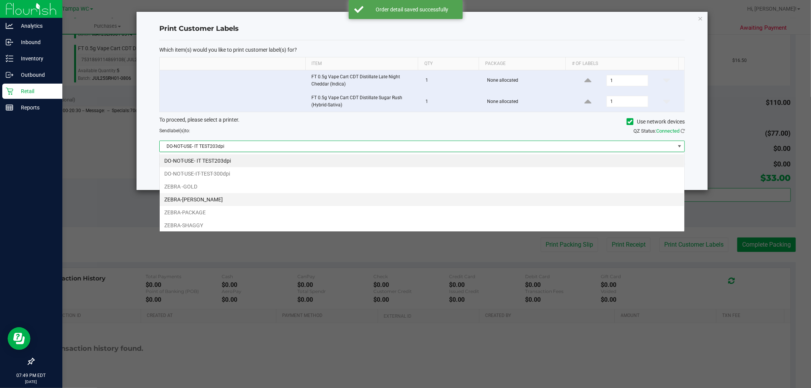
scroll to position [11, 526]
click at [262, 202] on li "ZEBRA-[PERSON_NAME]" at bounding box center [422, 199] width 525 height 13
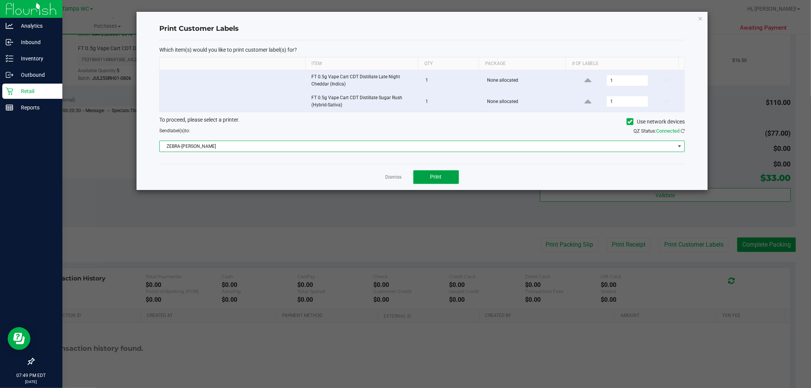
click at [428, 175] on button "Print" at bounding box center [436, 177] width 46 height 14
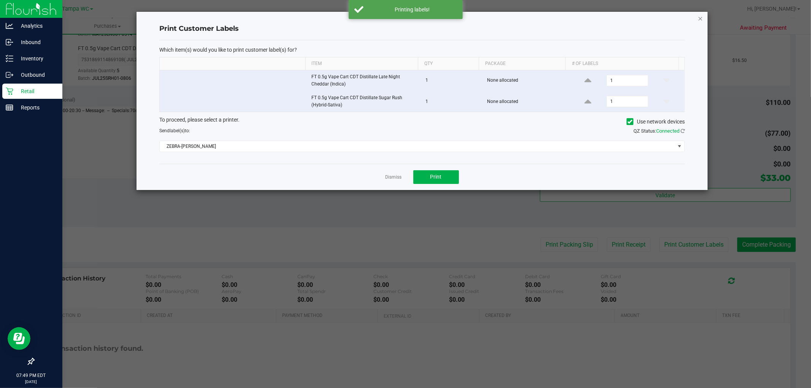
click at [698, 15] on icon "button" at bounding box center [700, 18] width 5 height 9
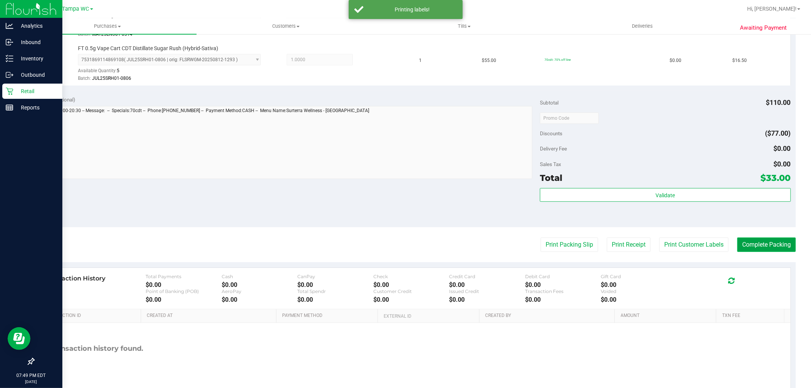
click at [752, 245] on button "Complete Packing" at bounding box center [766, 245] width 59 height 14
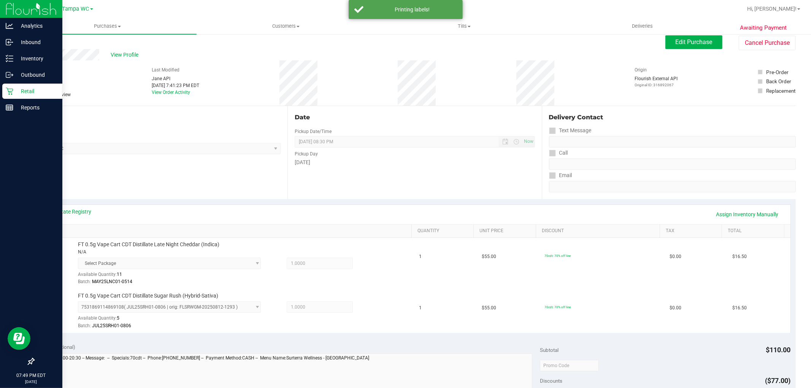
scroll to position [0, 0]
